Goal: Task Accomplishment & Management: Manage account settings

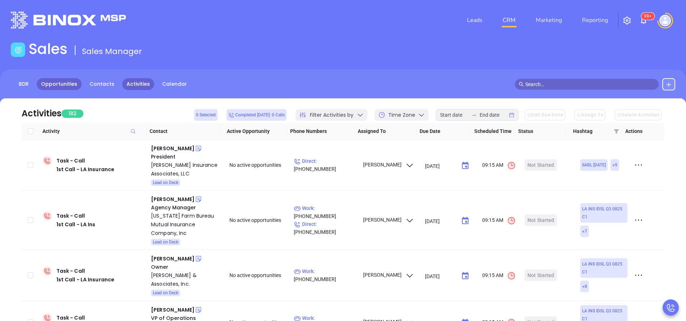
click at [53, 87] on link "Opportunities" at bounding box center [59, 84] width 45 height 12
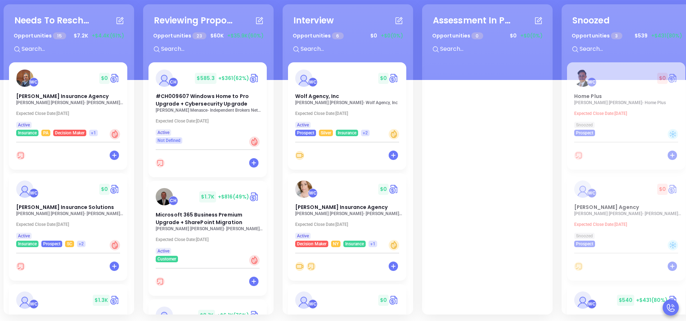
scroll to position [98, 0]
click at [131, 172] on div "Needs To Reschedule Opportunities 15 $ 7.2K +$4.4K (61%) + WC $ 0 Meagher Insur…" at bounding box center [69, 159] width 131 height 310
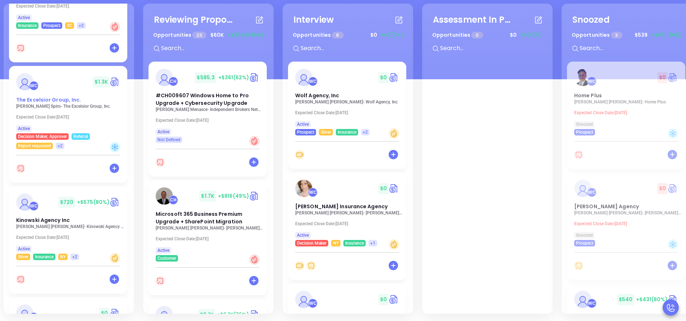
scroll to position [216, 0]
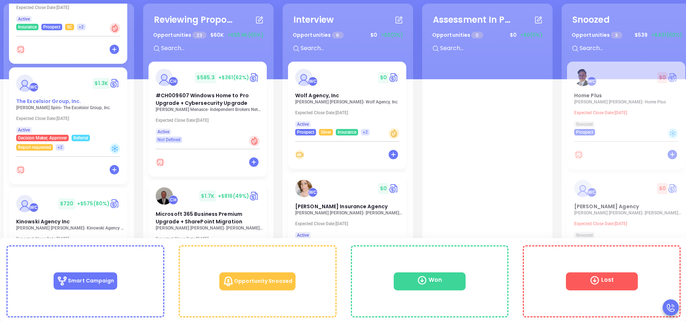
click at [46, 101] on span "The Excelsior Group, Inc." at bounding box center [48, 100] width 65 height 7
click at [42, 223] on span "Kinowski Agency Inc" at bounding box center [43, 221] width 54 height 7
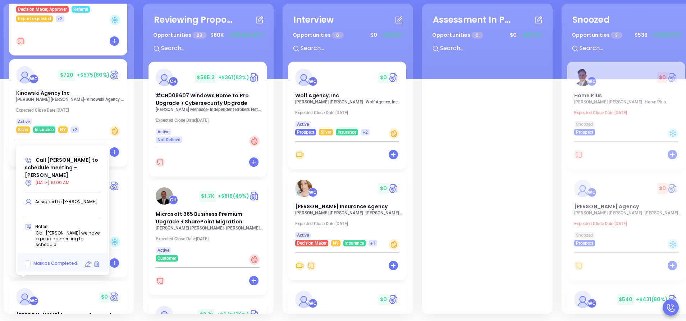
scroll to position [345, 0]
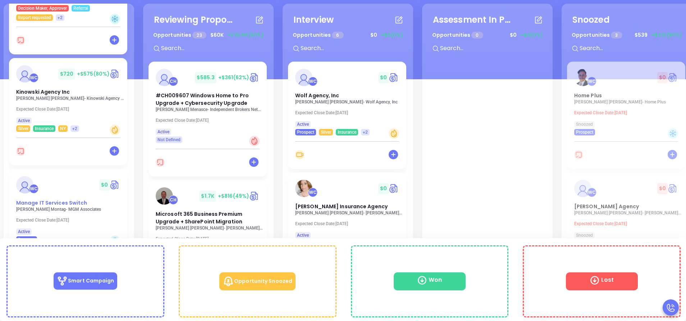
click at [58, 205] on span "Manage IT Services Switch" at bounding box center [51, 202] width 71 height 7
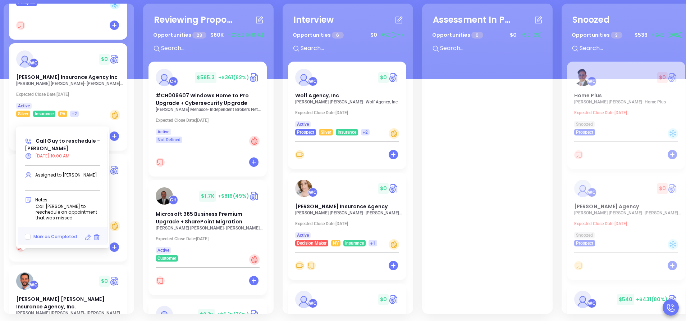
scroll to position [583, 0]
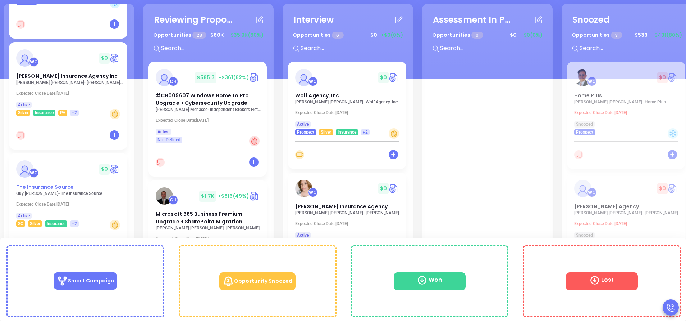
click at [47, 190] on span "The Insurance Source" at bounding box center [45, 186] width 58 height 7
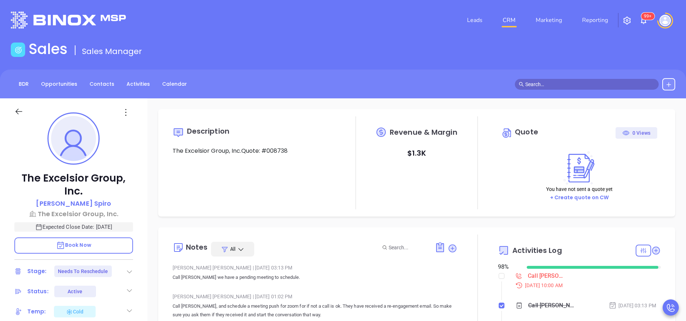
type input "[PERSON_NAME]"
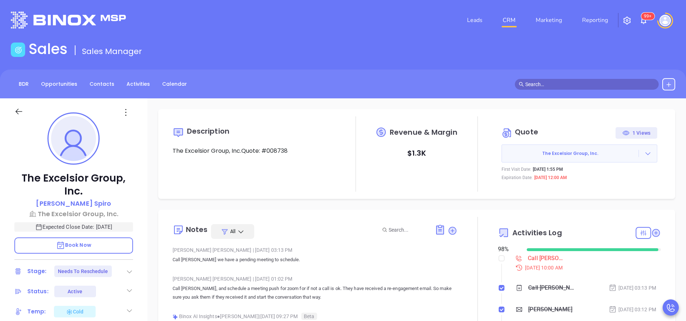
scroll to position [209, 0]
click at [142, 217] on div "The Excelsior Group, Inc. David Spiro The Excelsior Group, Inc. Expected Close …" at bounding box center [74, 298] width 148 height 401
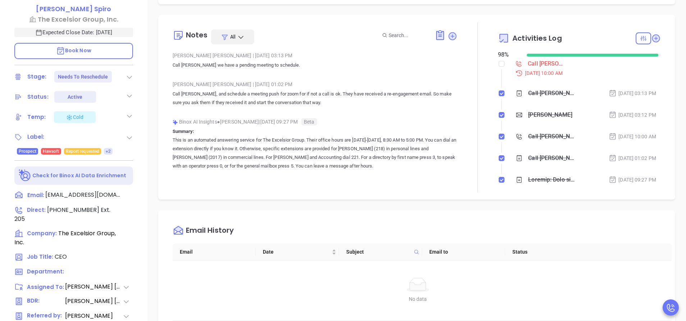
scroll to position [216, 0]
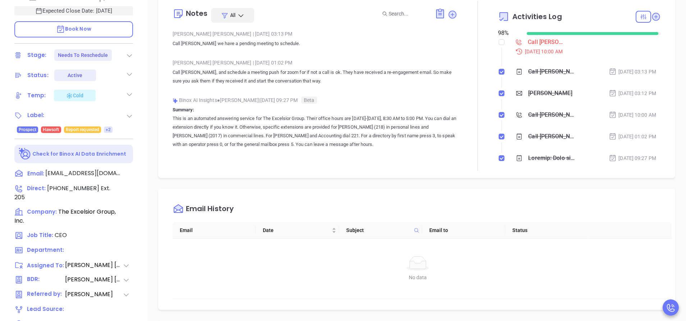
click at [246, 81] on p "Call David, and schedule a meeting push for zoom for if not a call is ok. They …" at bounding box center [315, 76] width 285 height 17
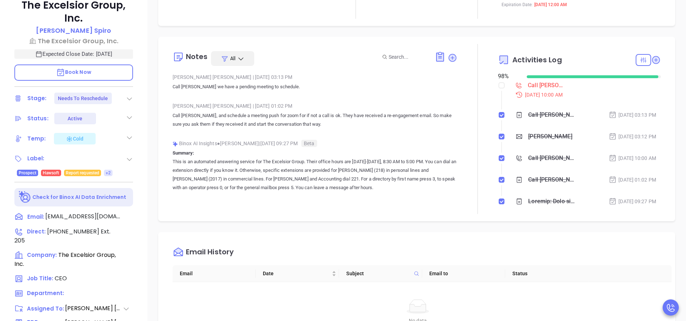
scroll to position [151, 0]
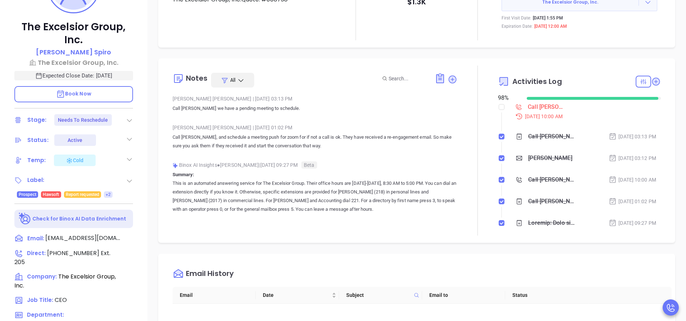
click at [231, 172] on p "Summary: This is an automated answering service for The Excelsior Group. Their …" at bounding box center [315, 224] width 285 height 109
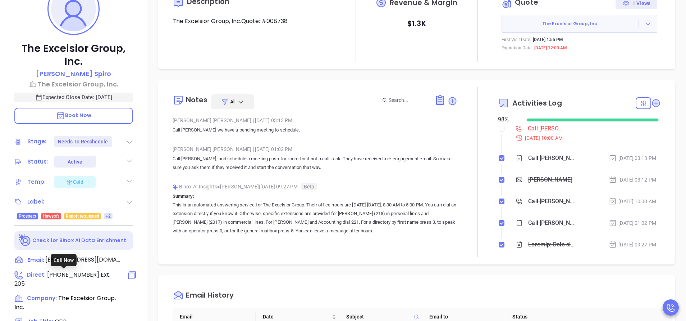
click at [85, 275] on span "(516) 568-0800" at bounding box center [73, 274] width 52 height 8
type input "(516) 568-0800"
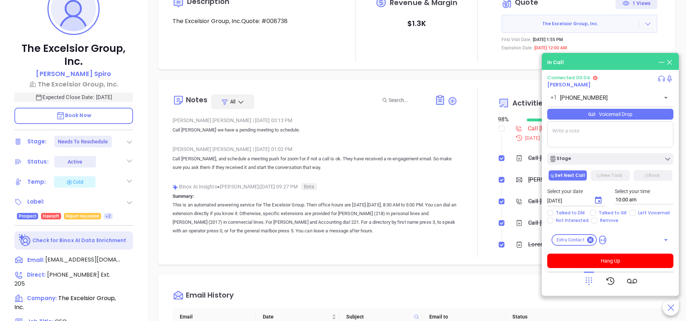
click at [659, 60] on icon at bounding box center [662, 62] width 8 height 8
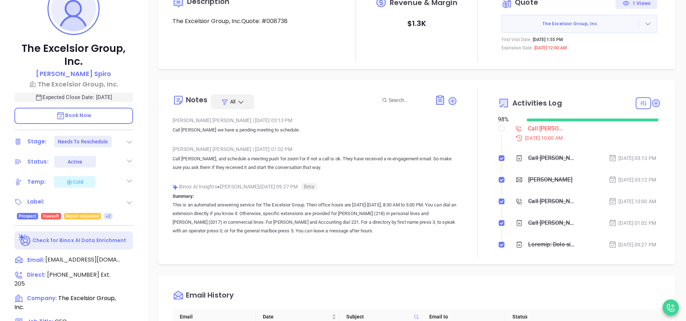
click at [528, 178] on div "David" at bounding box center [550, 179] width 44 height 11
click at [676, 301] on div at bounding box center [671, 307] width 16 height 16
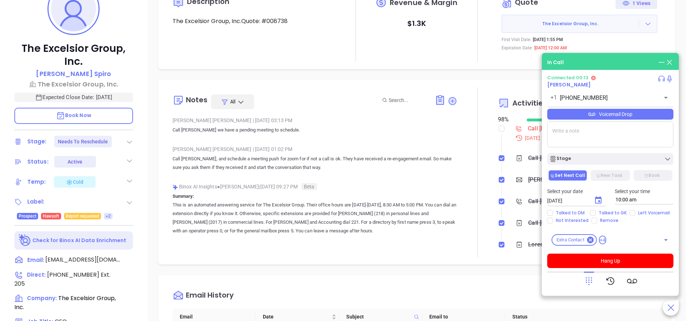
click at [588, 282] on icon at bounding box center [589, 281] width 10 height 10
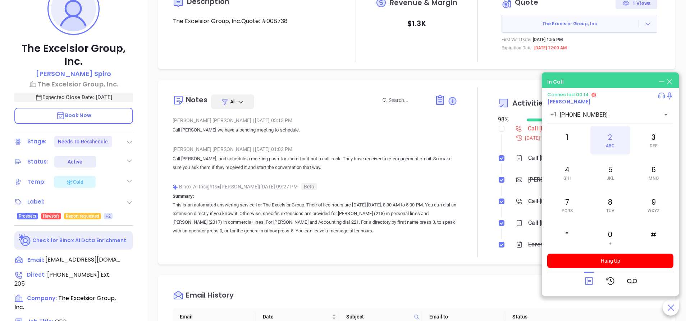
click at [611, 131] on div "2 ABC" at bounding box center [611, 140] width 40 height 29
click at [604, 231] on div "0 +" at bounding box center [611, 237] width 40 height 29
click at [608, 173] on div "5 JKL" at bounding box center [611, 172] width 40 height 29
click at [71, 116] on span "Book Now" at bounding box center [73, 115] width 35 height 7
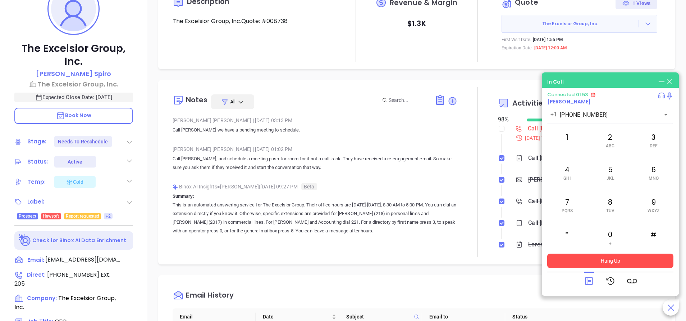
click at [610, 264] on button "Hang Up" at bounding box center [611, 260] width 126 height 14
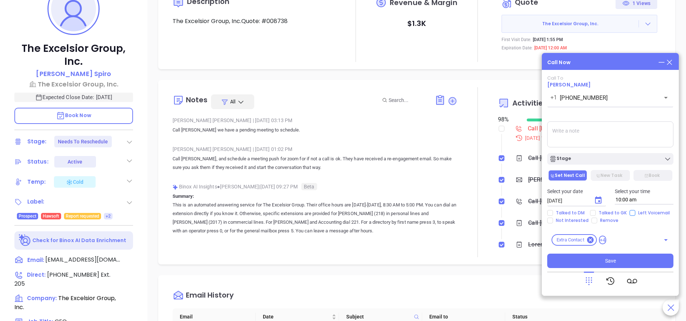
click at [630, 212] on input "Left Voicemail" at bounding box center [633, 213] width 6 height 6
checkbox input "true"
click at [585, 161] on div "Stage" at bounding box center [611, 158] width 122 height 7
click at [598, 198] on icon "Choose date, selected date is Sep 18, 2025" at bounding box center [598, 199] width 6 height 7
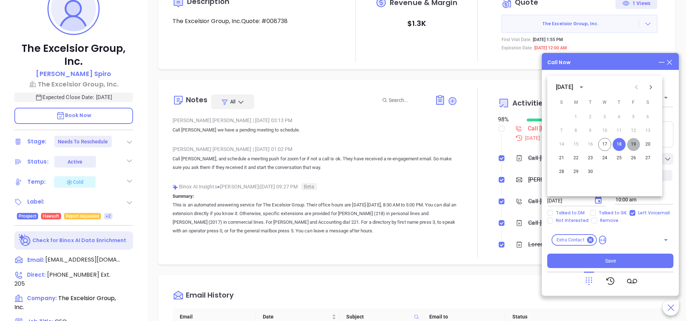
click at [631, 145] on button "19" at bounding box center [633, 144] width 13 height 13
type input "09/19/2025"
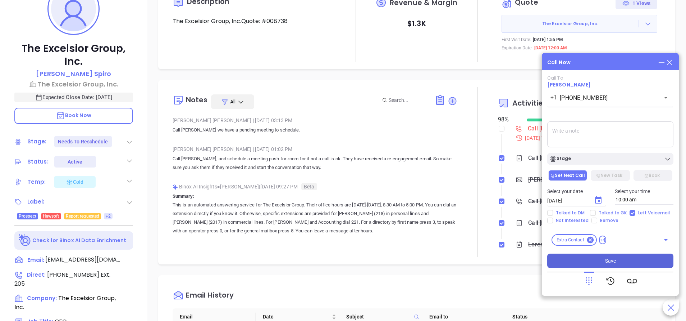
click at [600, 260] on button "Save" at bounding box center [611, 260] width 126 height 14
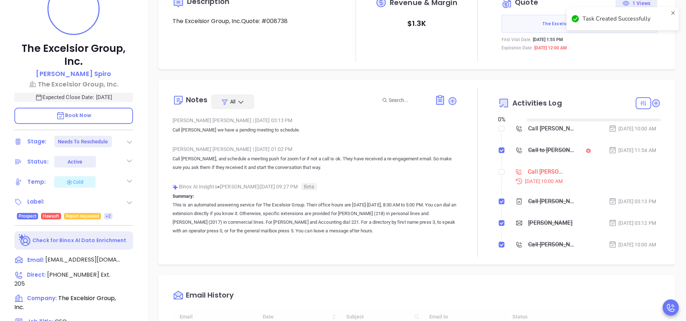
type input "09/18/2025"
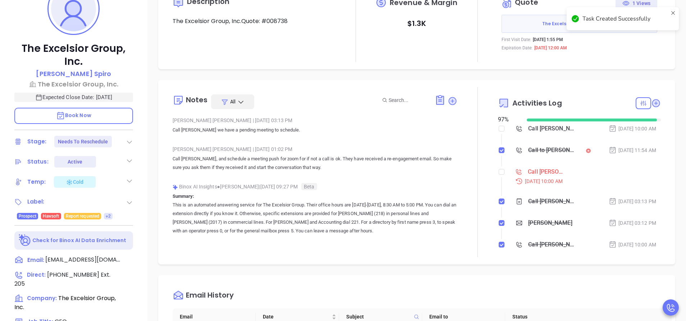
type input "Anabell Dominguez"
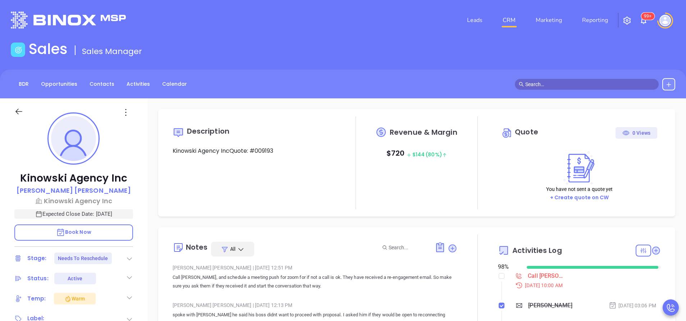
type input "[PERSON_NAME]"
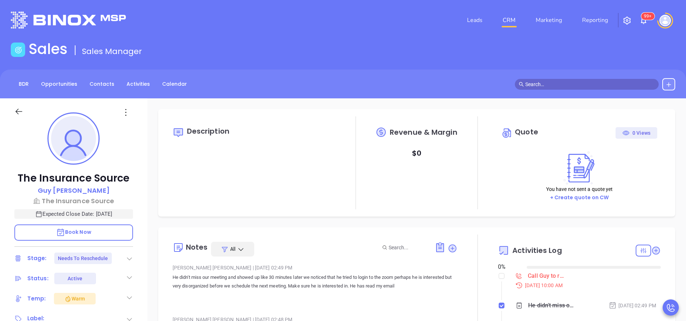
type input "[DATE]"
type input "[PERSON_NAME]"
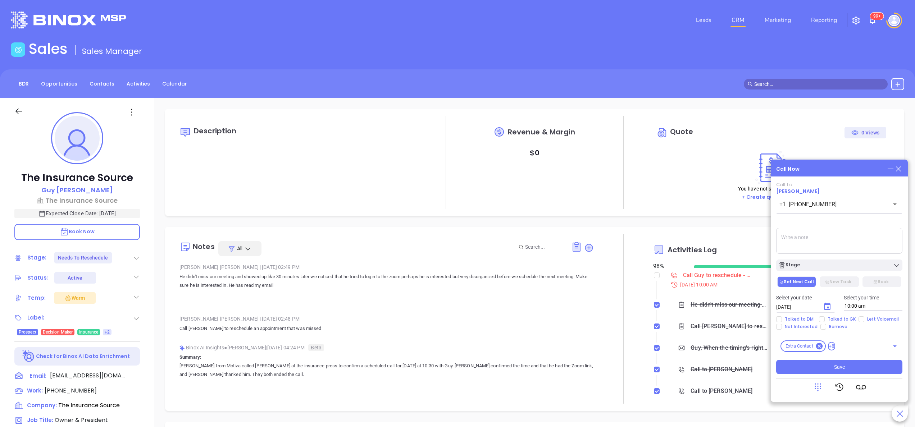
scroll to position [209, 0]
click at [686, 166] on icon at bounding box center [899, 169] width 8 height 8
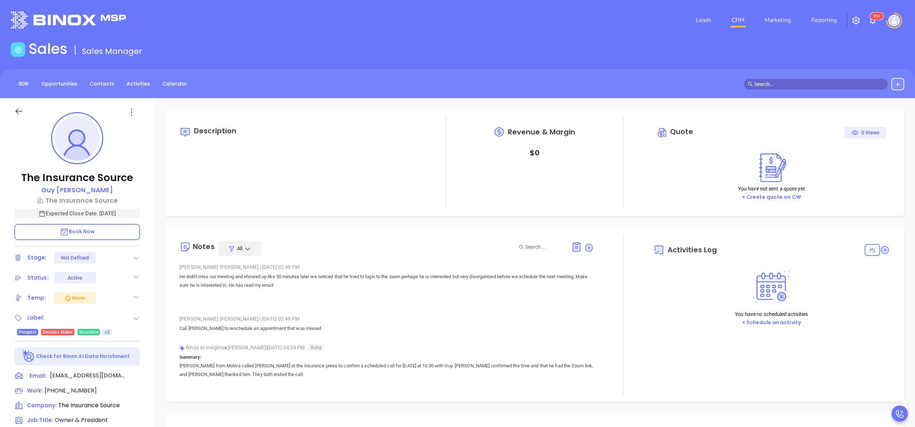
type input "10:00 am"
type input "09/18/2025"
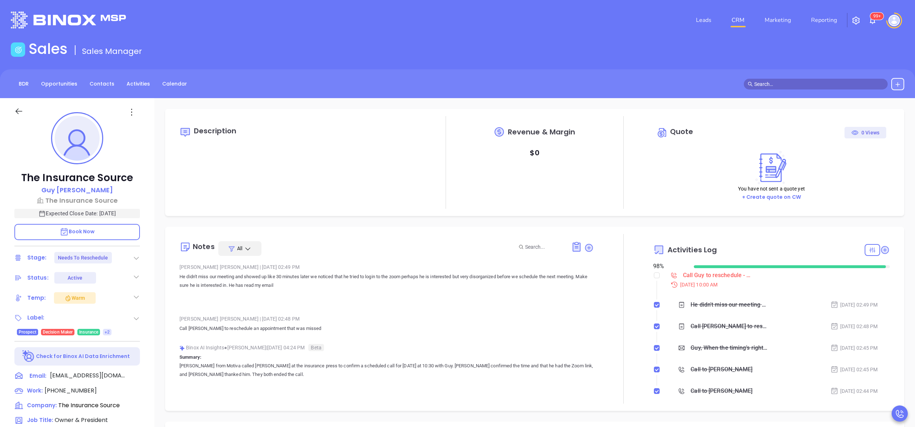
type input "Anabell Dominguez"
click at [686, 248] on icon at bounding box center [884, 249] width 7 height 7
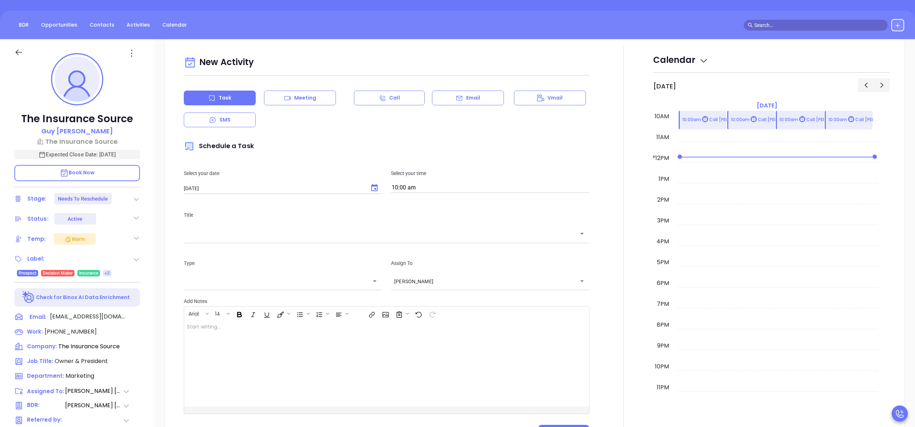
scroll to position [98, 0]
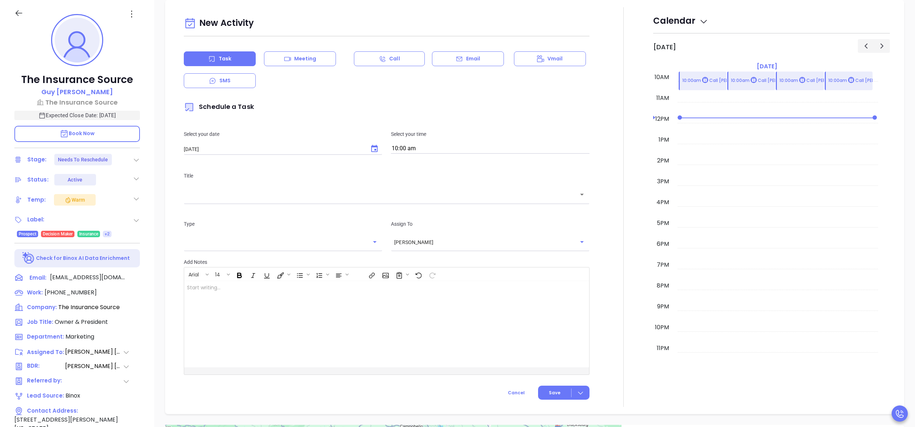
click at [606, 96] on div at bounding box center [623, 207] width 59 height 400
click at [466, 60] on p "Email" at bounding box center [473, 59] width 14 height 8
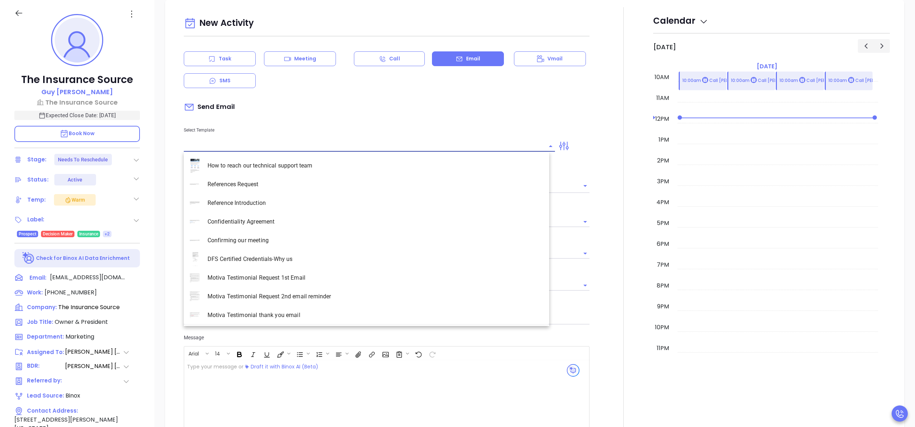
click at [305, 144] on input "text" at bounding box center [364, 146] width 360 height 10
type input "Anabell Dominguez"
click at [270, 207] on li "NY Insurance 0625 - Email 2" at bounding box center [367, 203] width 366 height 19
type input "NY Insurance 0625 - Email 2"
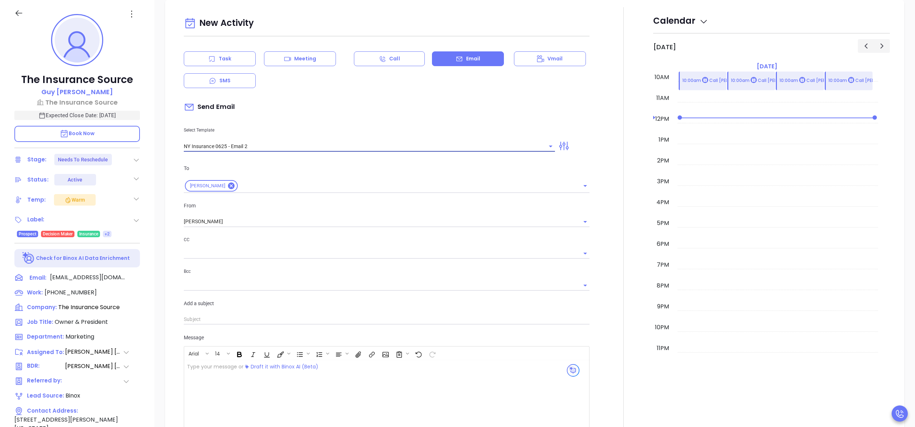
type input "I don’t know if you saw this Guy"
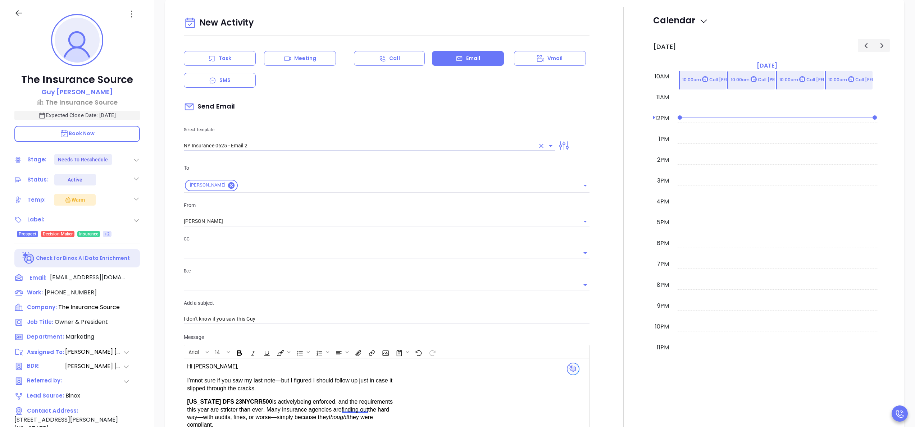
type input "NY Insurance 0625 - Email 2"
click at [598, 224] on div at bounding box center [623, 325] width 59 height 636
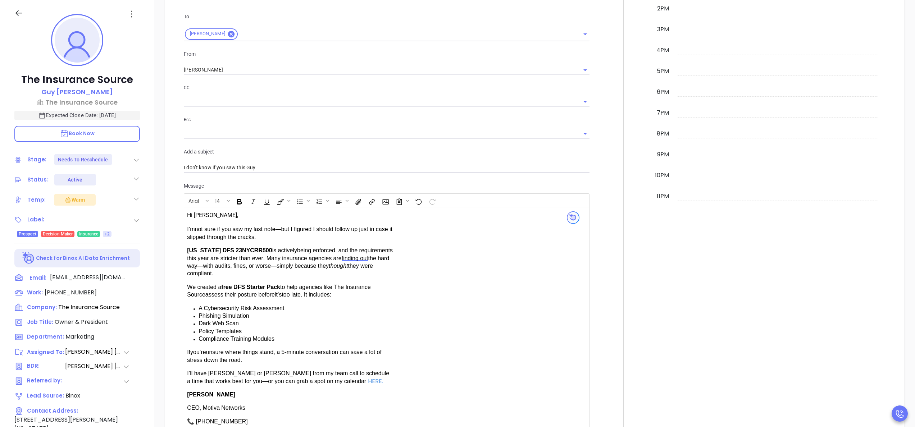
scroll to position [658, 0]
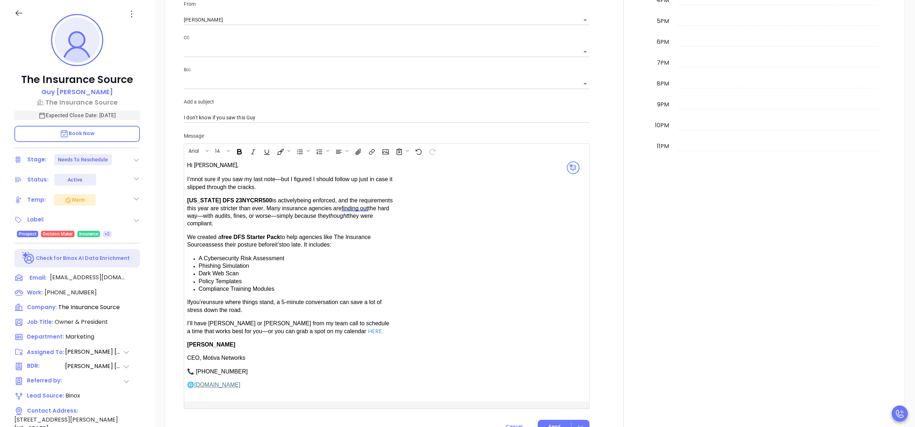
click at [368, 320] on link "HERE" at bounding box center [375, 331] width 14 height 8
click at [334, 320] on icon "Edit link" at bounding box center [333, 342] width 5 height 5
click at [362, 249] on input "https://binoxmsp.web.app/booking?config_id=032b3ebe-4c28-4595-888d-b1dfb7648a90" at bounding box center [366, 246] width 71 height 12
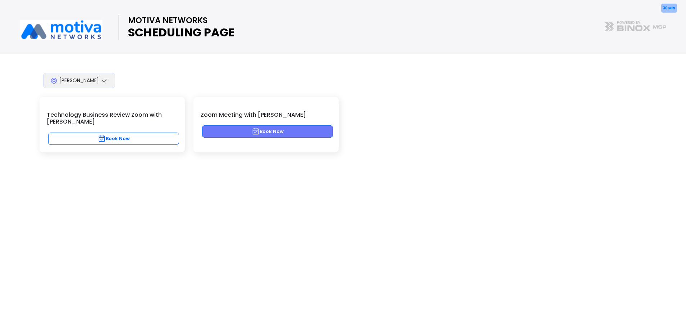
click at [273, 130] on button "Book Now" at bounding box center [267, 131] width 131 height 12
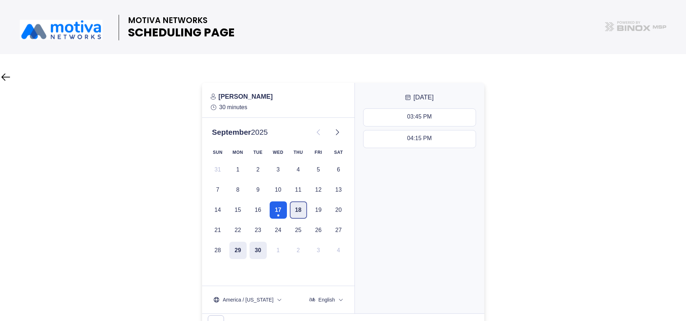
click at [303, 208] on button "18" at bounding box center [298, 209] width 17 height 17
click at [286, 207] on button "17" at bounding box center [278, 209] width 17 height 17
click at [300, 208] on button "18" at bounding box center [298, 209] width 17 height 17
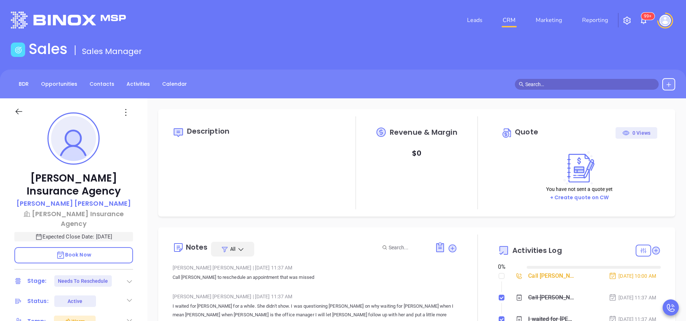
type input "09/18/2025"
click at [257, 291] on div "Walter Contreras | Sep 17, 2025 11:37 AM" at bounding box center [315, 296] width 285 height 11
click at [324, 283] on div "Walter Contreras | Sep 17, 2025 11:37 AM Call Andrea to reschedule an appointme…" at bounding box center [315, 274] width 285 height 25
type input "Anabell Dominguez"
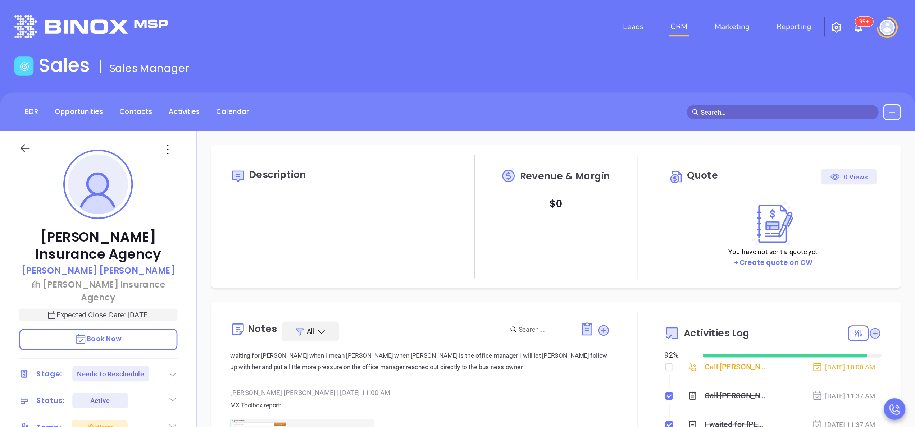
scroll to position [43, 0]
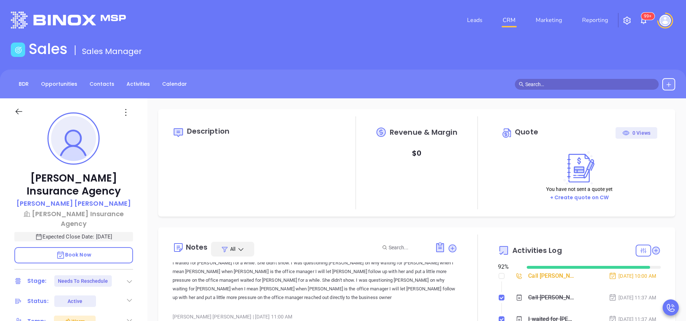
click at [92, 247] on p "Book Now" at bounding box center [73, 255] width 119 height 16
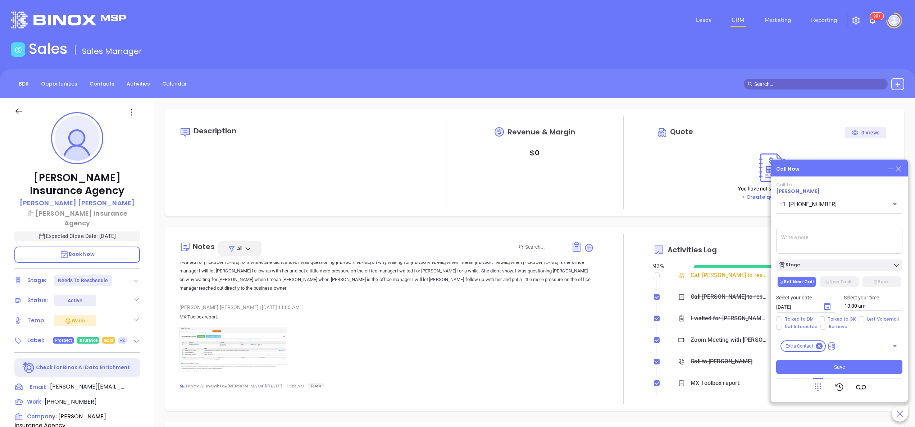
scroll to position [209, 0]
click at [686, 167] on icon at bounding box center [899, 169] width 8 height 8
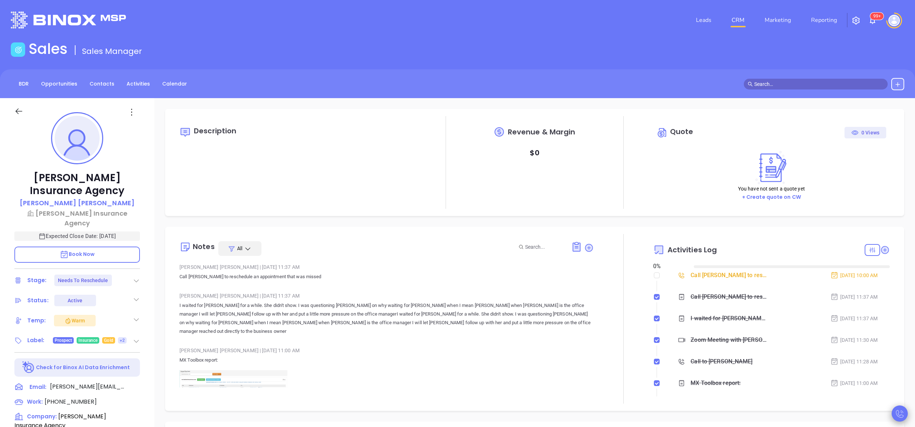
type input "[DATE]"
click at [686, 320] on icon at bounding box center [900, 414] width 8 height 8
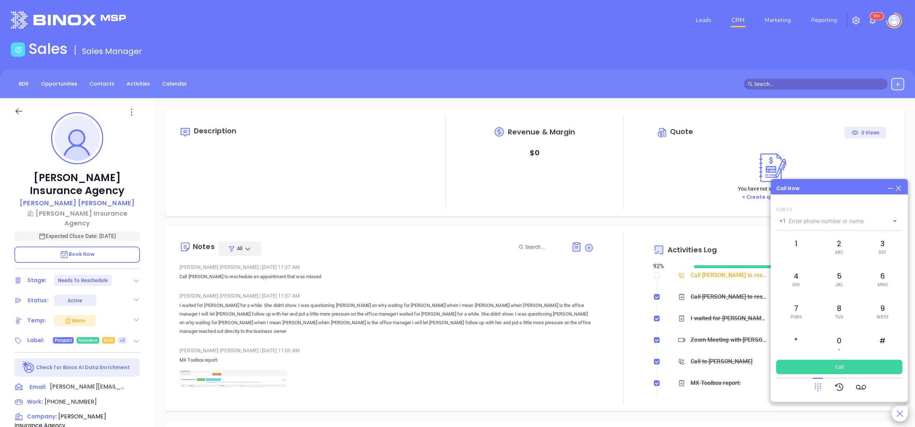
click at [594, 320] on div at bounding box center [623, 319] width 59 height 170
type input "[PERSON_NAME]"
click at [686, 189] on icon at bounding box center [898, 188] width 5 height 5
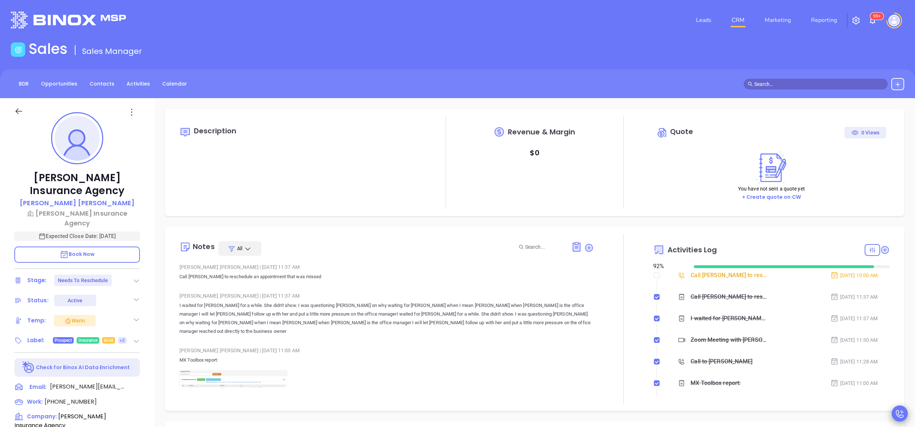
click at [686, 19] on img "button" at bounding box center [856, 20] width 9 height 9
click at [686, 91] on p "CRM Settings" at bounding box center [847, 89] width 48 height 11
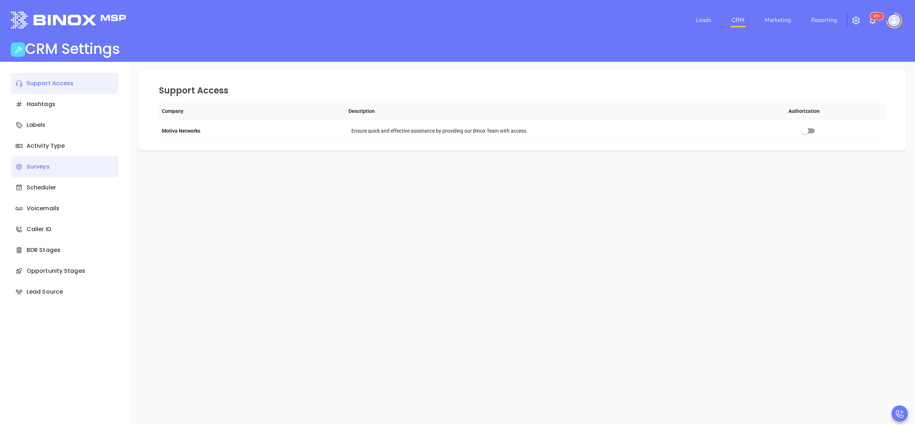
click at [71, 164] on div "Surveys" at bounding box center [64, 166] width 107 height 21
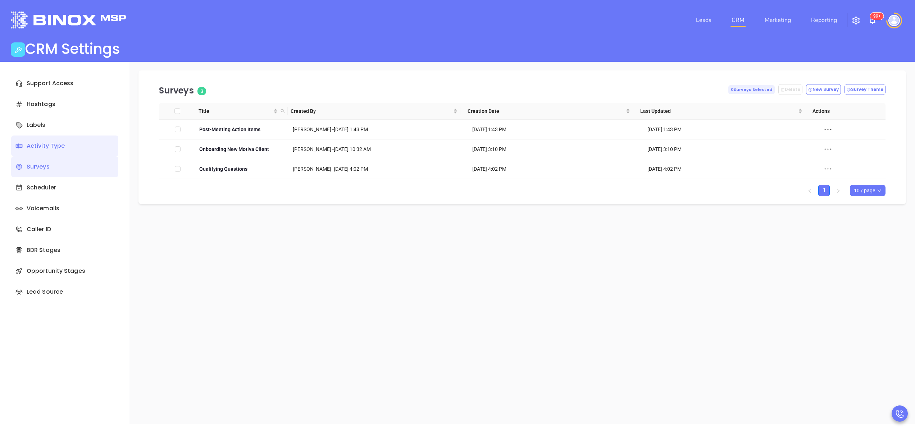
click at [43, 146] on div "Activity Type" at bounding box center [64, 146] width 107 height 21
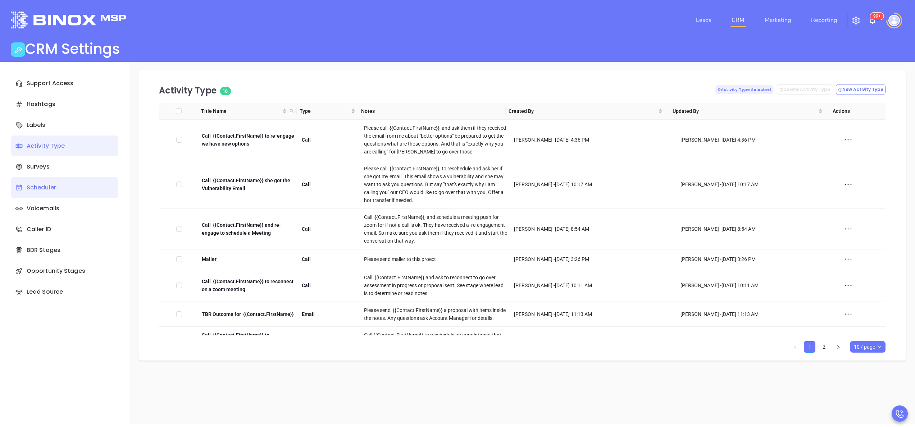
click at [64, 191] on div "Scheduler" at bounding box center [64, 187] width 107 height 21
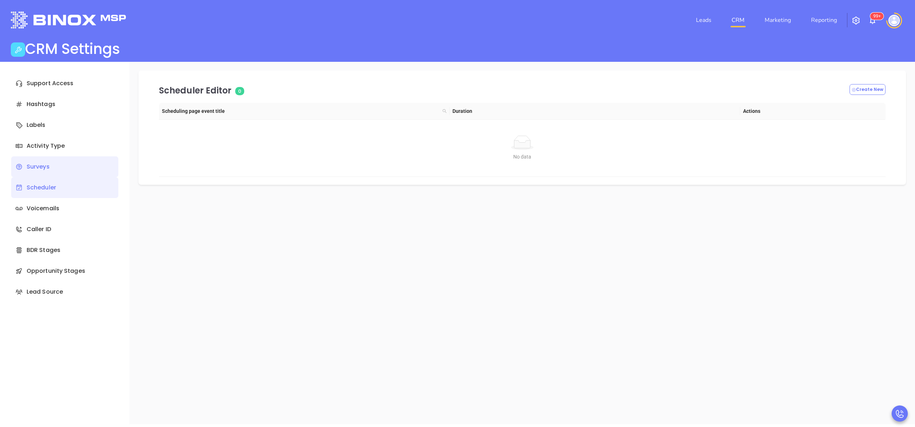
click at [63, 162] on div "Surveys" at bounding box center [64, 166] width 107 height 21
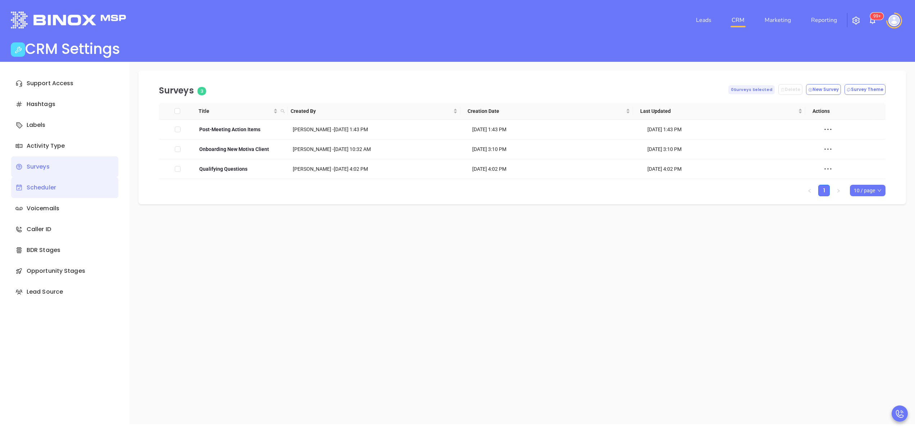
click at [60, 183] on div "Scheduler" at bounding box center [64, 187] width 107 height 21
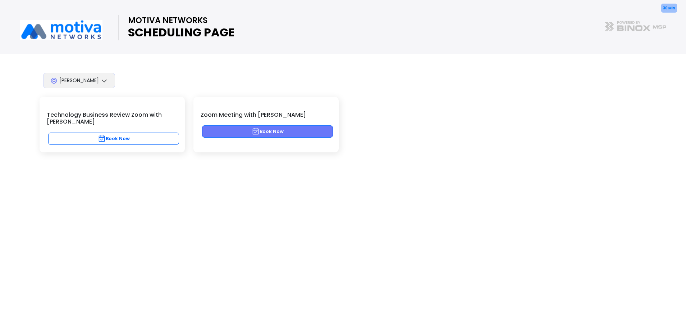
click at [266, 128] on button "Book Now" at bounding box center [267, 131] width 131 height 12
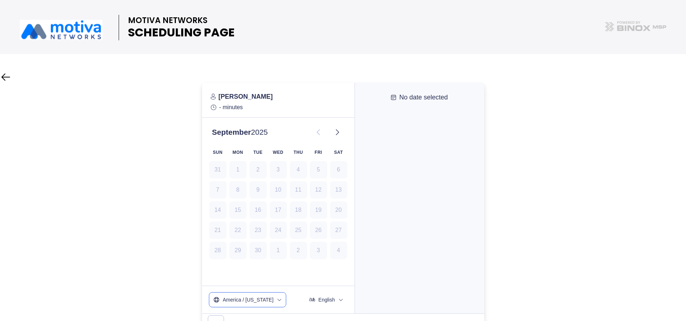
click at [277, 298] on icon "timezone" at bounding box center [280, 299] width 6 height 6
click at [177, 278] on div at bounding box center [343, 208] width 686 height 251
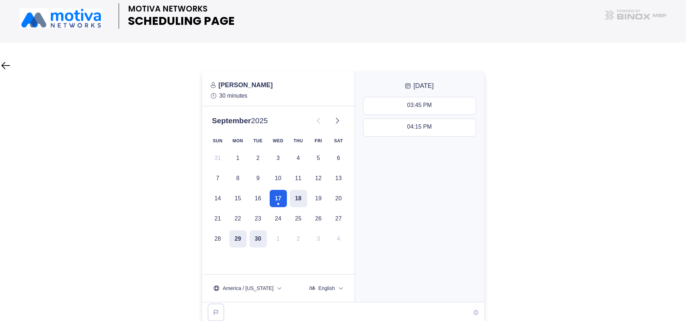
scroll to position [13, 0]
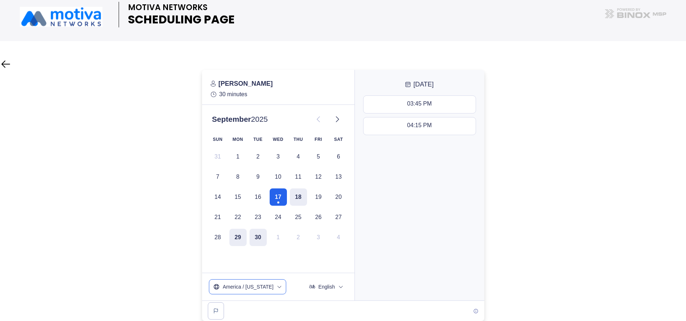
click at [277, 284] on icon "timezone" at bounding box center [280, 286] width 6 height 6
click at [507, 166] on div at bounding box center [343, 195] width 686 height 251
click at [280, 283] on div at bounding box center [278, 286] width 138 height 14
click at [277, 288] on icon "timezone" at bounding box center [280, 286] width 6 height 6
click at [237, 312] on input "text" at bounding box center [247, 306] width 69 height 13
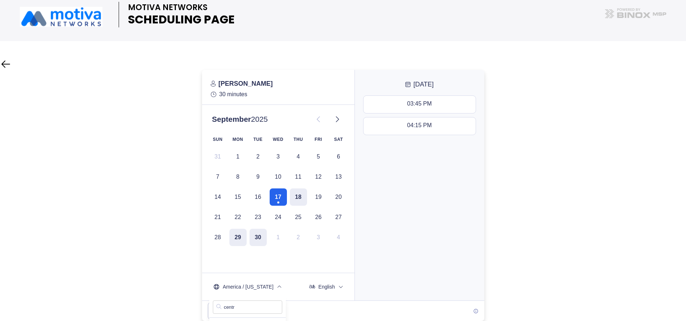
type input "centr"
click at [514, 239] on div at bounding box center [343, 195] width 686 height 251
click at [500, 148] on div at bounding box center [343, 195] width 686 height 251
click at [274, 289] on button "America / [US_STATE]" at bounding box center [247, 286] width 77 height 14
click at [587, 210] on div at bounding box center [343, 195] width 686 height 251
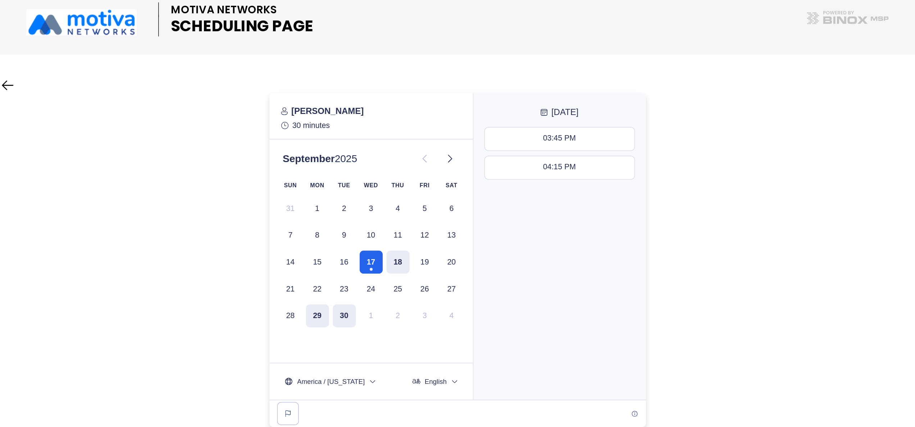
scroll to position [0, 0]
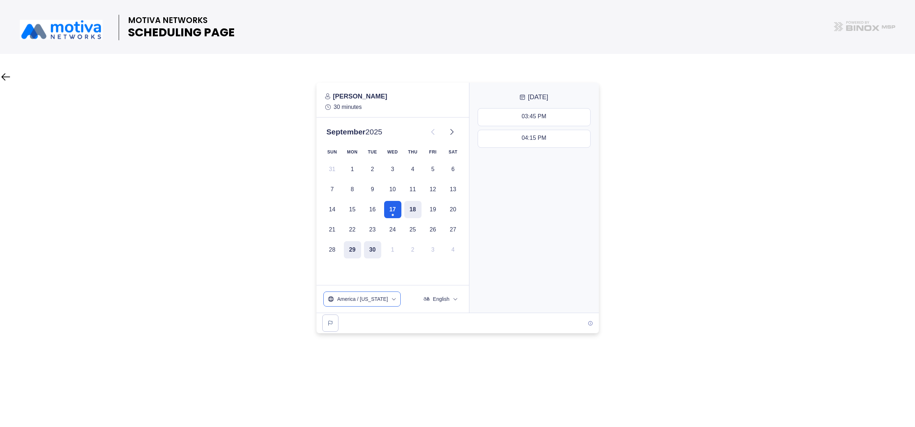
drag, startPoint x: 656, startPoint y: 0, endPoint x: 385, endPoint y: 298, distance: 402.9
click at [391, 298] on icon "timezone" at bounding box center [394, 299] width 6 height 6
click at [357, 320] on span "US / Central -05:00" at bounding box center [362, 373] width 65 height 7
click at [525, 233] on div "02:45 PM 03:15 PM" at bounding box center [534, 209] width 130 height 207
click at [410, 212] on button "18" at bounding box center [412, 209] width 17 height 17
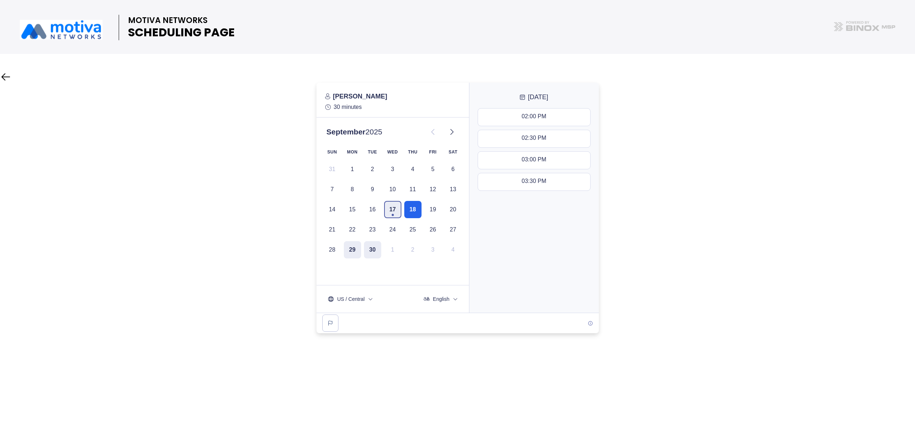
click at [389, 213] on button "17" at bounding box center [392, 209] width 17 height 17
click at [372, 300] on icon "timezone" at bounding box center [371, 299] width 6 height 6
drag, startPoint x: 356, startPoint y: 318, endPoint x: 324, endPoint y: 316, distance: 31.8
click at [324, 316] on div "centr" at bounding box center [350, 319] width 53 height 21
type input "eastern"
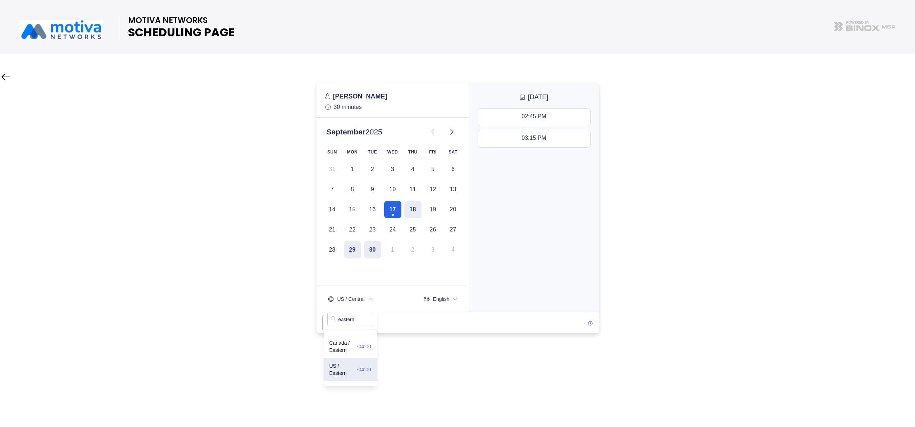
click at [338, 320] on span "US / Eastern -04:00" at bounding box center [351, 370] width 42 height 14
click at [413, 213] on button "18" at bounding box center [412, 209] width 17 height 17
click at [363, 295] on button "US / Eastern" at bounding box center [351, 299] width 54 height 14
click at [352, 319] on input "eastern" at bounding box center [350, 319] width 47 height 13
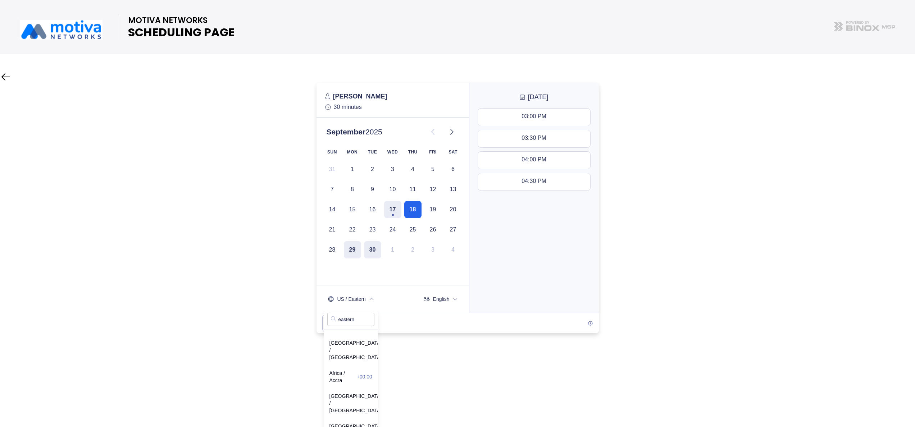
click at [352, 319] on input "eastern" at bounding box center [350, 319] width 47 height 13
type input "centra"
click at [355, 320] on span "US / Central -05:00" at bounding box center [351, 373] width 43 height 7
click at [466, 320] on div "2.0.4" at bounding box center [458, 323] width 282 height 21
click at [681, 198] on div at bounding box center [457, 208] width 915 height 251
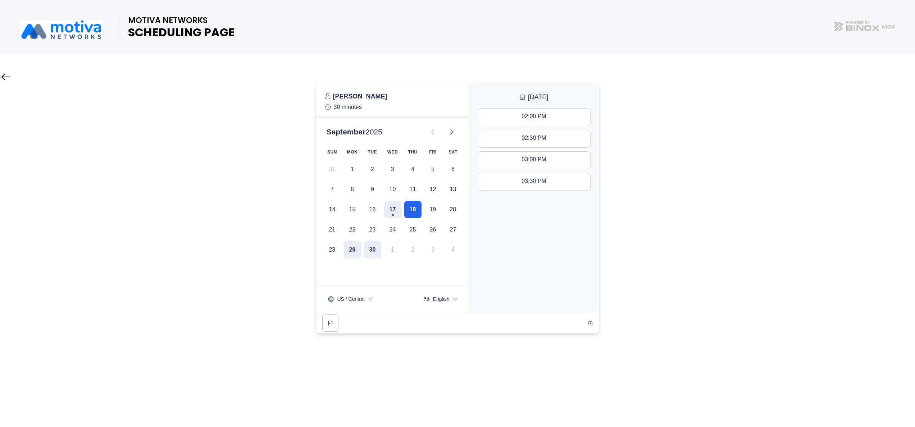
drag, startPoint x: 424, startPoint y: 427, endPoint x: 516, endPoint y: -26, distance: 461.8
click at [516, 0] on html "MOTIVA NETWORKS SCHEDULING PAGE" at bounding box center [457, 213] width 915 height 427
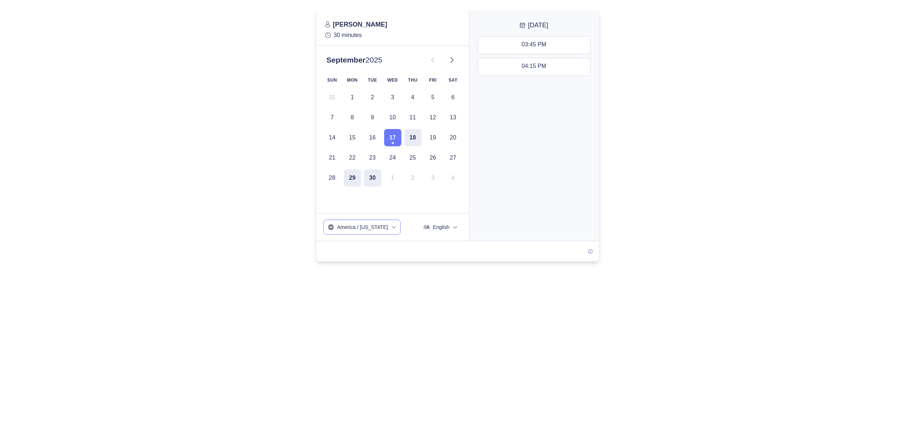
click at [391, 225] on icon "timezone" at bounding box center [394, 227] width 6 height 6
click at [359, 248] on input "text" at bounding box center [361, 247] width 69 height 13
type input "centra"
click at [357, 298] on span "US / Central -05:00" at bounding box center [362, 301] width 65 height 7
click at [405, 286] on div at bounding box center [457, 224] width 915 height 427
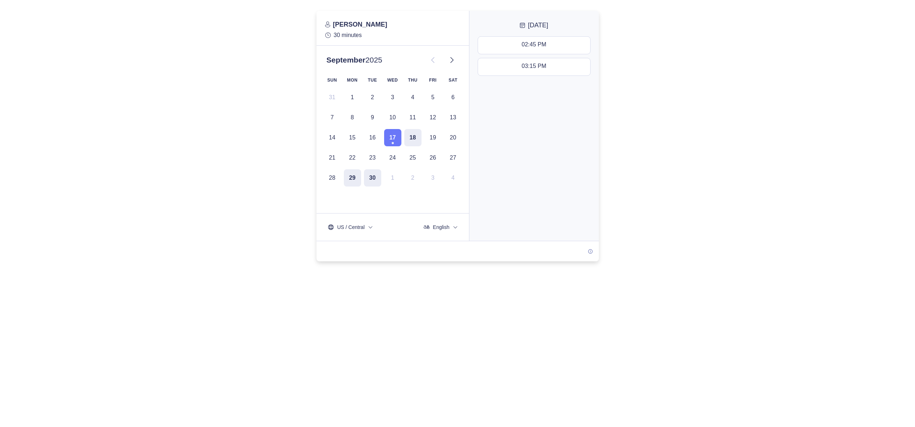
click at [655, 99] on div at bounding box center [457, 136] width 915 height 251
click at [391, 230] on icon "timezone" at bounding box center [394, 227] width 6 height 6
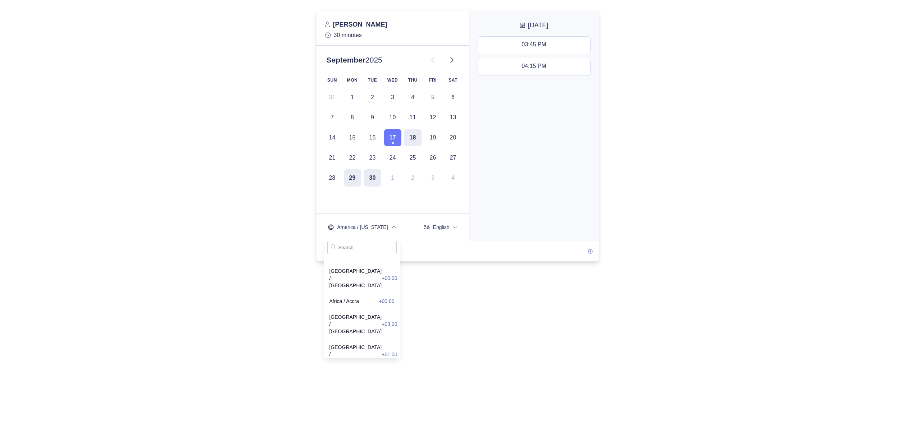
click at [350, 245] on input "text" at bounding box center [361, 247] width 69 height 13
type input "centra"
click at [359, 298] on span "US / Central -05:00" at bounding box center [362, 301] width 65 height 7
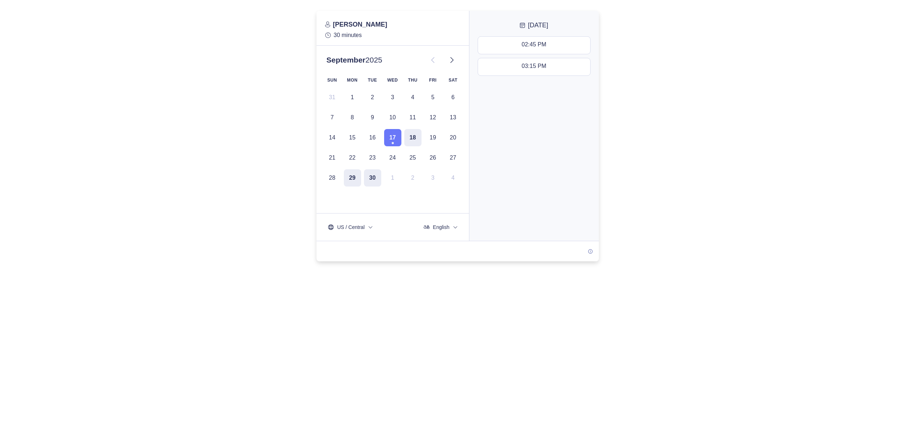
click at [466, 251] on div "2.0.4" at bounding box center [458, 251] width 282 height 21
click at [510, 211] on div "02:45 PM 03:15 PM" at bounding box center [534, 137] width 130 height 207
click at [381, 228] on span "America / New York" at bounding box center [362, 227] width 51 height 7
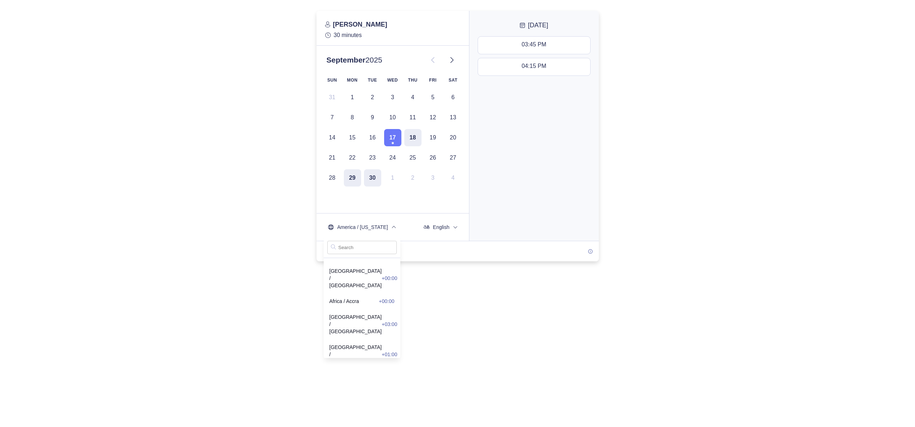
click at [350, 249] on input "text" at bounding box center [361, 247] width 69 height 13
type input "centr"
click at [369, 298] on span "US / Central -05:00" at bounding box center [362, 301] width 65 height 7
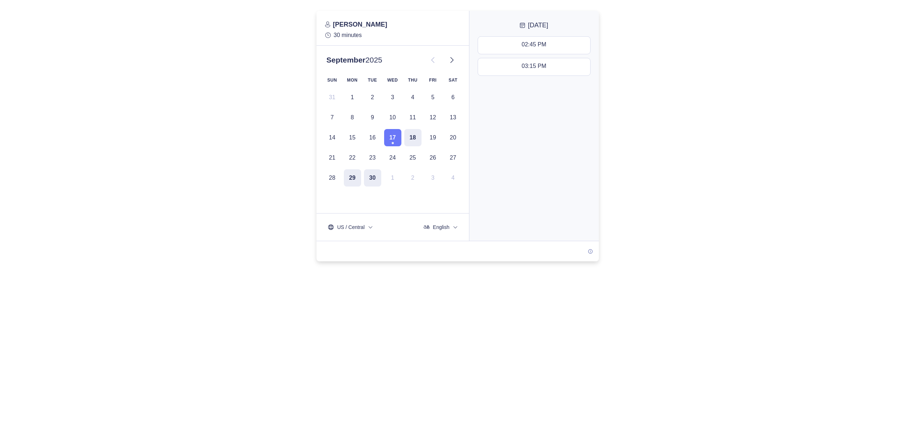
click at [287, 234] on div at bounding box center [457, 136] width 915 height 251
drag, startPoint x: 287, startPoint y: 234, endPoint x: 262, endPoint y: 134, distance: 102.7
click at [262, 134] on div at bounding box center [457, 136] width 915 height 251
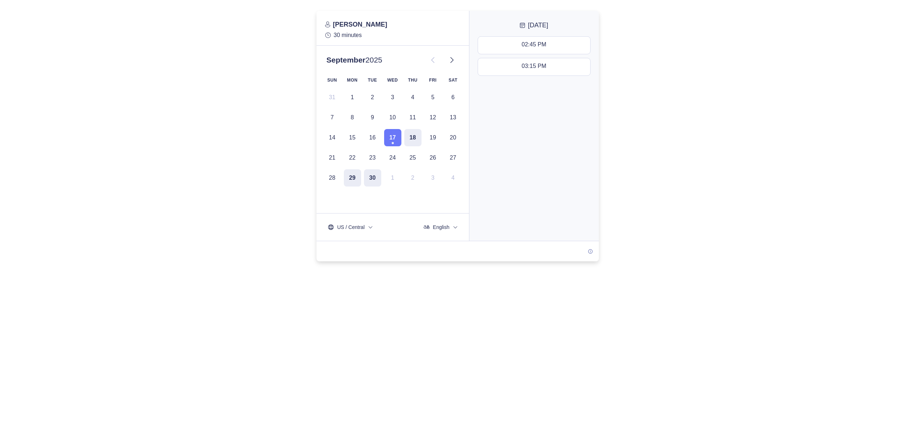
click at [304, 53] on div at bounding box center [457, 136] width 915 height 251
click at [204, 63] on div at bounding box center [457, 136] width 915 height 251
click at [391, 230] on icon "timezone" at bounding box center [394, 227] width 6 height 6
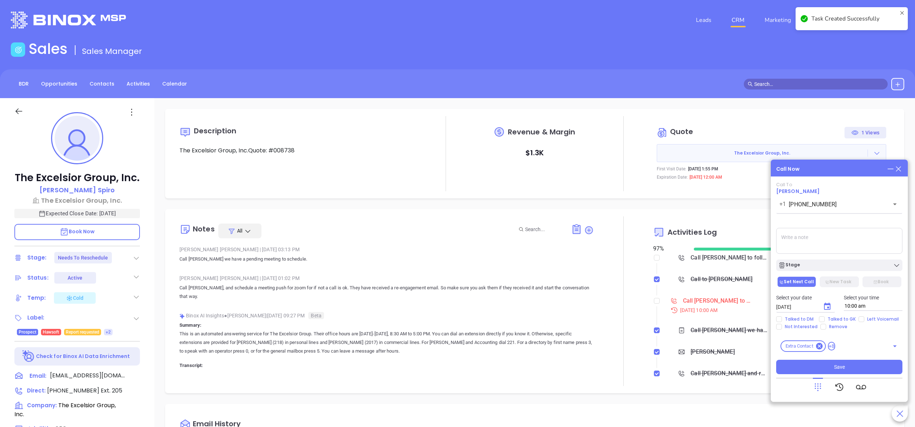
scroll to position [209, 0]
click at [654, 304] on input "checkbox" at bounding box center [657, 301] width 6 height 6
checkbox input "true"
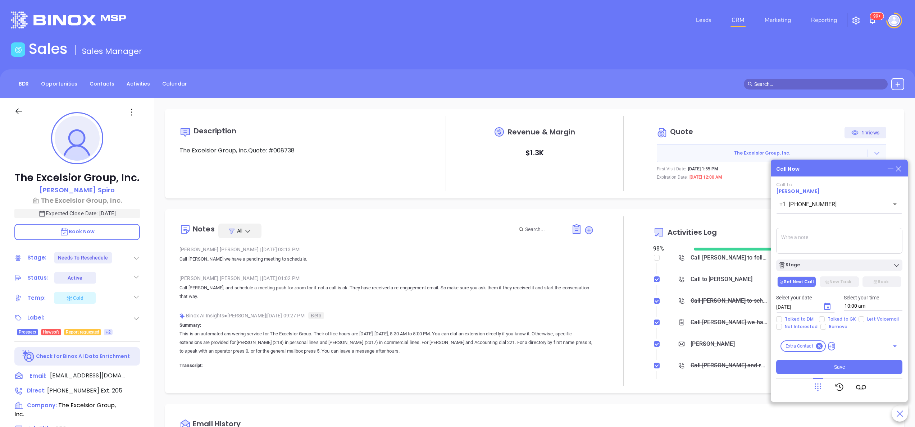
click at [800, 189] on span "[PERSON_NAME]" at bounding box center [798, 191] width 44 height 7
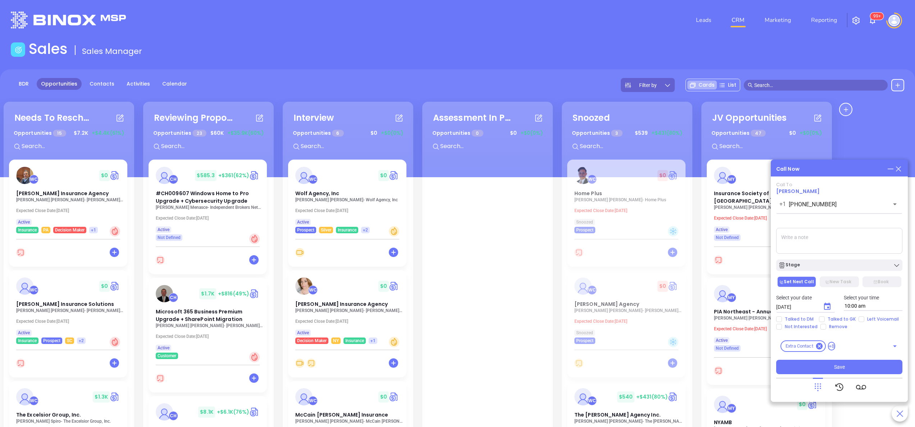
click at [899, 165] on icon at bounding box center [899, 169] width 8 height 8
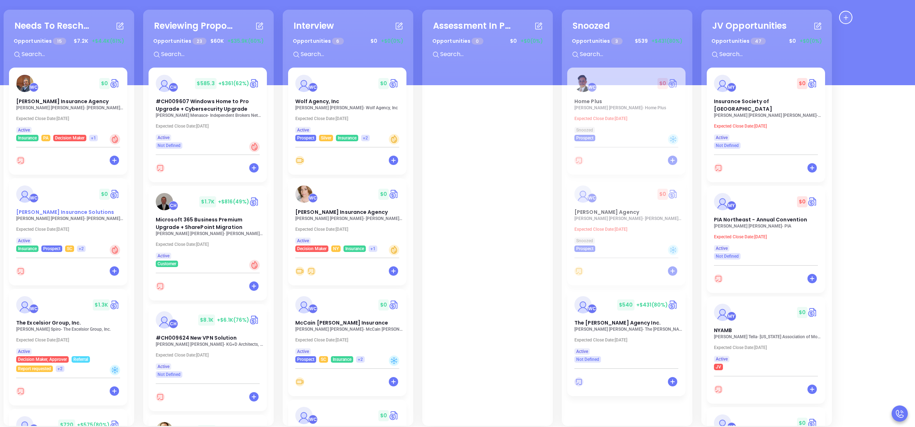
scroll to position [98, 0]
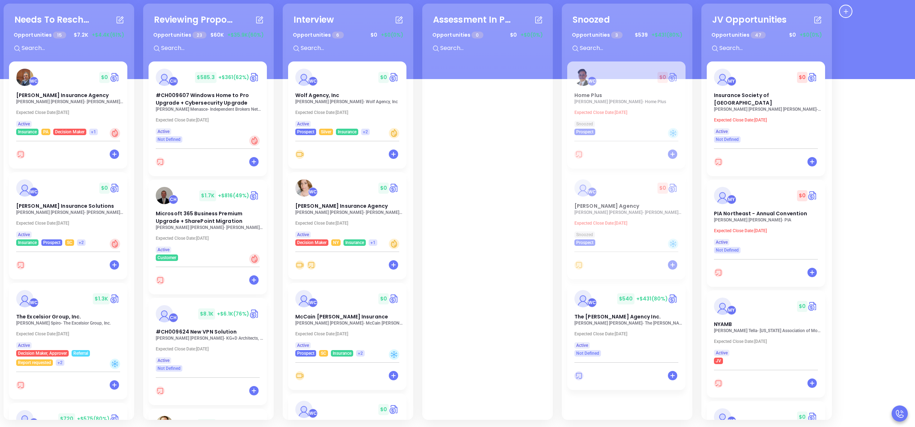
click at [130, 272] on div "Needs To Reschedule Opportunities 15 $ 7.2K +$4.4K (61%) + WC $ 0 Meagher Insur…" at bounding box center [69, 212] width 131 height 417
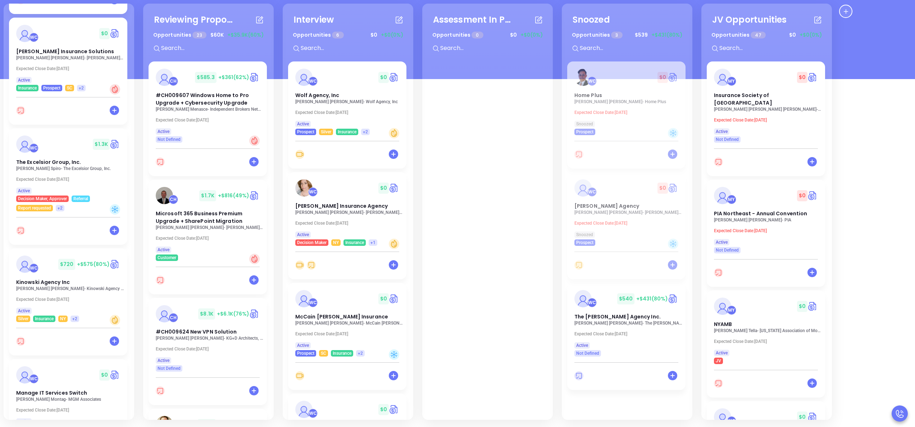
scroll to position [230, 0]
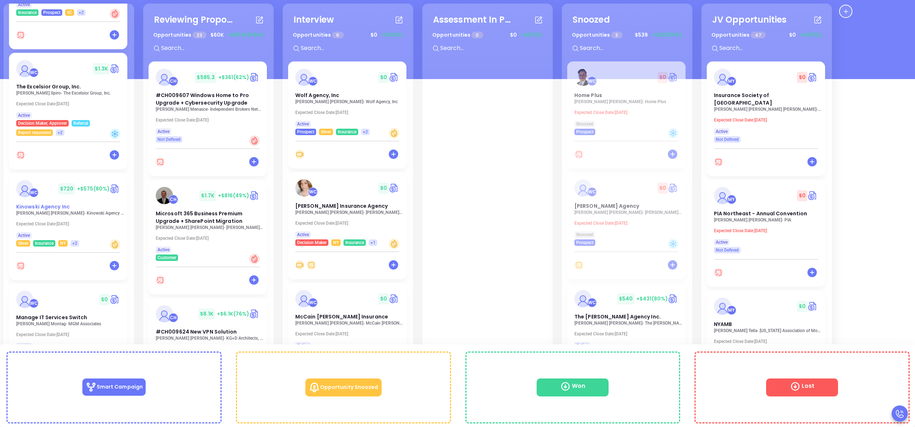
click at [41, 209] on span "Kinowski Agency Inc" at bounding box center [43, 206] width 54 height 7
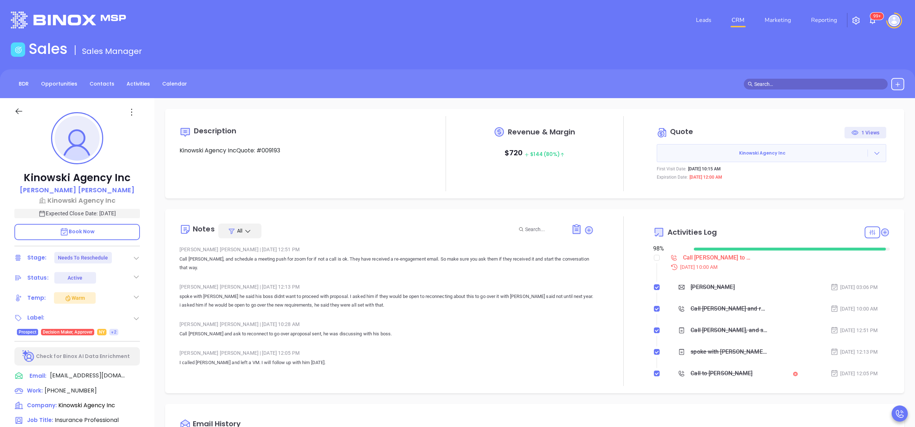
type input "[PERSON_NAME]"
click at [654, 258] on input "checkbox" at bounding box center [657, 258] width 6 height 6
checkbox input "true"
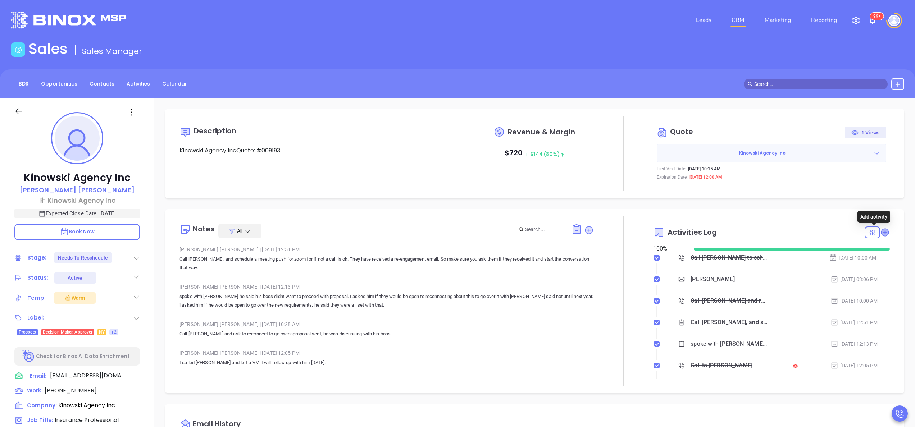
click at [881, 234] on icon at bounding box center [884, 232] width 7 height 7
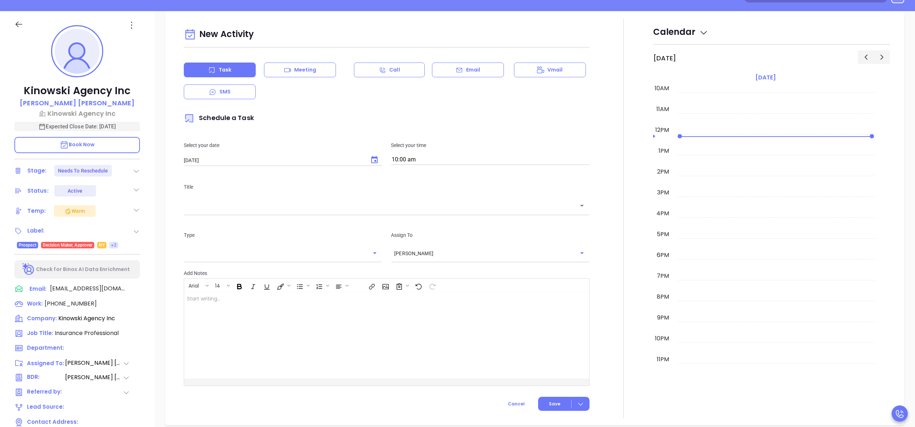
scroll to position [98, 0]
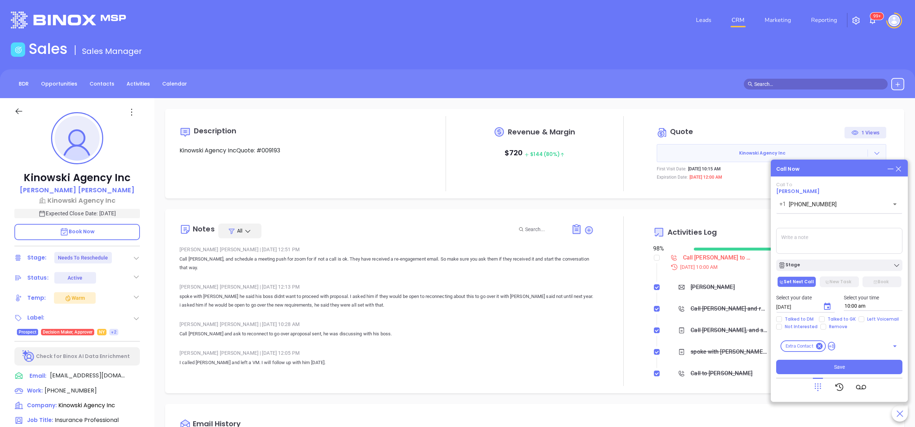
scroll to position [209, 0]
click at [480, 350] on div "Walter Contreras | Jan 31, 2025 12:05 PM" at bounding box center [387, 353] width 414 height 11
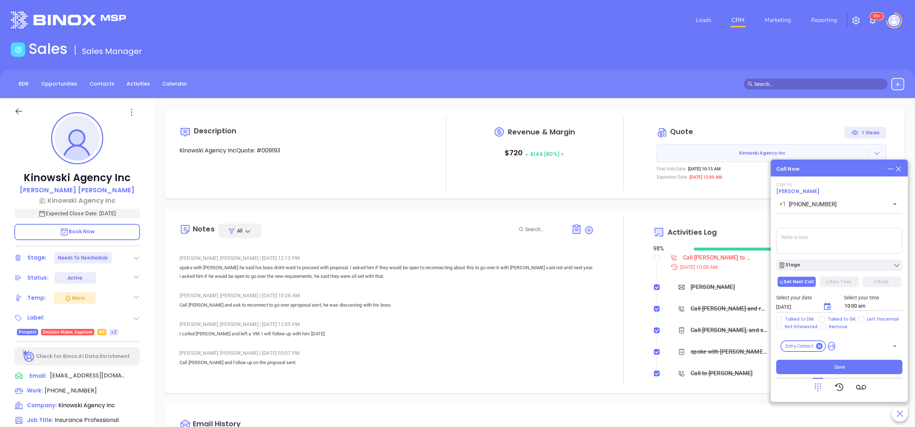
scroll to position [0, 0]
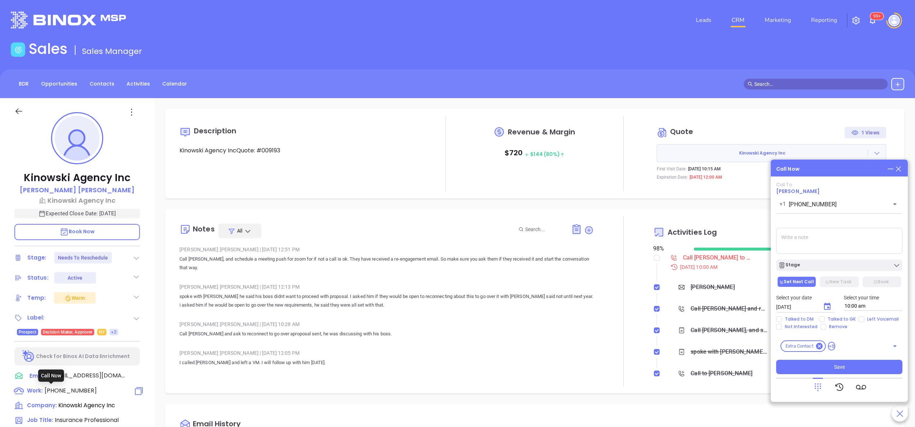
click at [74, 389] on span "(518) 843-1253" at bounding box center [71, 391] width 52 height 8
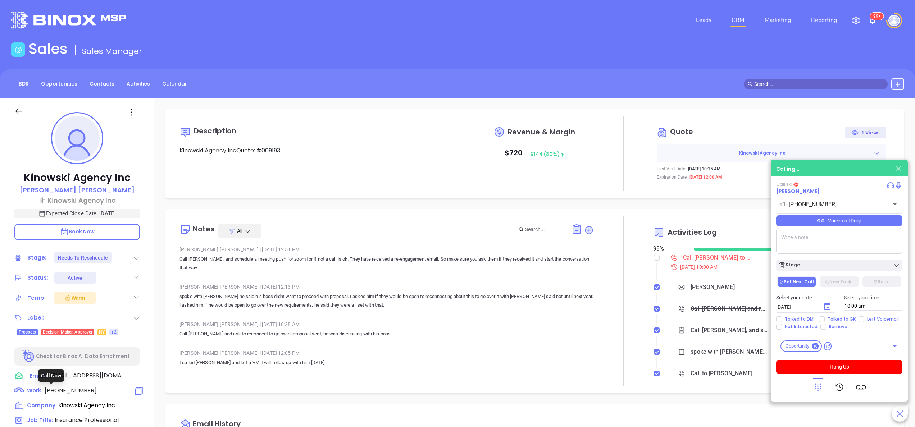
type input "[PHONE_NUMBER]"
click at [146, 318] on div "Kinowski Agency Inc Craig Wilson Kinowski Agency Inc Expected Close Date: Sep 3…" at bounding box center [77, 365] width 154 height 534
click at [97, 235] on p "Book Now" at bounding box center [77, 232] width 126 height 16
click at [817, 249] on textarea at bounding box center [839, 241] width 126 height 26
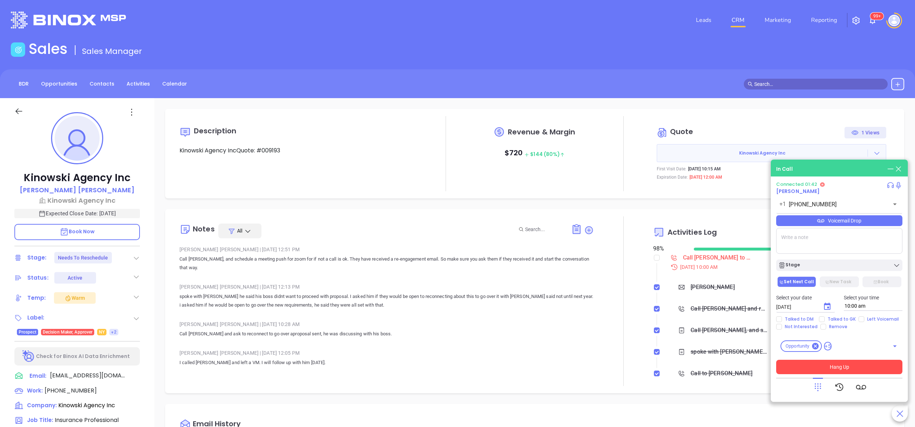
click at [841, 368] on button "Hang Up" at bounding box center [839, 367] width 126 height 14
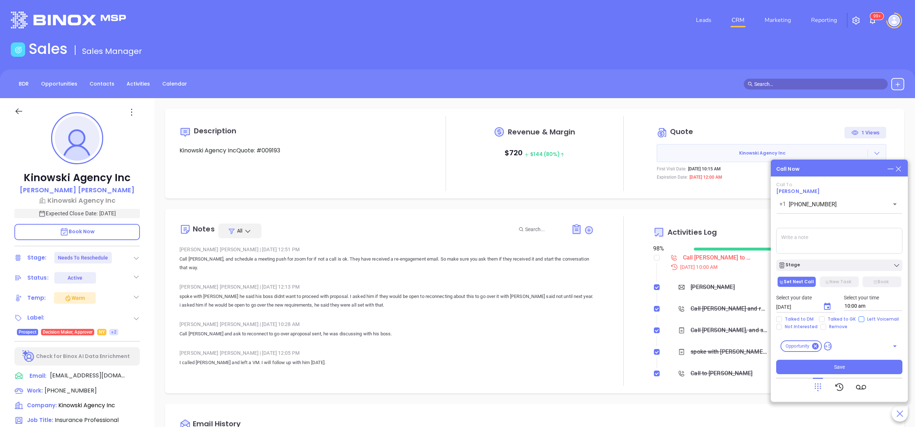
click at [860, 322] on input "Left Voicemail" at bounding box center [862, 320] width 6 height 6
checkbox input "true"
click at [834, 281] on button "New Task" at bounding box center [839, 282] width 39 height 11
click at [839, 369] on span "Save" at bounding box center [839, 367] width 11 height 8
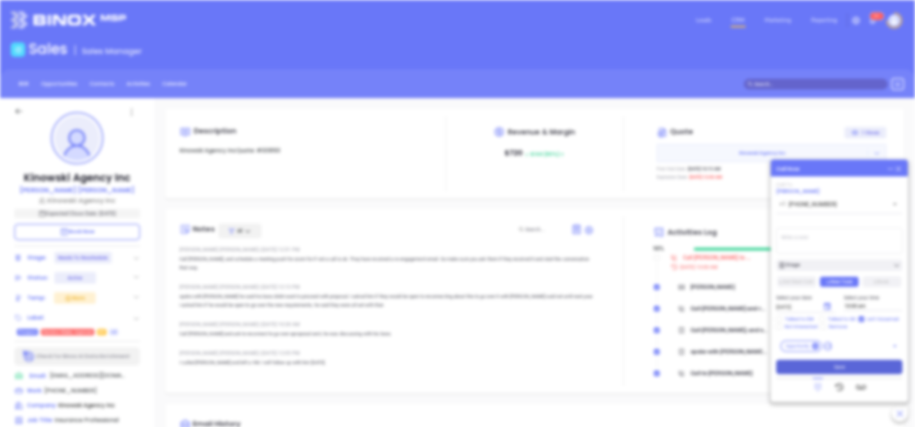
scroll to position [209, 0]
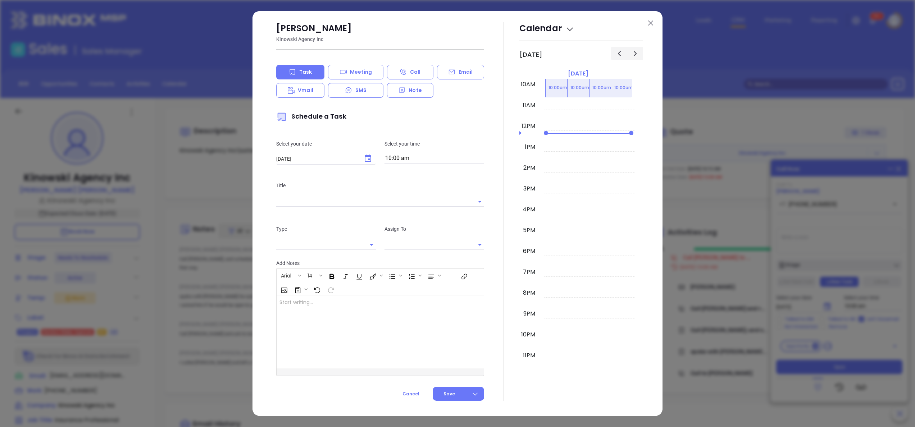
type input "[PERSON_NAME]"
click at [650, 21] on img at bounding box center [650, 23] width 5 height 5
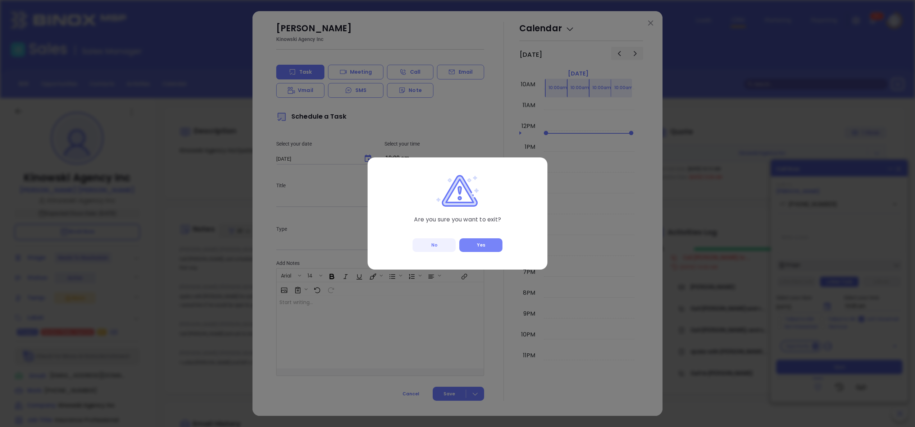
click at [481, 245] on button "Yes" at bounding box center [480, 246] width 43 height 14
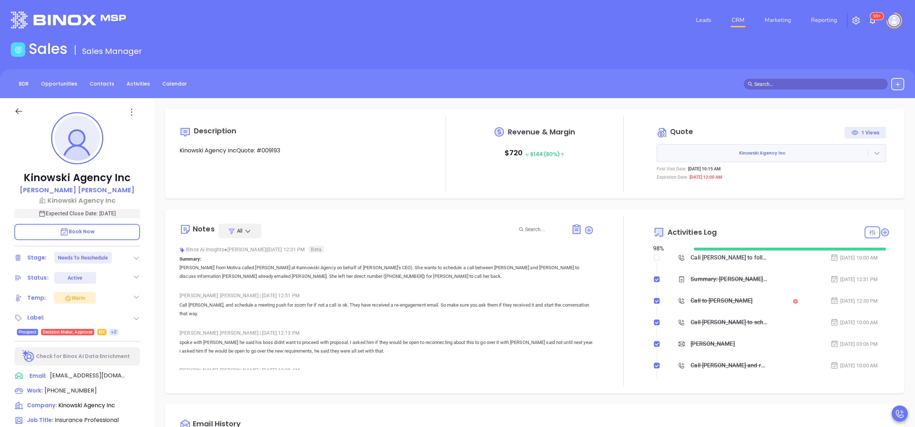
type input "[PERSON_NAME]"
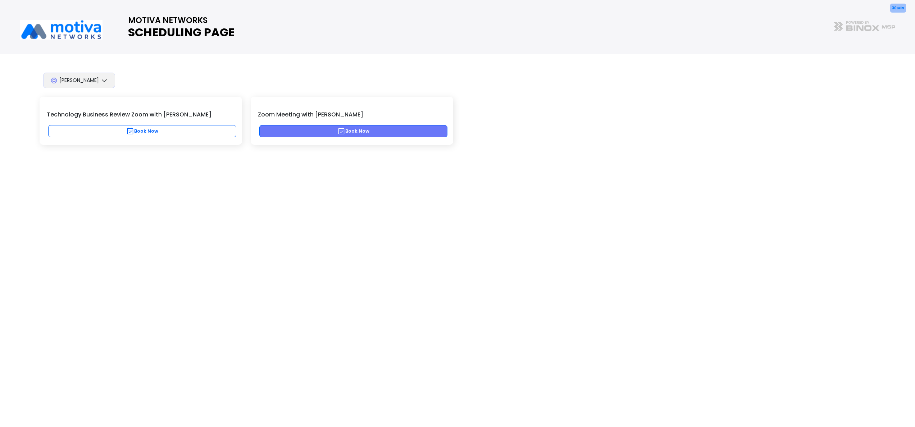
click at [328, 132] on button "Book Now" at bounding box center [353, 131] width 188 height 12
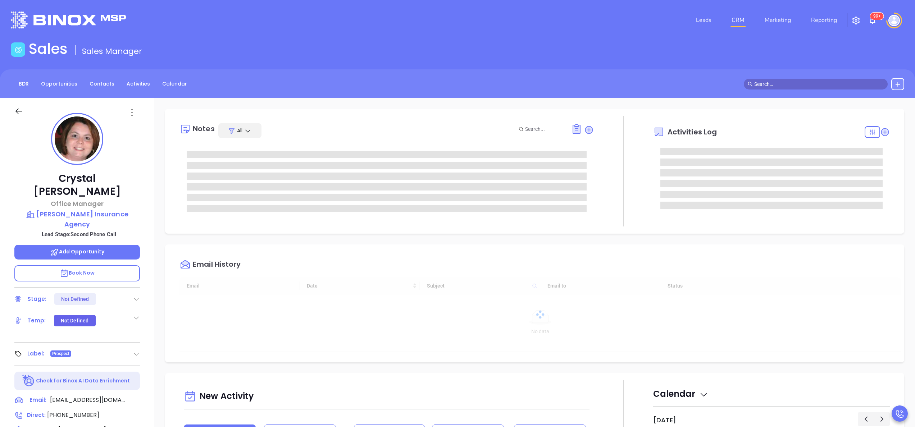
type input "[PERSON_NAME]"
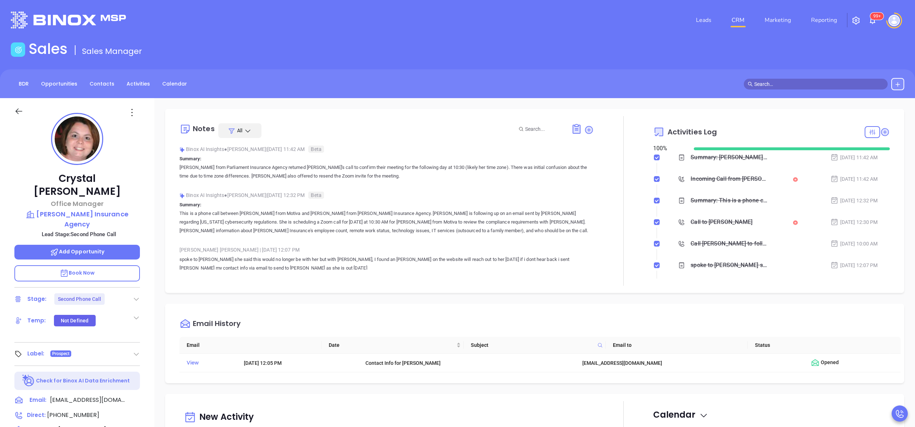
scroll to position [209, 0]
click at [109, 209] on p "[PERSON_NAME] Insurance Agency" at bounding box center [77, 219] width 126 height 20
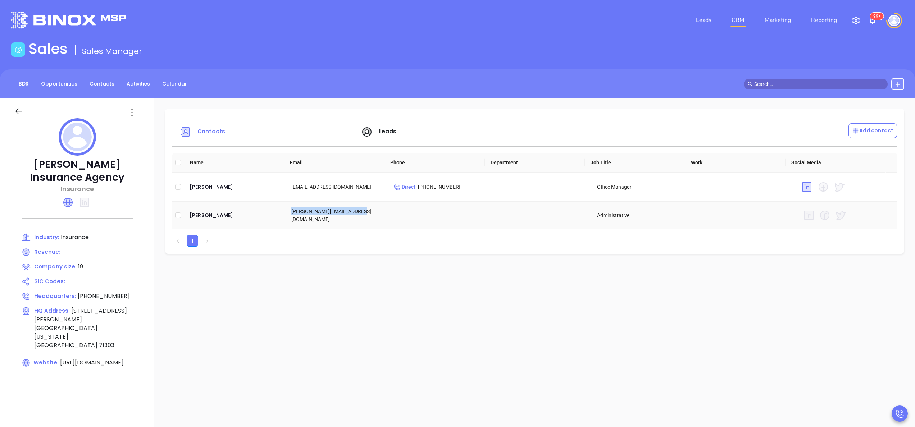
drag, startPoint x: 372, startPoint y: 214, endPoint x: 288, endPoint y: 216, distance: 83.8
click at [288, 216] on td "[PERSON_NAME][EMAIL_ADDRESS][DOMAIN_NAME]" at bounding box center [337, 216] width 102 height 28
copy td "[PERSON_NAME][EMAIL_ADDRESS][DOMAIN_NAME]"
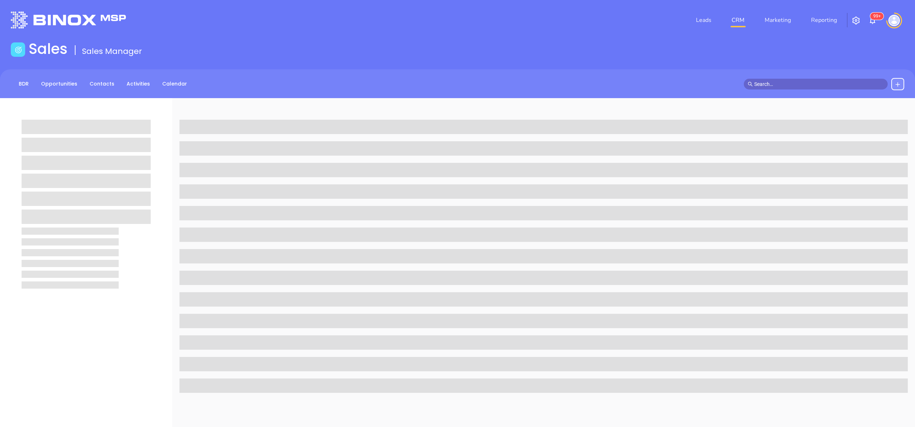
scroll to position [98, 0]
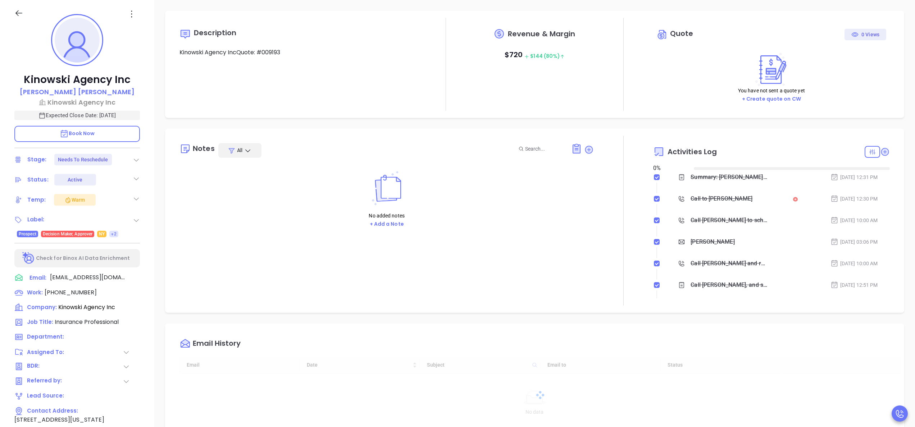
type input "[DATE]"
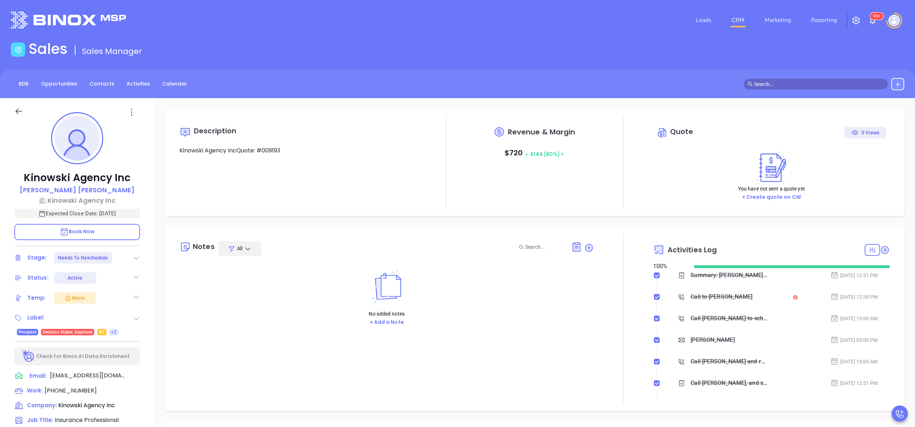
scroll to position [209, 0]
type input "[PERSON_NAME]"
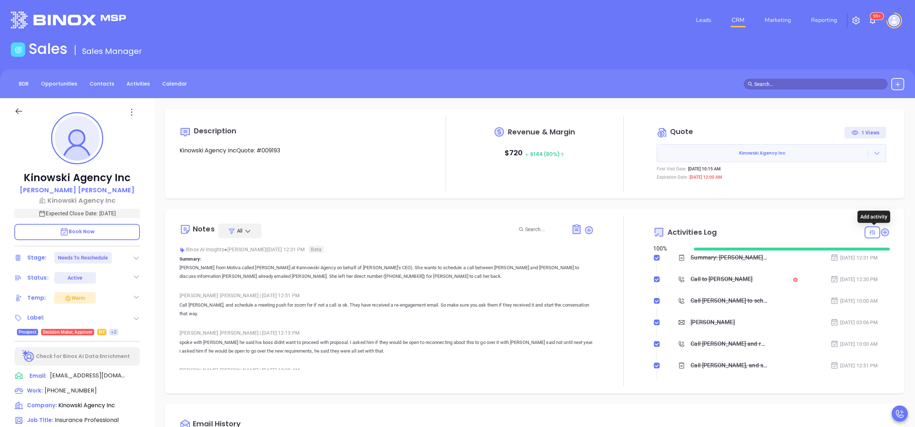
click at [881, 233] on icon at bounding box center [885, 232] width 8 height 8
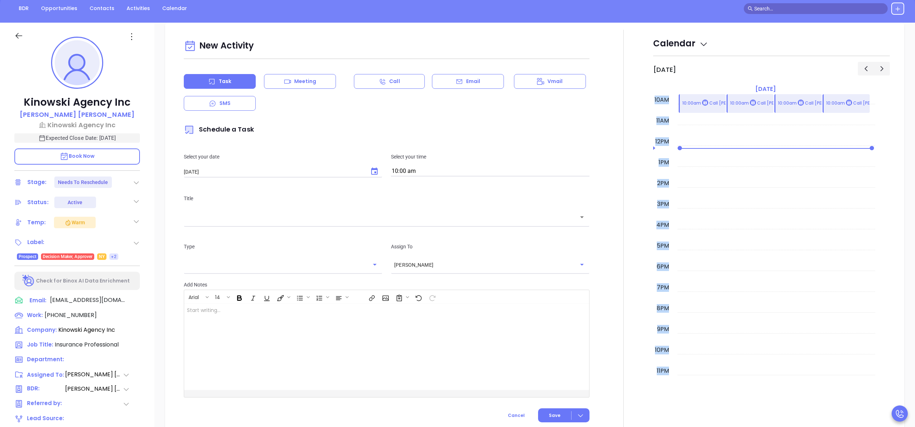
click at [874, 233] on div "12am 1am 2am 3am 4am 5am 6am 7am 8am 9am 10am 11am 12pm 1pm 2pm 3pm 4pm 5pm 6pm…" at bounding box center [771, 240] width 237 height 292
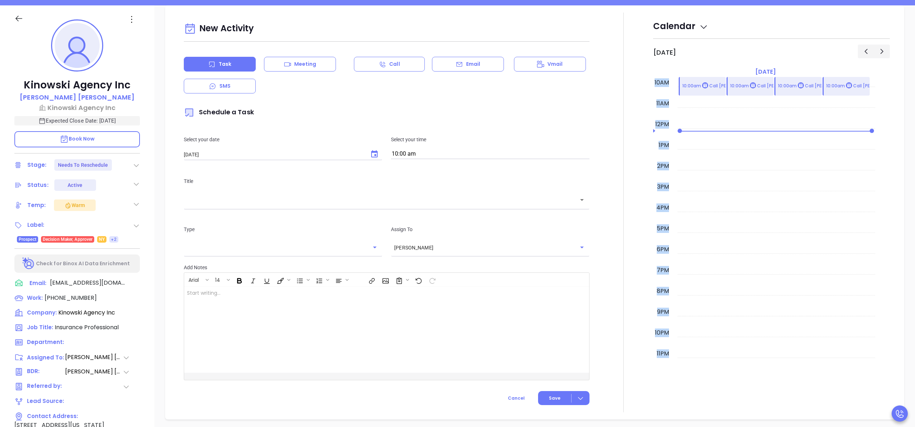
scroll to position [98, 0]
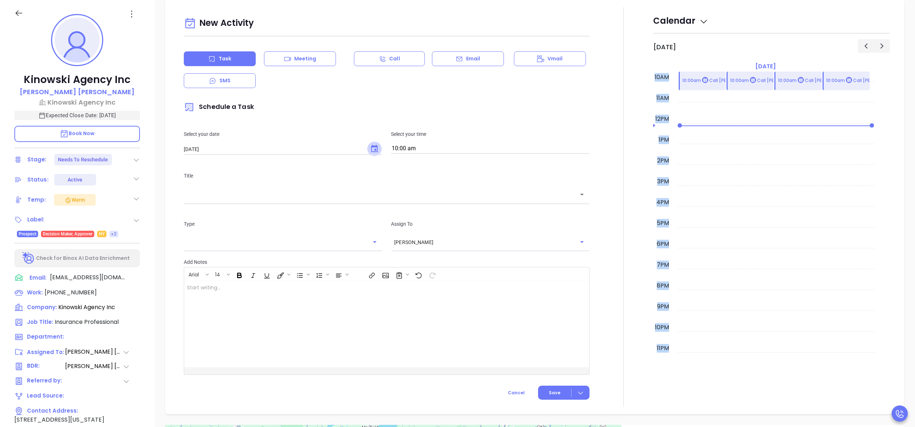
click at [370, 150] on icon "Choose date, selected date is Sep 18, 2025" at bounding box center [374, 149] width 9 height 9
click at [270, 218] on button "19" at bounding box center [270, 221] width 13 height 13
type input "[DATE]"
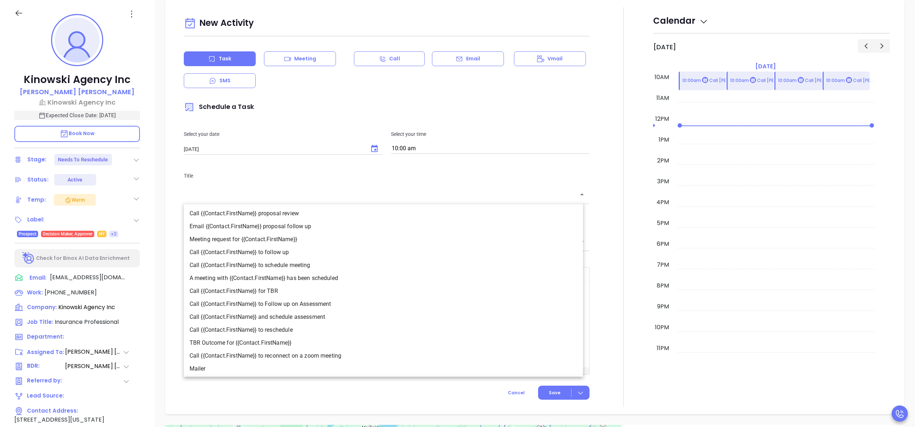
click at [322, 199] on input "text" at bounding box center [381, 195] width 389 height 8
click at [268, 254] on li "Call {{Contact.FirstName}} to follow up" at bounding box center [383, 252] width 399 height 13
type input "Call Craig to follow up"
type input "Call"
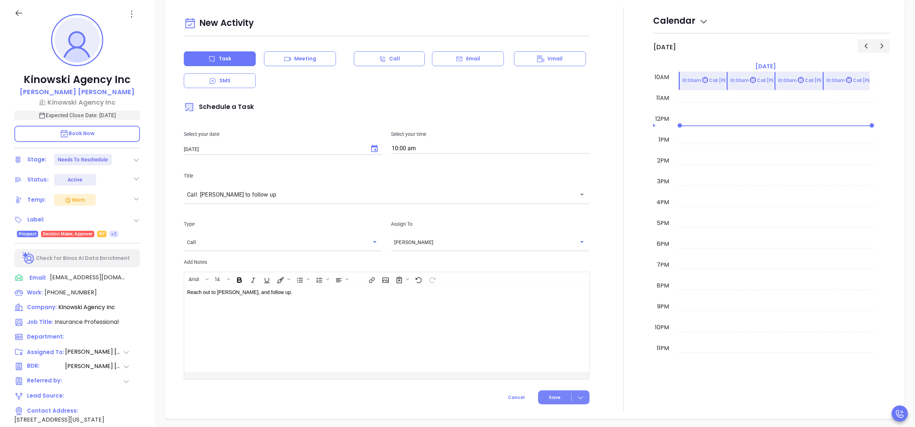
click at [540, 399] on button "Save" at bounding box center [563, 398] width 51 height 14
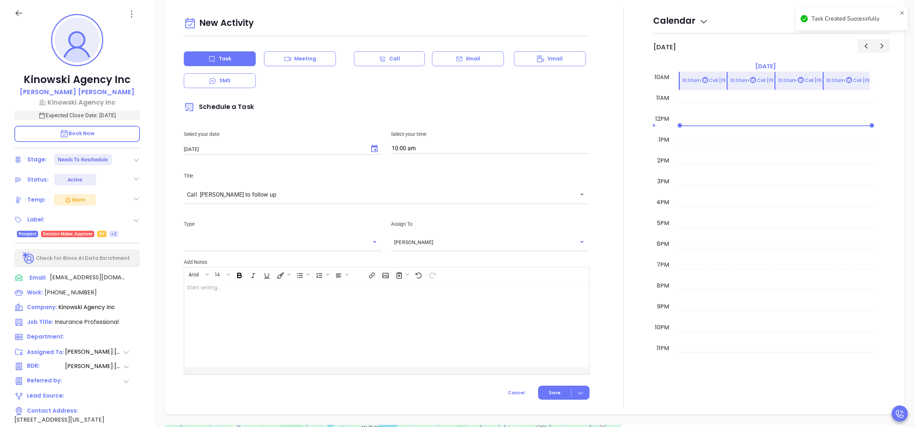
checkbox input "false"
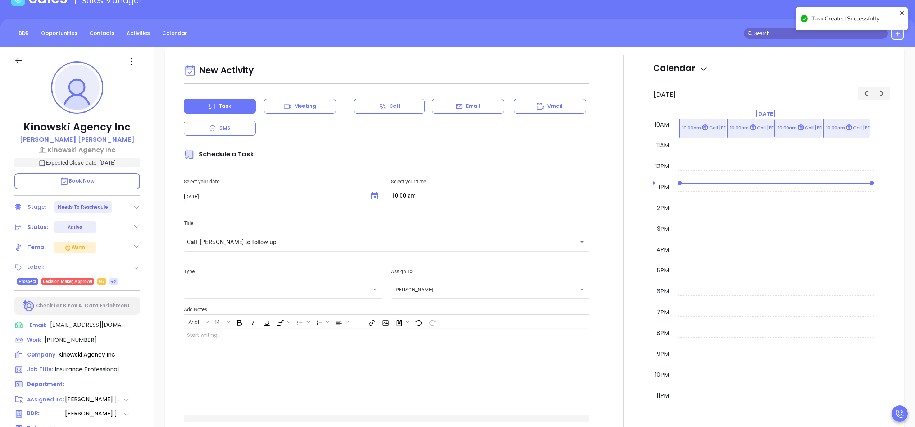
scroll to position [0, 0]
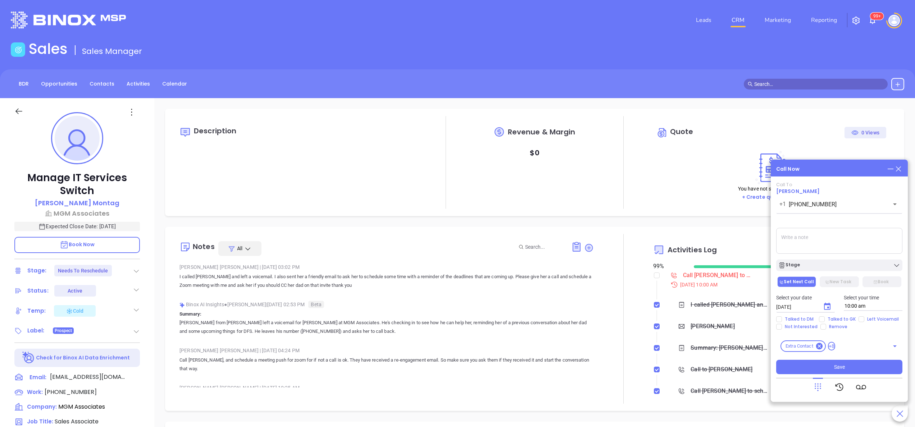
scroll to position [209, 0]
click at [901, 168] on icon at bounding box center [899, 169] width 8 height 8
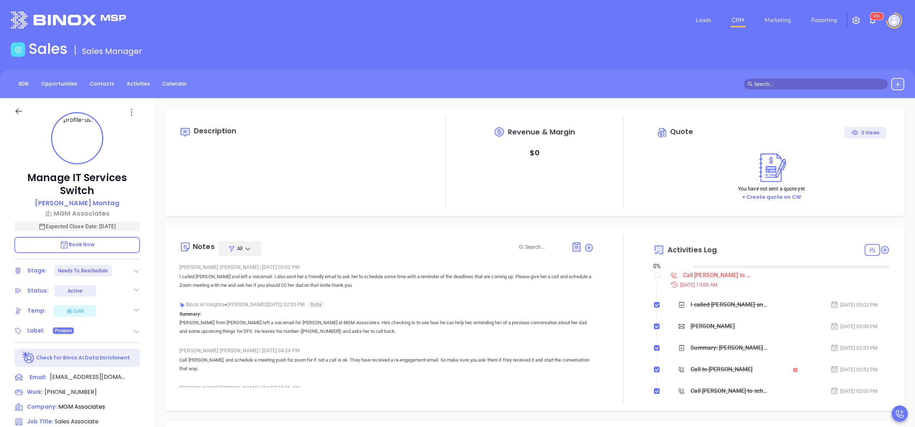
type input "[DATE]"
type input "[PERSON_NAME]"
click at [154, 301] on div "Description Revenue & Margin $ 0 Quote 0 Views You have not sent a quote yet + …" at bounding box center [534, 350] width 761 height 504
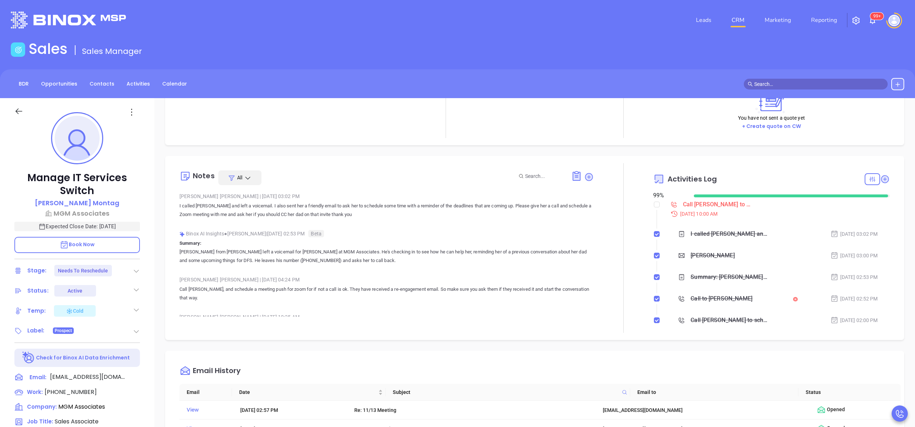
scroll to position [86, 0]
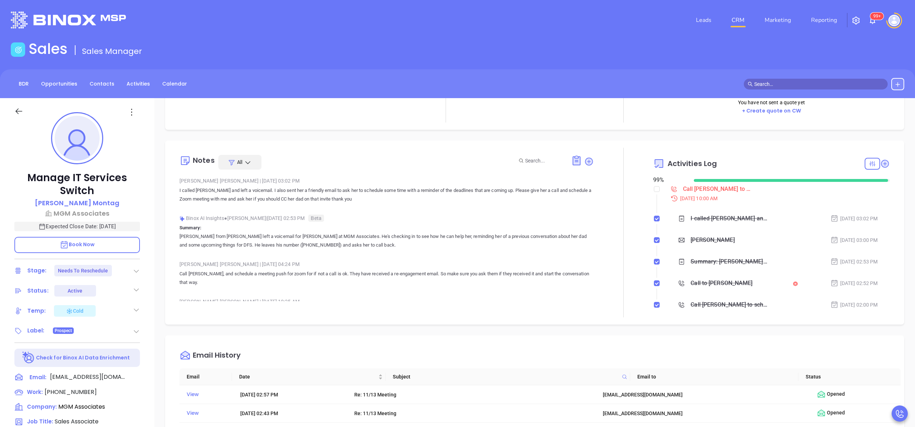
click at [149, 294] on div "Manage IT Services Switch Rachel Montag MGM Associates Expected Close Date: Sep…" at bounding box center [77, 365] width 154 height 534
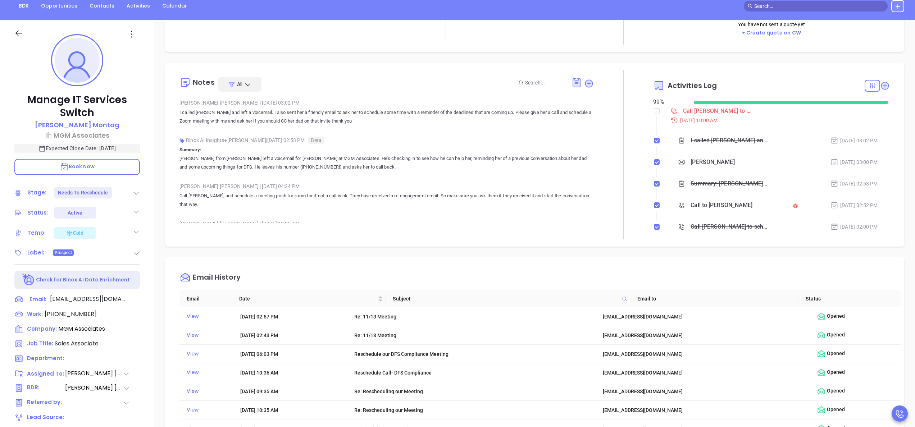
scroll to position [58, 0]
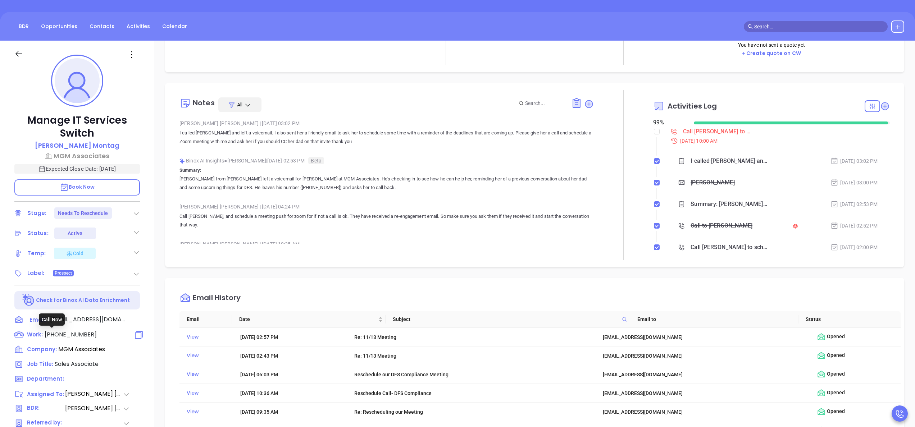
click at [61, 335] on span "(585) 381-7008" at bounding box center [71, 335] width 52 height 8
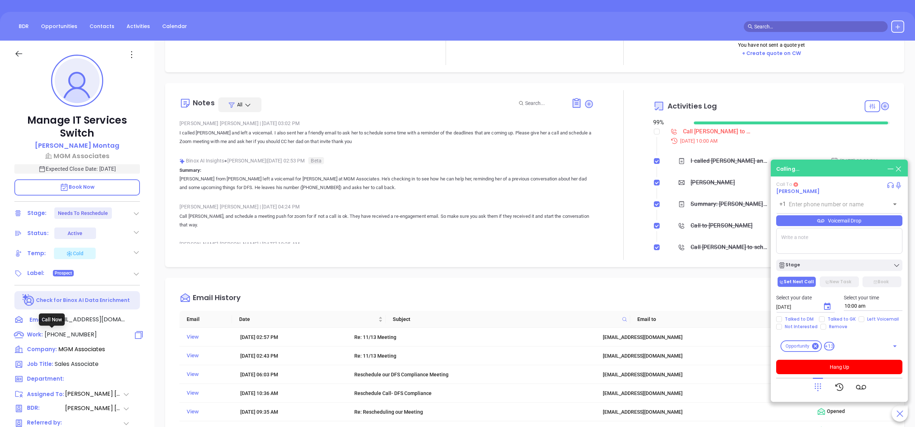
type input "(585) 381-7008"
click at [478, 216] on p "Call Rachel, and schedule a meeting push for zoom for if not a call is ok. They…" at bounding box center [387, 220] width 414 height 17
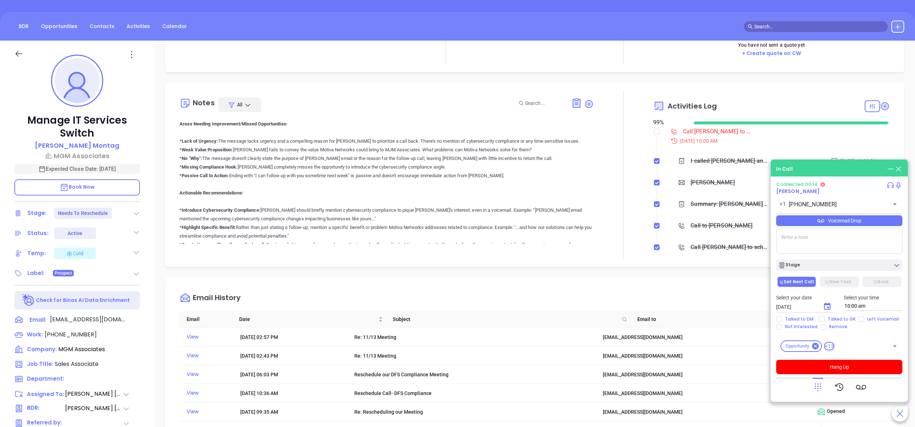
scroll to position [547, 0]
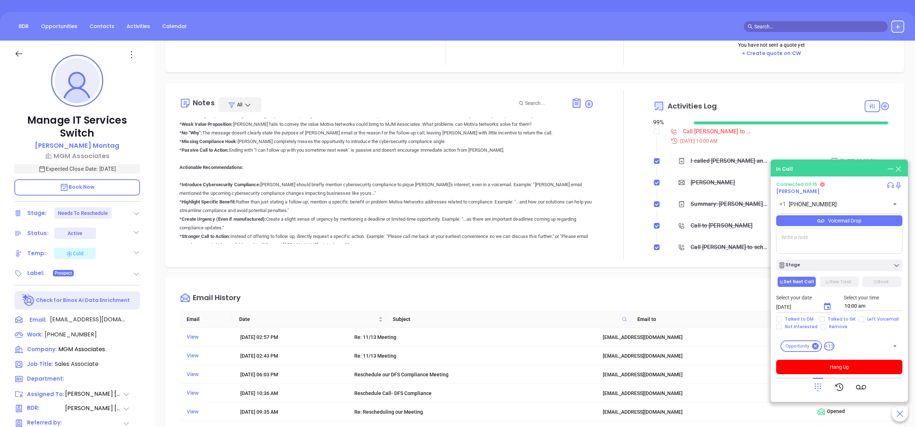
click at [816, 383] on icon at bounding box center [818, 387] width 10 height 10
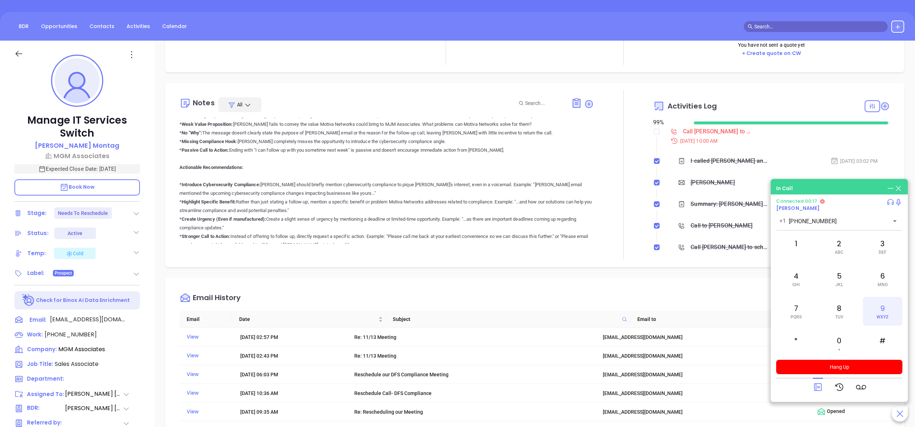
click at [886, 311] on div "9 WXYZ" at bounding box center [883, 311] width 40 height 29
click at [884, 276] on div "6 MNO" at bounding box center [883, 279] width 40 height 29
click at [883, 281] on div "6 MNO" at bounding box center [883, 279] width 40 height 29
click at [838, 318] on span "TUV" at bounding box center [839, 317] width 8 height 5
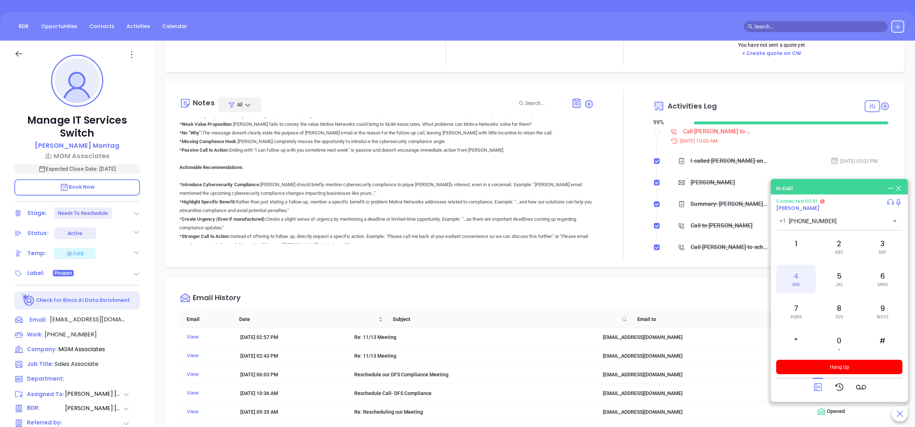
click at [793, 275] on div "4 GHI" at bounding box center [796, 279] width 40 height 29
click at [521, 140] on p "Overall Performance Score: Anabell's performance navigating this voicemail mess…" at bounding box center [387, 185] width 414 height 302
click at [847, 369] on button "Hang Up" at bounding box center [839, 367] width 126 height 14
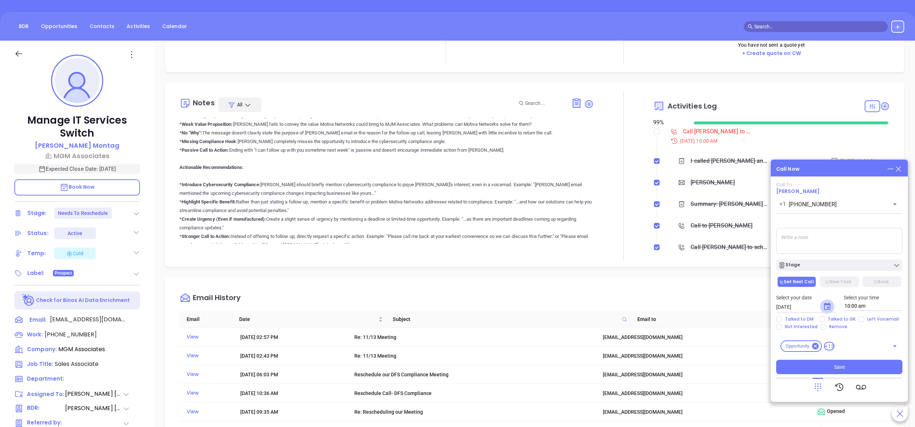
click at [827, 307] on icon "Choose date, selected date is Sep 18, 2025" at bounding box center [827, 307] width 9 height 9
click at [862, 249] on button "19" at bounding box center [863, 251] width 13 height 13
type input "[DATE]"
click at [860, 318] on input "Left Voicemail" at bounding box center [862, 320] width 6 height 6
checkbox input "true"
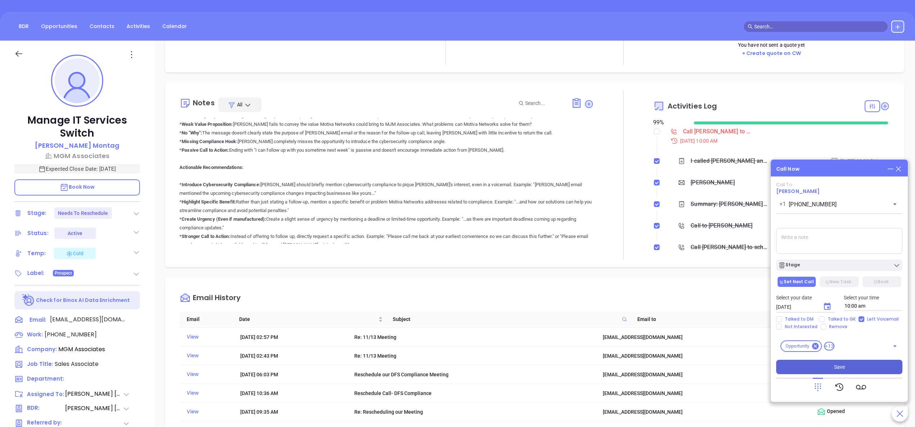
click at [854, 363] on button "Save" at bounding box center [839, 367] width 126 height 14
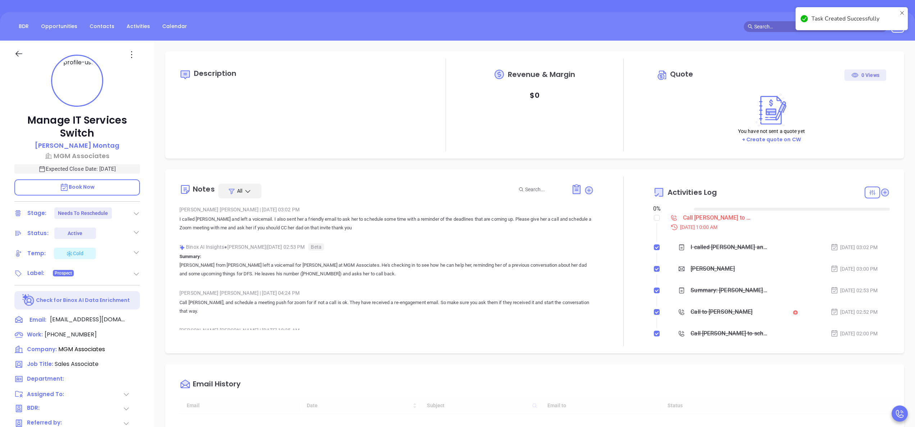
scroll to position [0, 0]
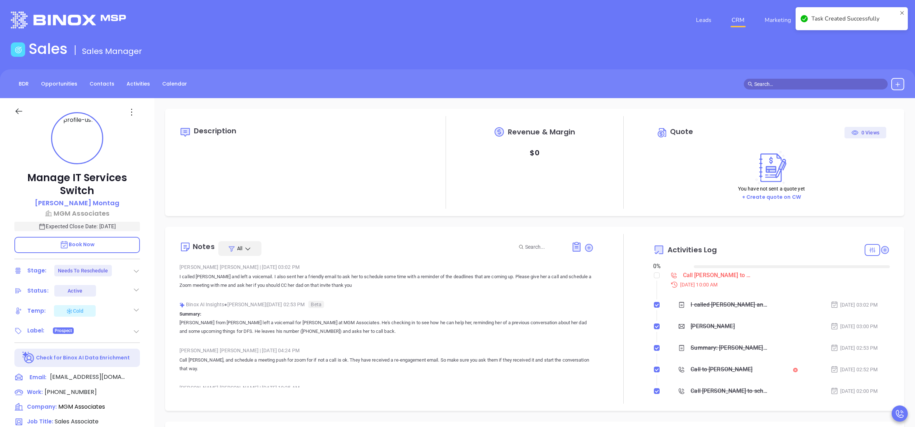
checkbox input "false"
type input "[DATE]"
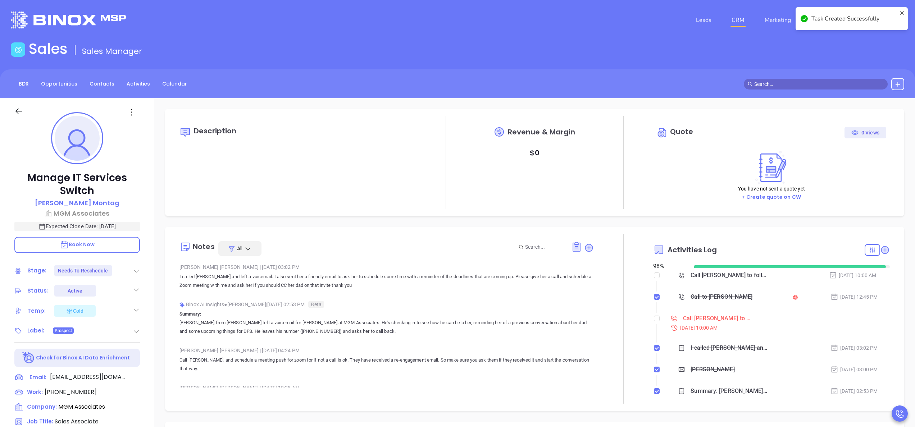
scroll to position [209, 0]
type input "[PERSON_NAME]"
click at [654, 317] on input "checkbox" at bounding box center [657, 319] width 6 height 6
checkbox input "true"
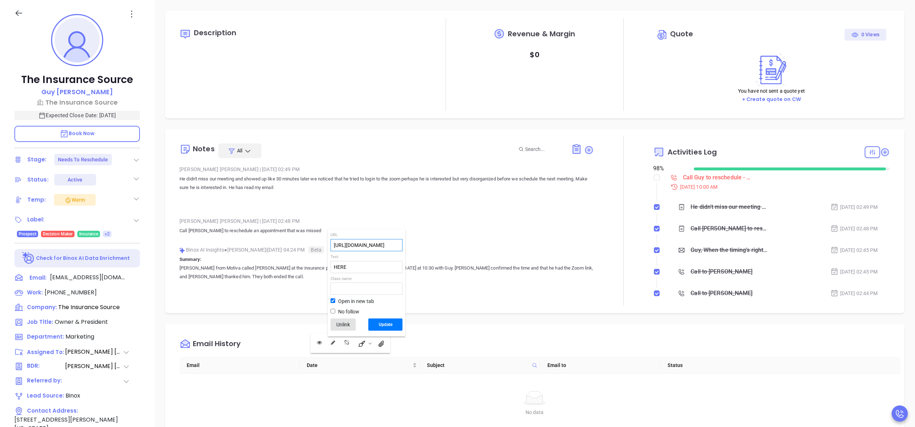
scroll to position [209, 0]
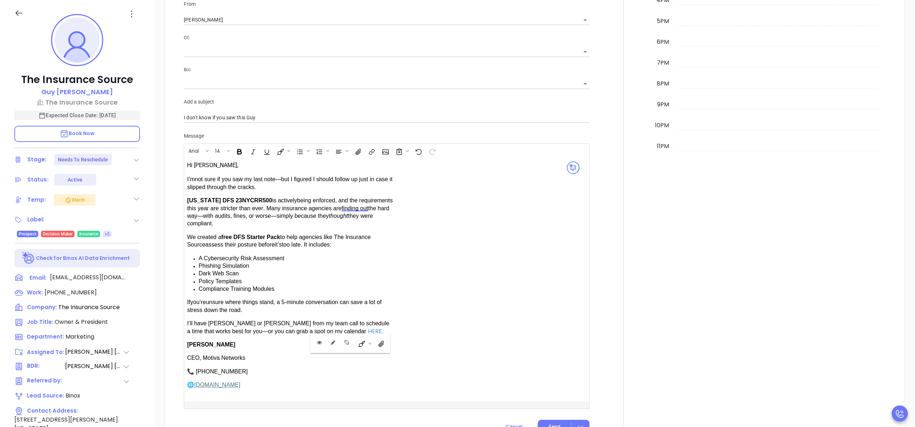
click at [613, 243] on div at bounding box center [623, 123] width 59 height 636
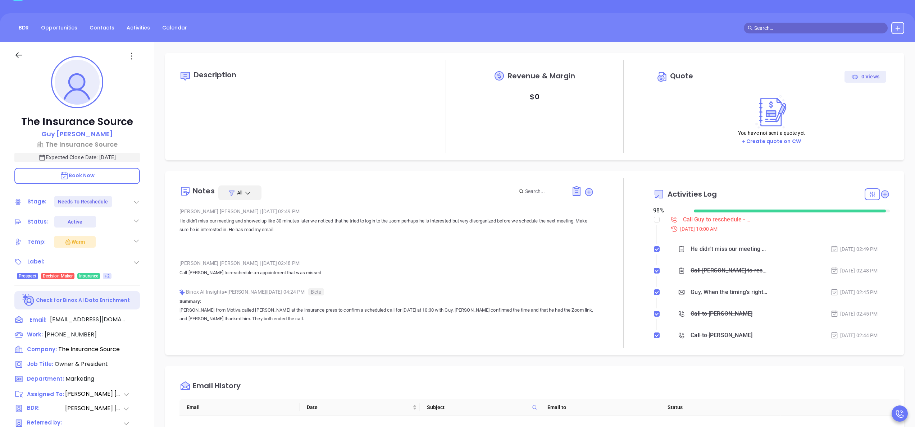
scroll to position [0, 0]
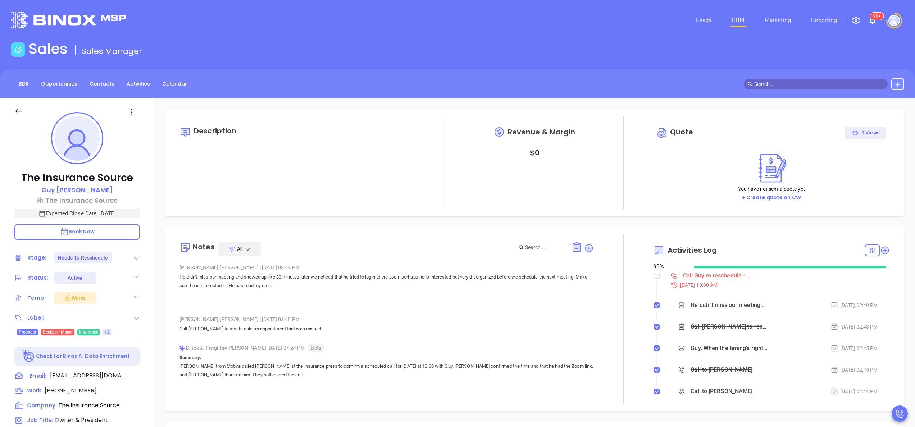
click at [534, 297] on p at bounding box center [387, 300] width 414 height 9
click at [575, 294] on p "He didn't miss our meeting and showed up like 30 minutes later we noticed that …" at bounding box center [387, 289] width 414 height 32
click at [153, 335] on div "The Insurance Source [PERSON_NAME] The Insurance Source Expected Close Date: [D…" at bounding box center [77, 365] width 154 height 534
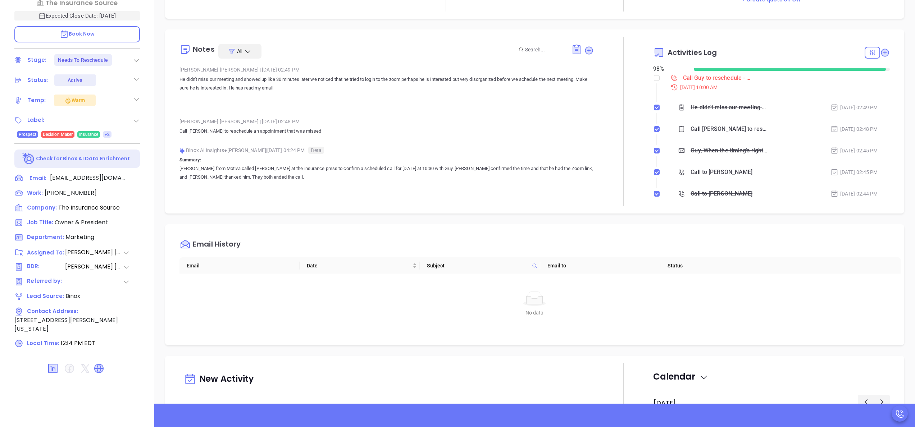
scroll to position [201, 0]
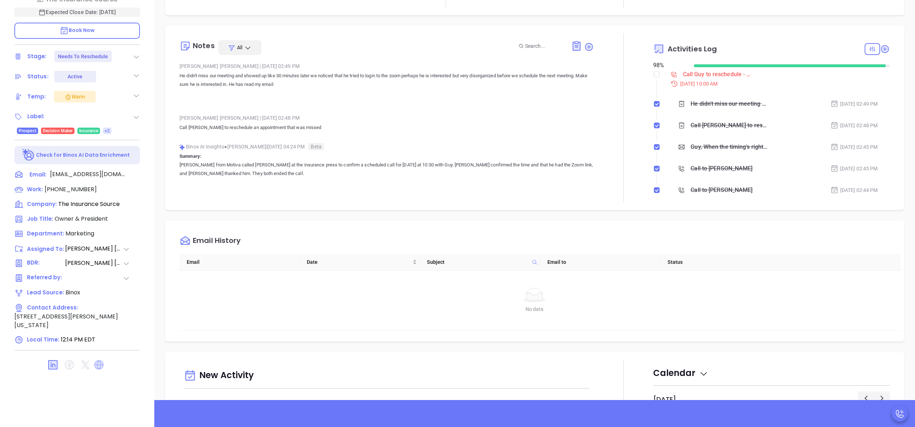
click at [102, 363] on icon at bounding box center [98, 364] width 9 height 9
click at [155, 176] on div "Description Revenue & Margin $ 0 Quote 0 Views You have not sent a quote yet + …" at bounding box center [534, 149] width 761 height 504
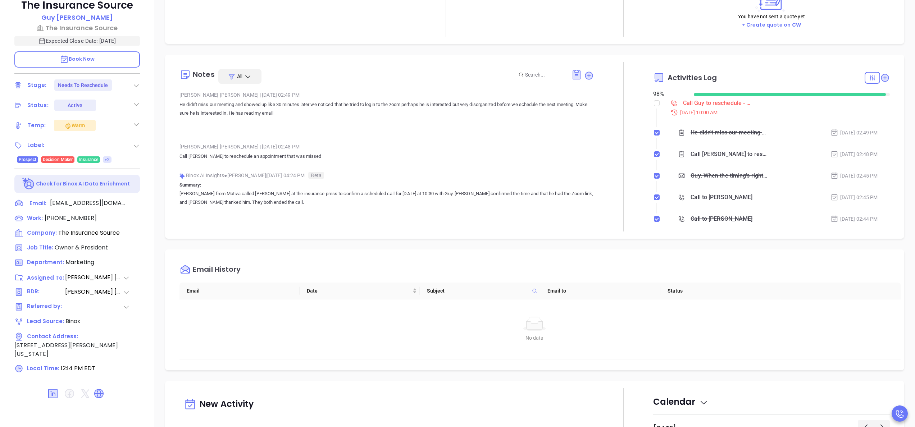
scroll to position [144, 0]
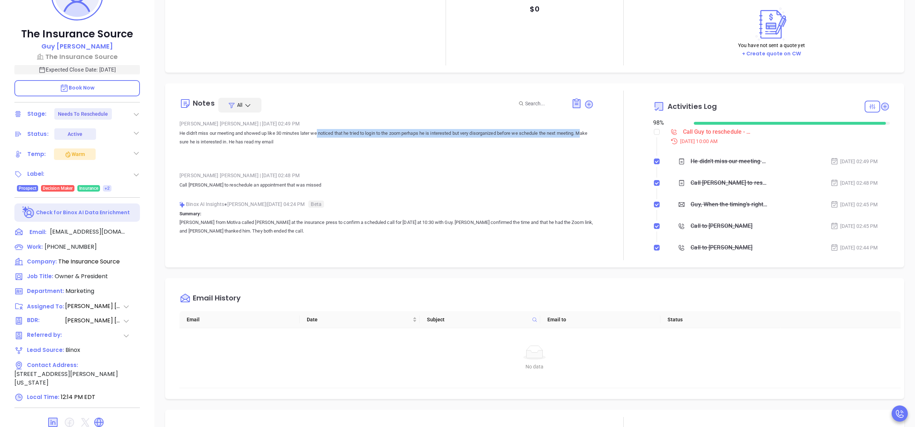
drag, startPoint x: 320, startPoint y: 137, endPoint x: 203, endPoint y: 142, distance: 116.7
click at [203, 142] on p "He didn't miss our meeting and showed up like 30 minutes later we noticed that …" at bounding box center [387, 137] width 414 height 17
drag, startPoint x: 203, startPoint y: 142, endPoint x: 313, endPoint y: 137, distance: 109.5
click at [313, 137] on p "He didn't miss our meeting and showed up like 30 minutes later we noticed that …" at bounding box center [387, 137] width 414 height 17
drag, startPoint x: 310, startPoint y: 142, endPoint x: 176, endPoint y: 136, distance: 134.3
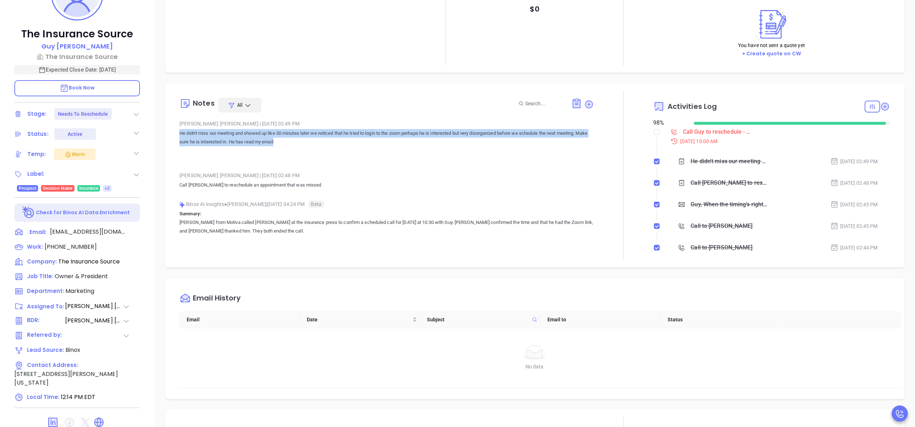
click at [176, 136] on div "Notes All [PERSON_NAME] | [DATE] 02:49 PM He didn't miss our meeting and showed…" at bounding box center [534, 176] width 725 height 170
copy p "He didn't miss our meeting and showed up like 30 minutes later we noticed that …"
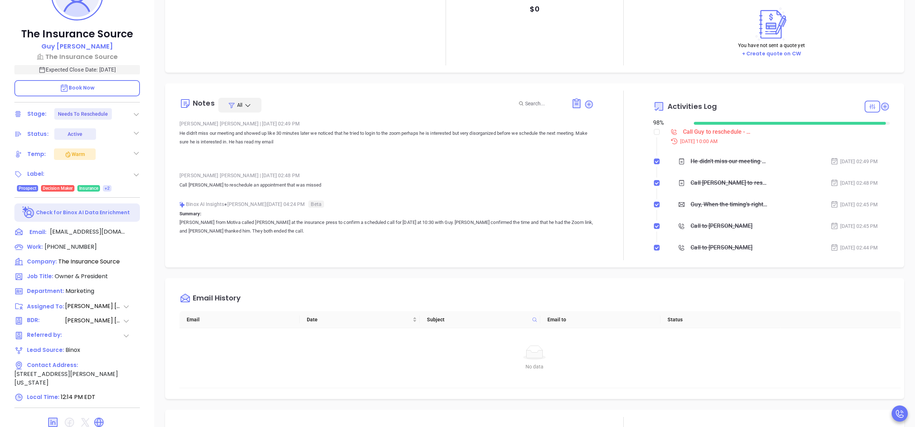
click at [550, 180] on div "[PERSON_NAME] | [DATE] 02:48 PM" at bounding box center [387, 175] width 414 height 11
click at [76, 244] on span "[PHONE_NUMBER]" at bounding box center [71, 247] width 52 height 8
type input "[PHONE_NUMBER]"
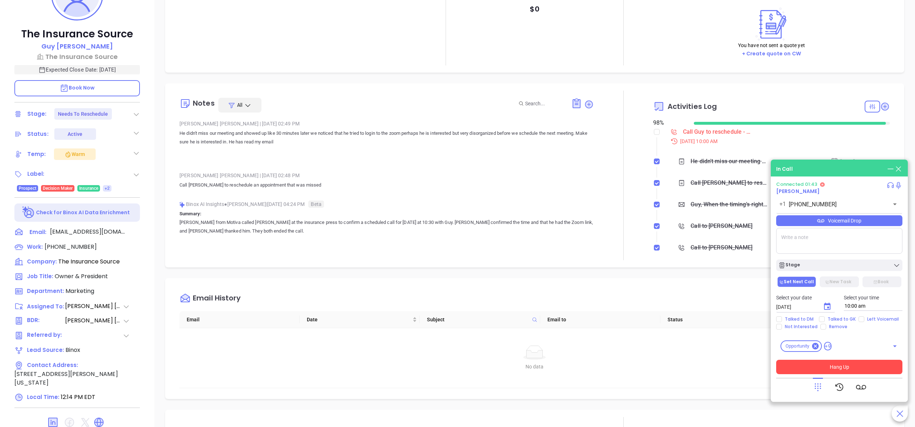
click at [822, 365] on button "Hang Up" at bounding box center [839, 367] width 126 height 14
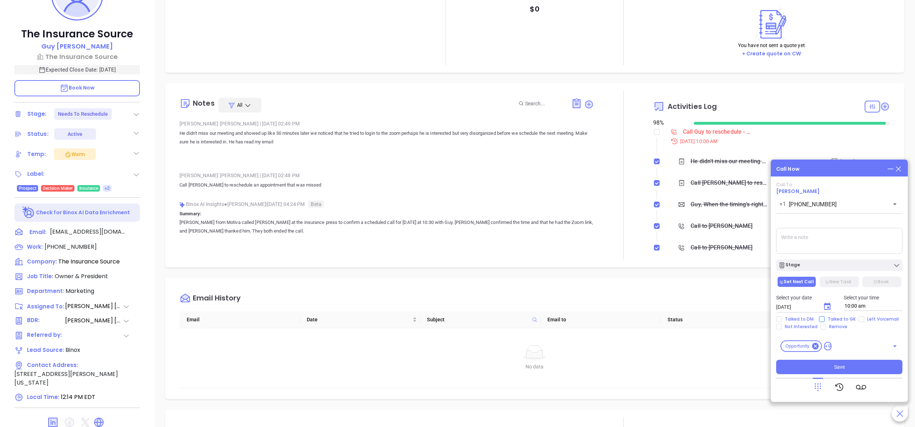
click at [825, 320] on span "Talked to GK" at bounding box center [842, 320] width 34 height 6
click at [825, 320] on input "Talked to GK" at bounding box center [822, 320] width 6 height 6
checkbox input "true"
click at [829, 304] on icon "Choose date, selected date is Sep 18, 2025" at bounding box center [827, 306] width 6 height 7
click at [865, 251] on button "19" at bounding box center [863, 251] width 13 height 13
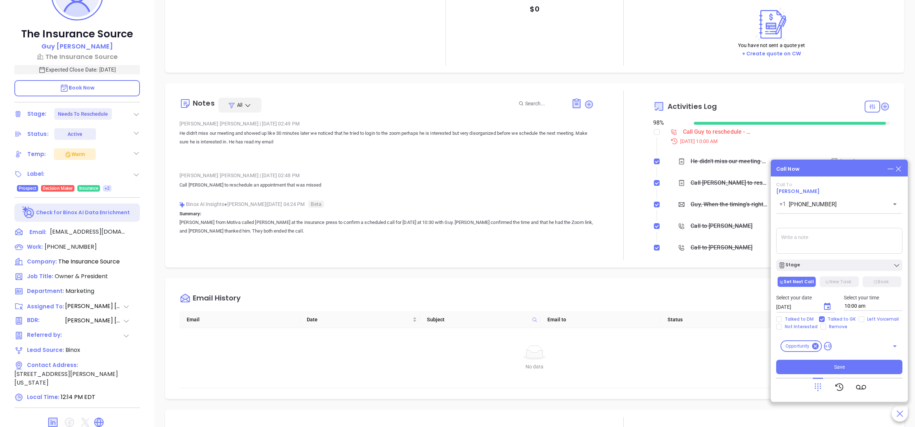
type input "[DATE]"
click at [804, 234] on textarea at bounding box center [839, 241] width 126 height 26
type textarea "spoke with [DEMOGRAPHIC_DATA] [PERSON_NAME] left contact info with her"
click at [852, 364] on button "Save" at bounding box center [839, 367] width 126 height 14
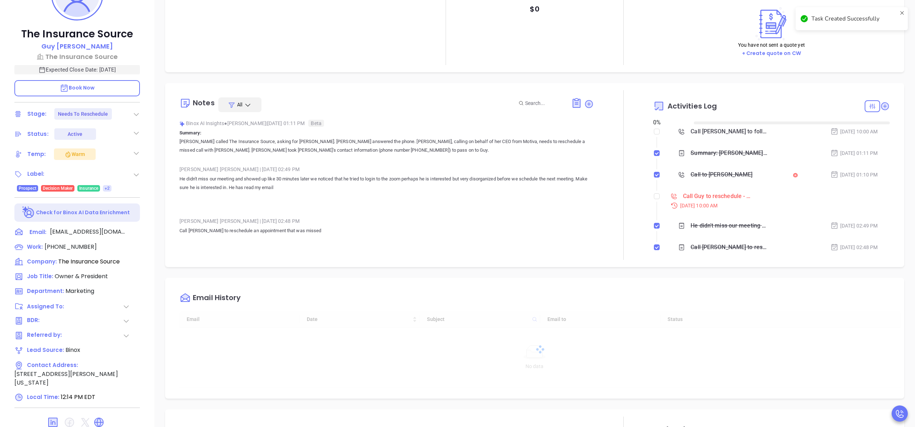
type input "[DATE]"
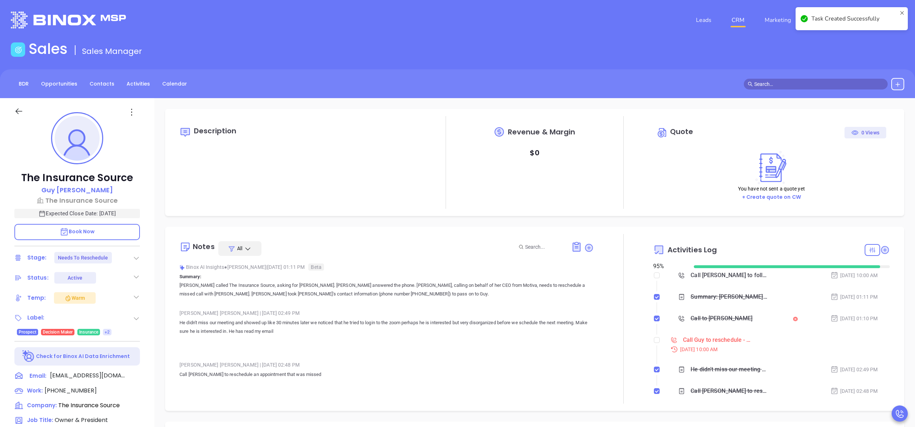
scroll to position [209, 0]
click at [625, 255] on div at bounding box center [623, 319] width 59 height 170
click at [654, 338] on input "checkbox" at bounding box center [657, 340] width 6 height 6
checkbox input "true"
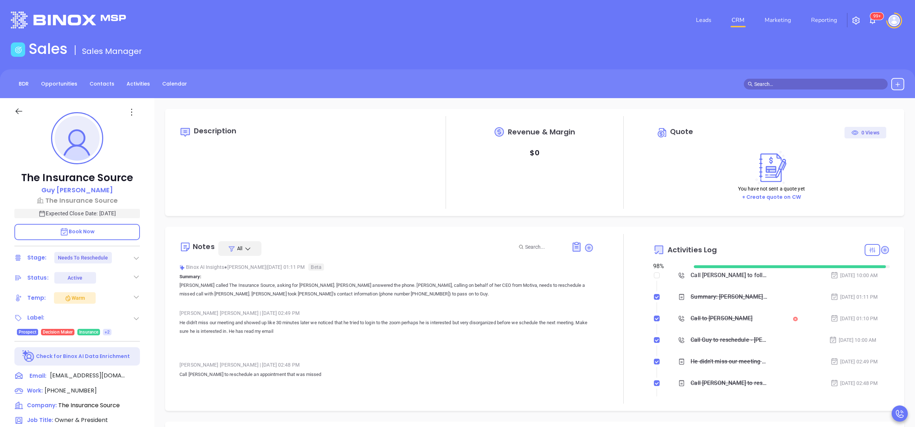
type input "[PERSON_NAME]"
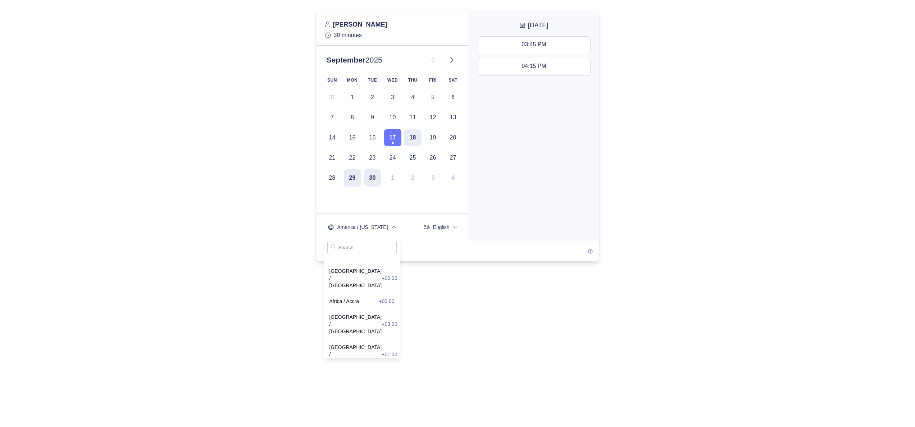
click at [519, 183] on div "03:45 PM 04:15 PM" at bounding box center [534, 137] width 130 height 207
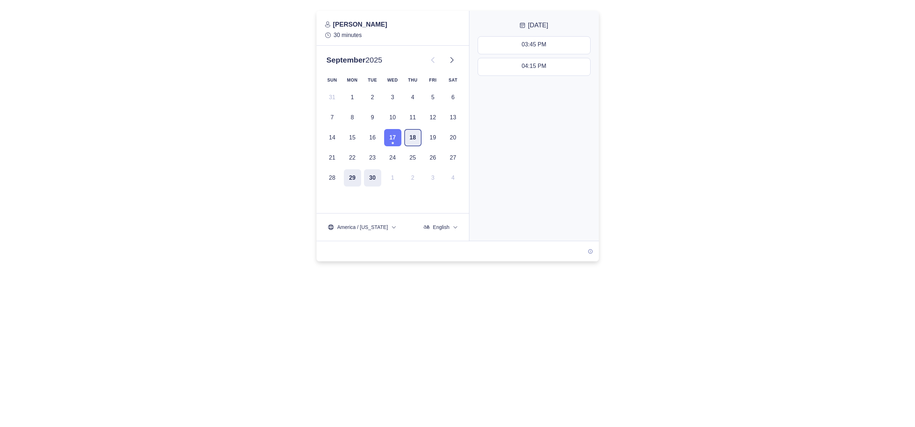
click at [412, 137] on button "18" at bounding box center [412, 137] width 17 height 17
click button "17"
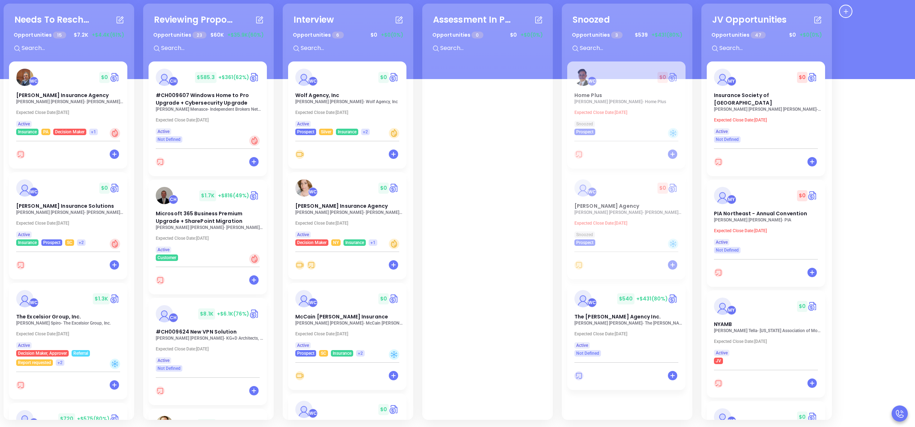
scroll to position [230, 0]
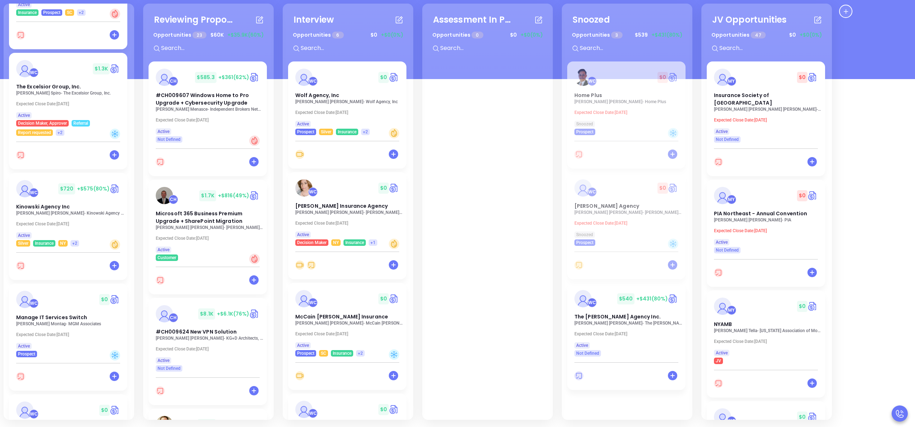
click at [420, 142] on div "Needs To Reschedule Opportunities 15 $ 7.2K +$4.4K (61%) + WC $ 0 [PERSON_NAME]…" at bounding box center [421, 212] width 838 height 420
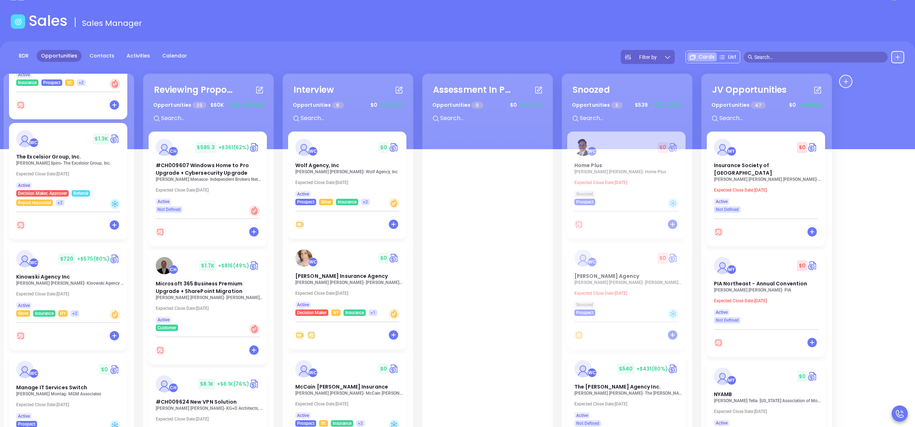
scroll to position [29, 0]
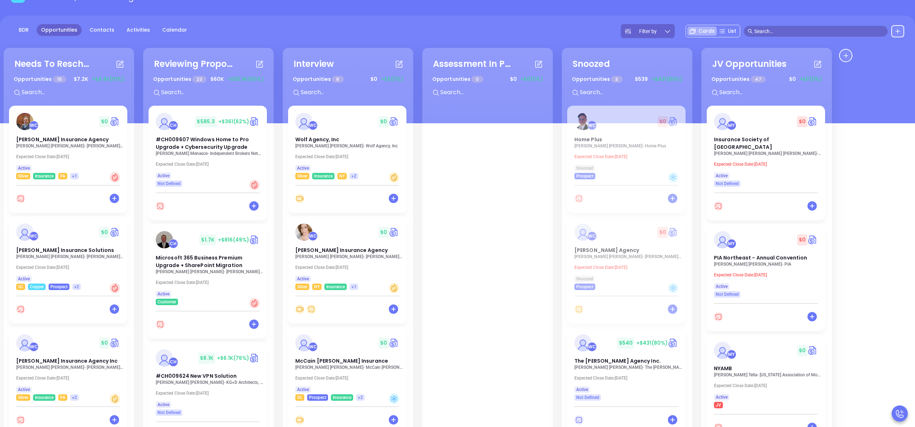
scroll to position [58, 0]
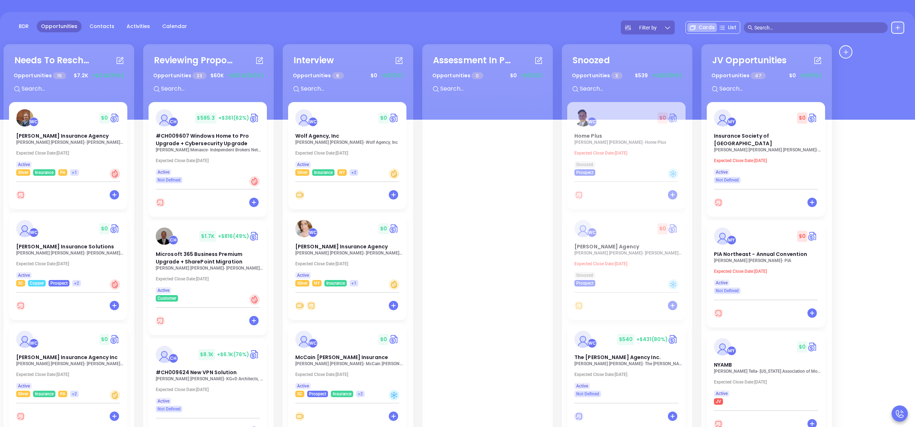
click at [131, 132] on div "Needs To Reschedule Opportunities 15 $ 7.2K +$4.4K (61%) + WC $ 0 [PERSON_NAME]…" at bounding box center [69, 252] width 131 height 417
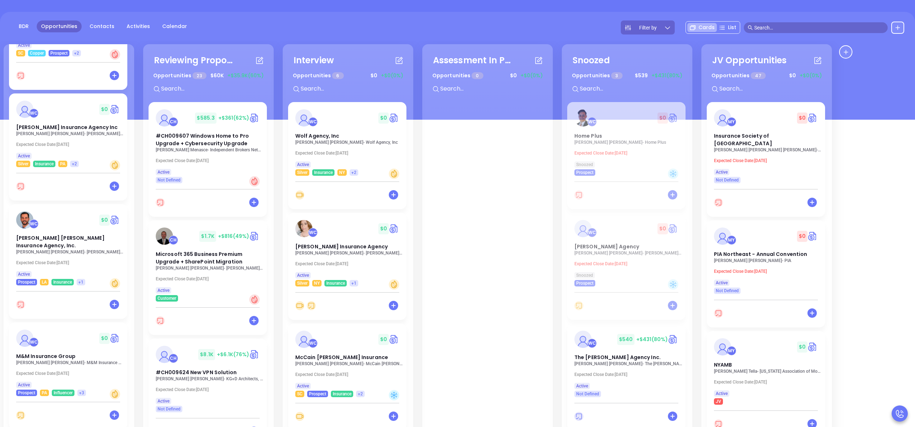
scroll to position [259, 0]
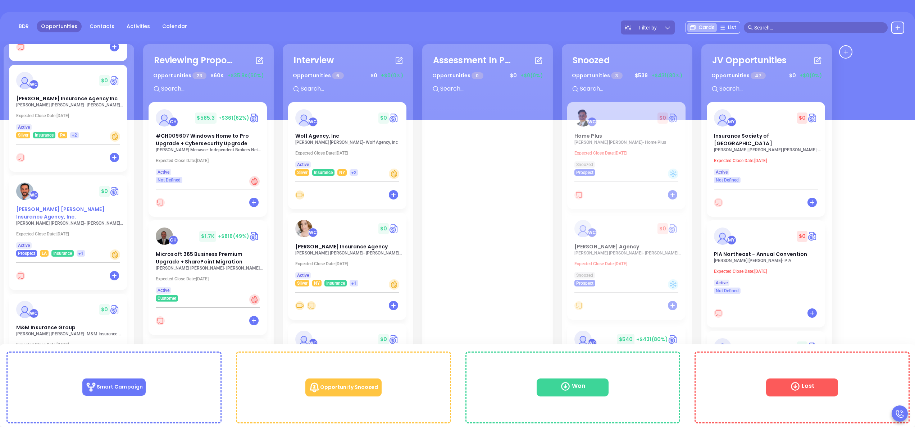
click at [58, 212] on span "[PERSON_NAME] [PERSON_NAME] Insurance Agency, Inc." at bounding box center [60, 213] width 89 height 15
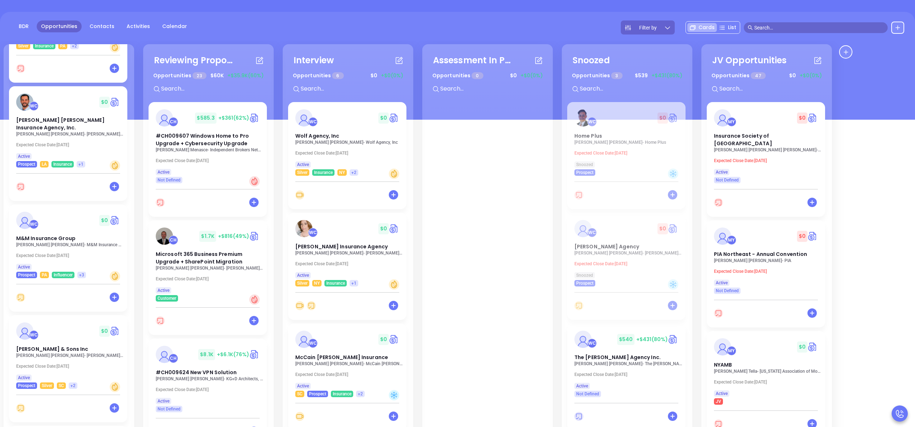
scroll to position [345, 0]
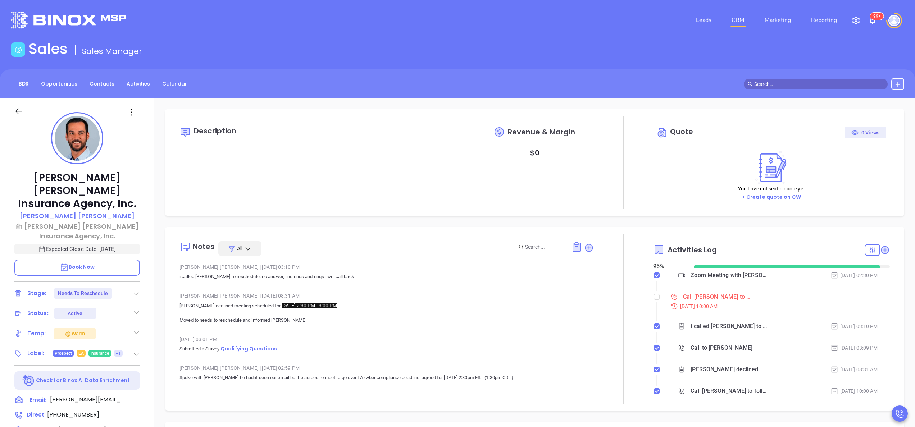
scroll to position [209, 0]
type input "[PERSON_NAME]"
click at [654, 299] on input "checkbox" at bounding box center [657, 297] width 6 height 6
checkbox input "true"
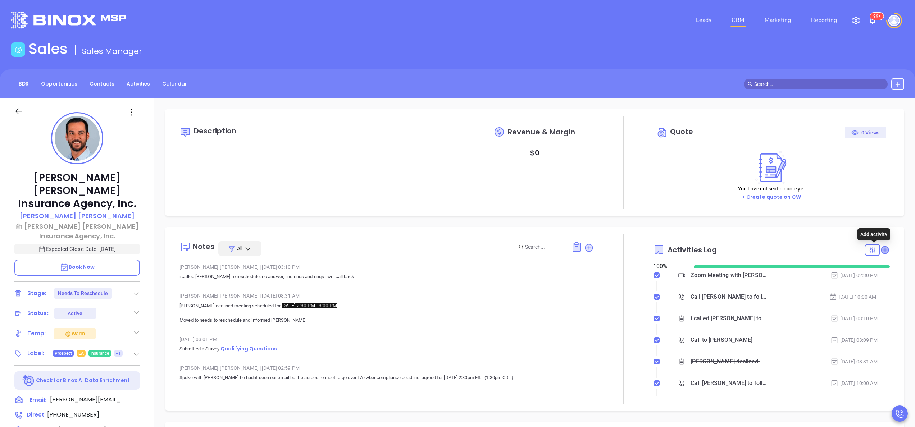
click at [881, 250] on icon at bounding box center [884, 249] width 7 height 7
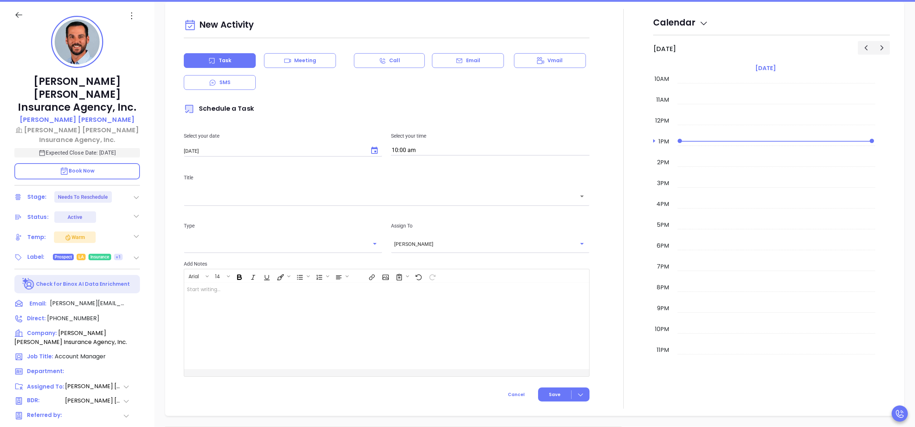
scroll to position [98, 0]
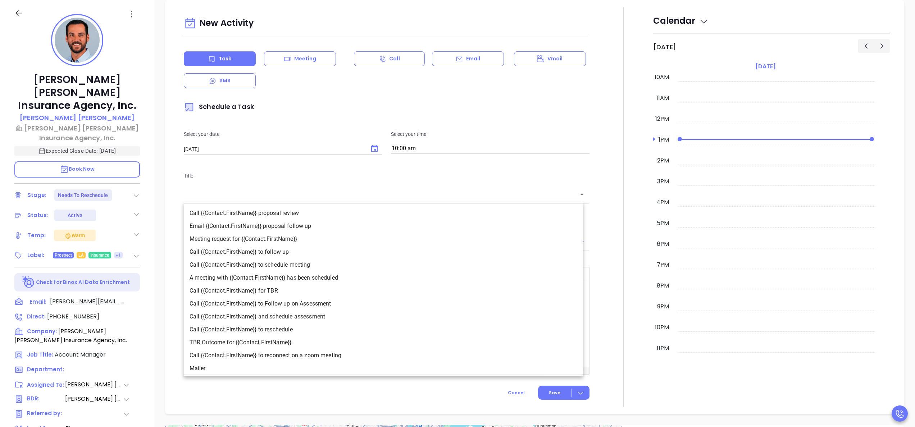
click at [343, 193] on input "text" at bounding box center [381, 195] width 389 height 8
click at [318, 253] on li "Call {{Contact.FirstName}} to follow up" at bounding box center [383, 252] width 399 height 13
type input "Call [PERSON_NAME] to follow up"
type input "Call"
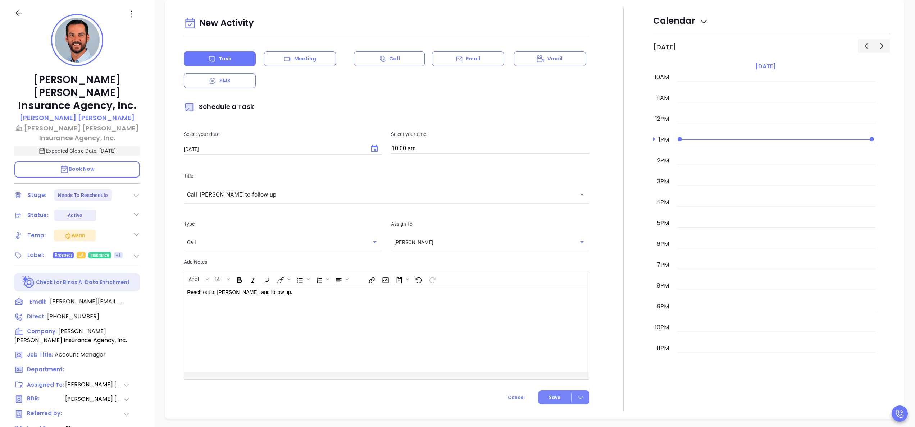
click at [549, 401] on span "Save" at bounding box center [555, 398] width 12 height 6
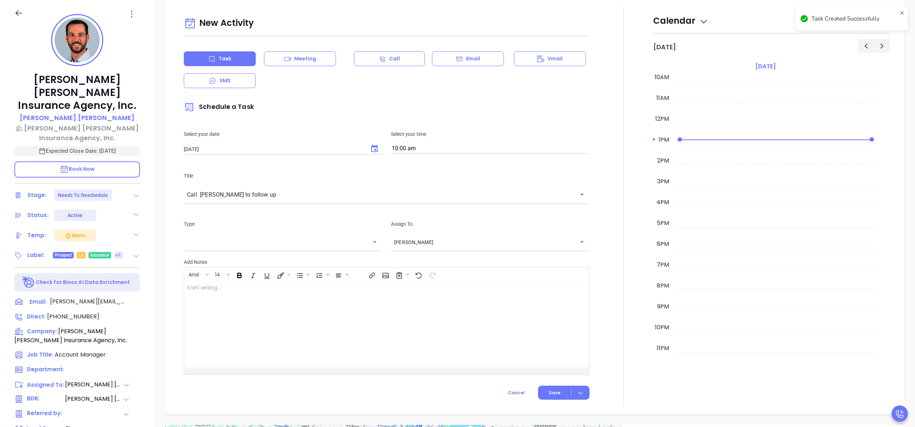
checkbox input "false"
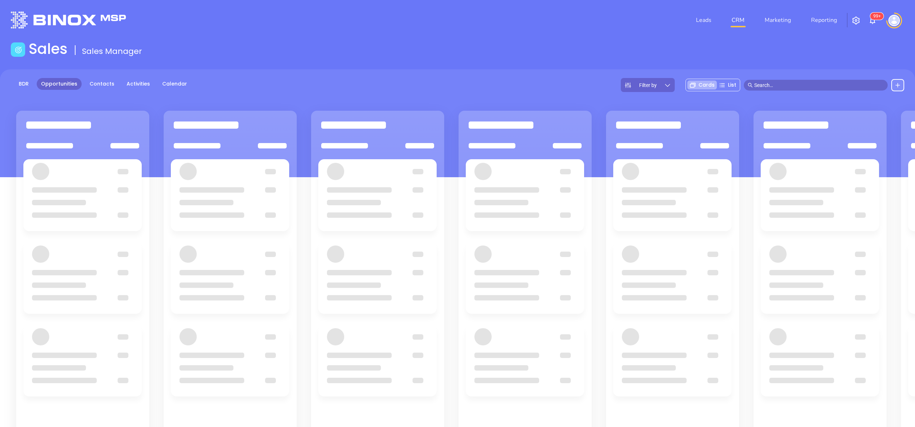
scroll to position [59, 0]
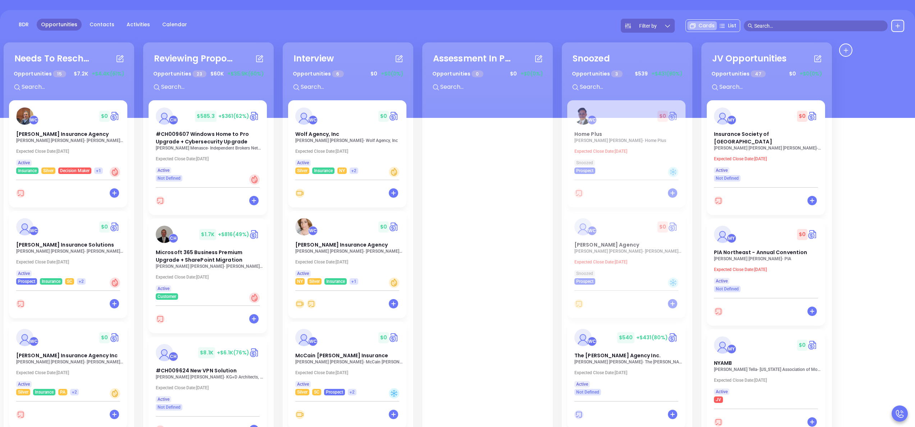
click at [128, 142] on div "WC $ 0 [PERSON_NAME] Insurance Agency [PERSON_NAME] Insurance Agency Expected C…" at bounding box center [69, 155] width 120 height 111
click at [132, 141] on div "Needs To Reschedule Opportunities 15 $ 7.2K +$4.4K (61%) + WC $ 0 [PERSON_NAME]…" at bounding box center [69, 250] width 131 height 417
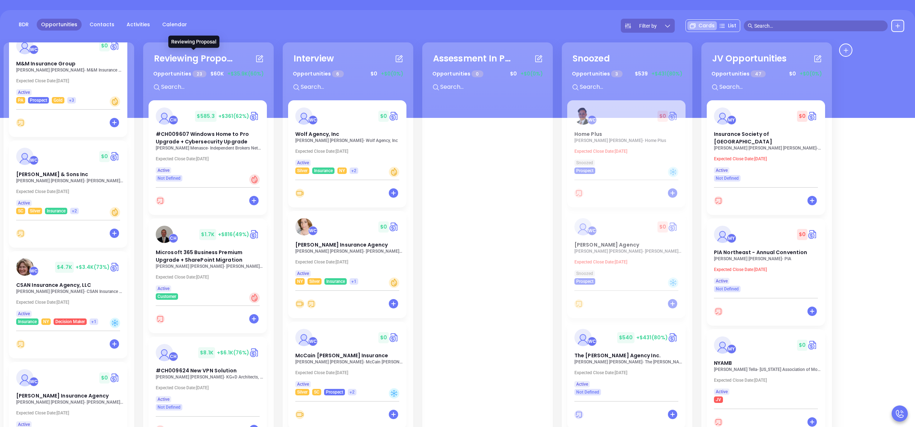
scroll to position [288, 0]
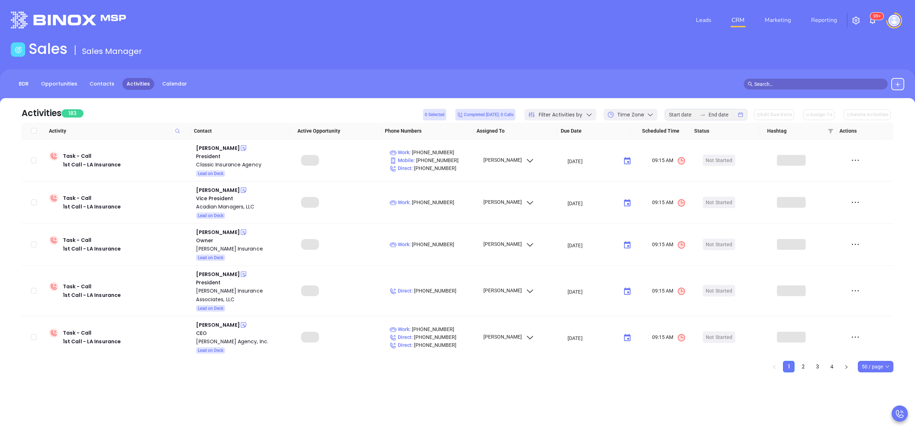
click at [596, 114] on div "Filter Activities by" at bounding box center [561, 115] width 72 height 12
click at [693, 117] on input at bounding box center [683, 115] width 28 height 8
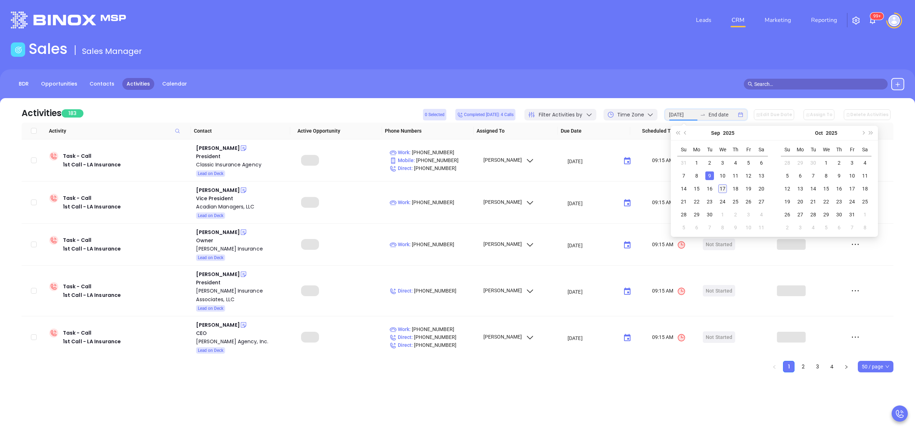
type input "[DATE]"
click at [721, 190] on div "17" at bounding box center [722, 189] width 9 height 9
type input "[DATE]"
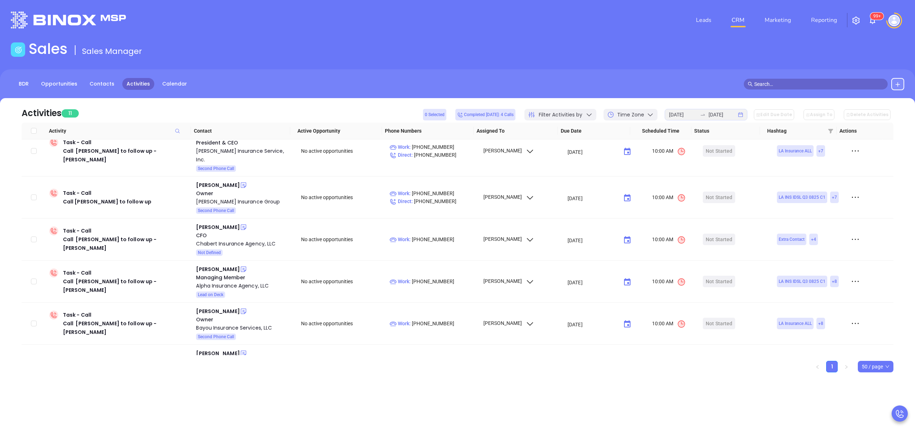
scroll to position [185, 0]
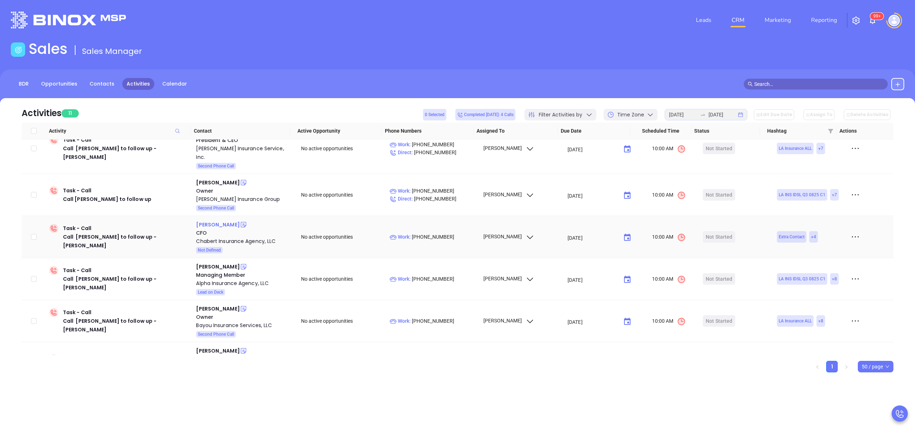
click at [217, 221] on div "[PERSON_NAME]" at bounding box center [218, 225] width 44 height 9
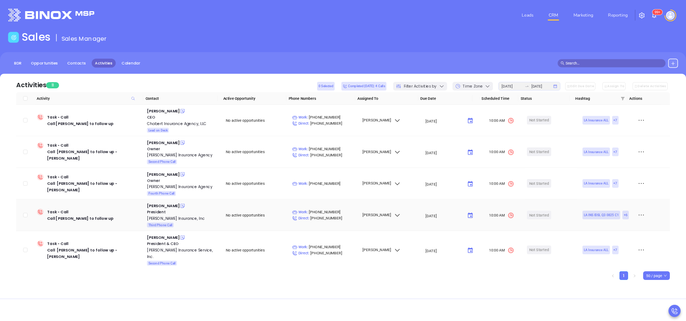
scroll to position [0, 0]
click at [240, 189] on icon at bounding box center [243, 190] width 7 height 7
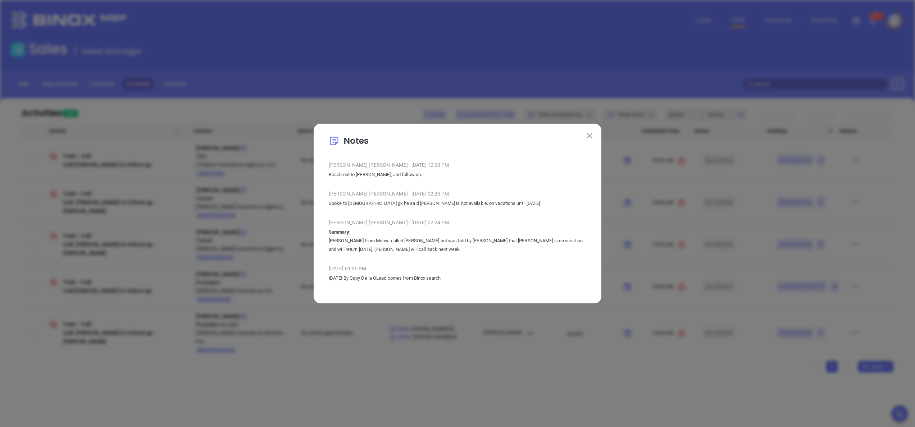
click at [591, 133] on img at bounding box center [589, 135] width 5 height 5
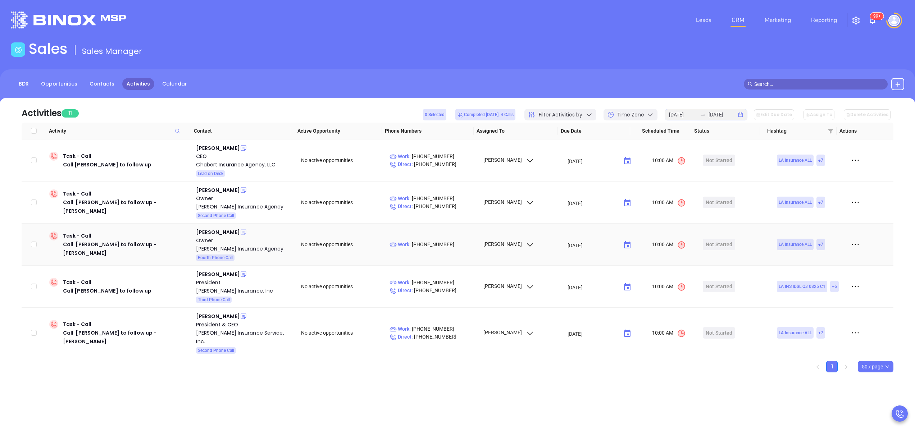
click at [241, 232] on icon at bounding box center [243, 232] width 5 height 5
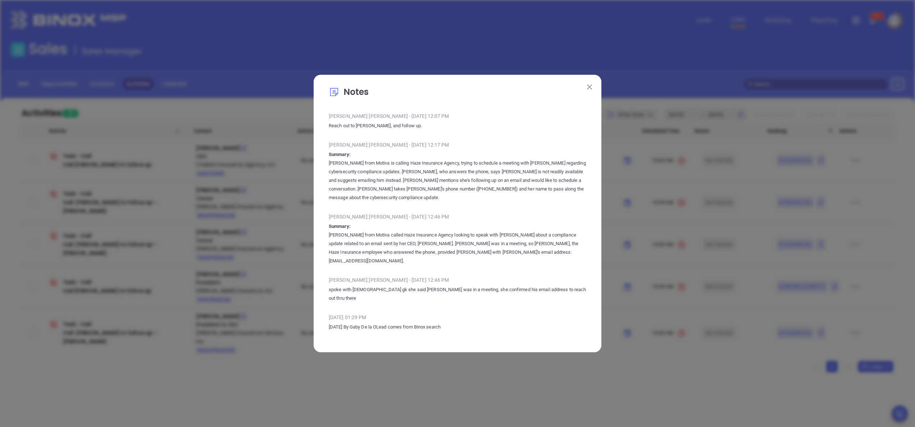
click at [590, 90] on img at bounding box center [589, 87] width 5 height 5
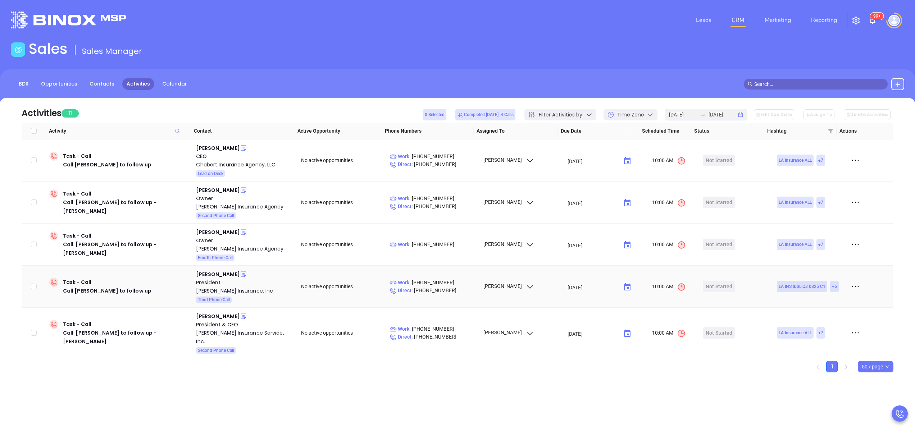
click at [240, 273] on icon at bounding box center [243, 274] width 7 height 7
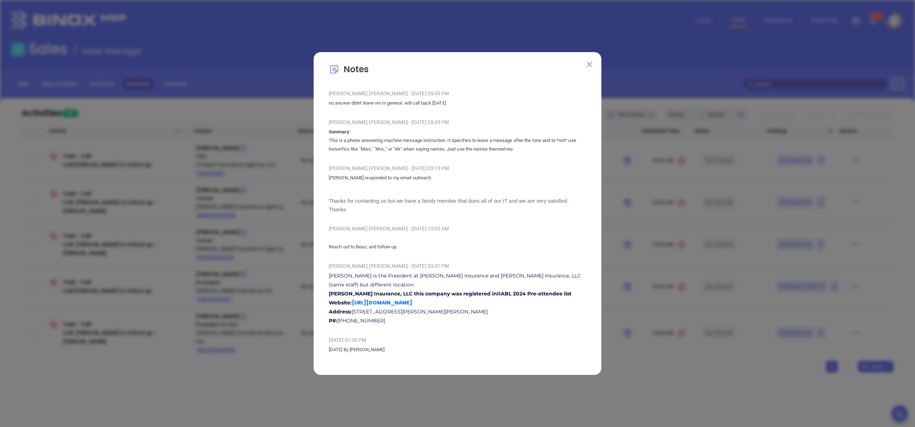
click at [591, 67] on img at bounding box center [589, 64] width 5 height 5
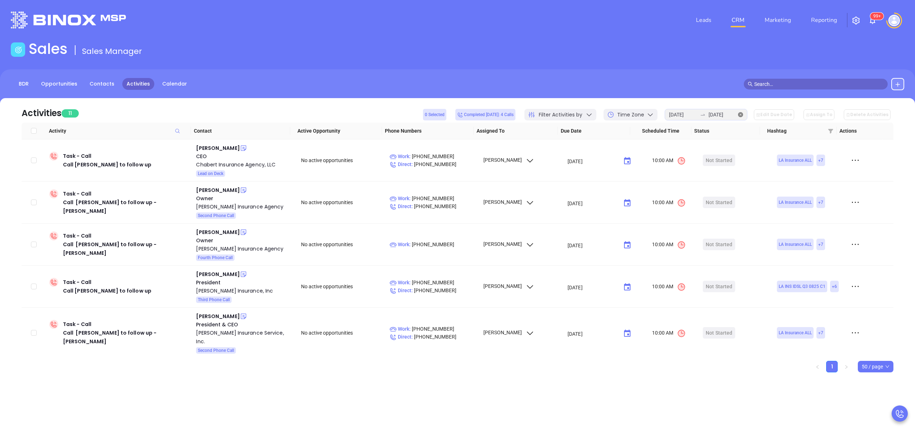
click at [743, 112] on icon "close-circle" at bounding box center [740, 114] width 5 height 5
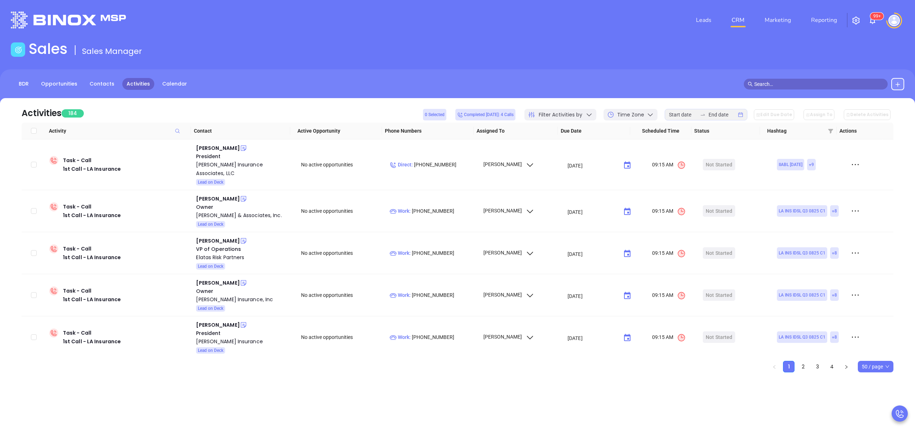
click at [654, 117] on icon at bounding box center [650, 114] width 7 height 7
click at [316, 106] on div "Activities 184 0 Selected Completed [DATE]: 4 Calls Filter Activities by Time Z…" at bounding box center [458, 110] width 872 height 24
click at [26, 82] on link "BDR" at bounding box center [23, 84] width 19 height 12
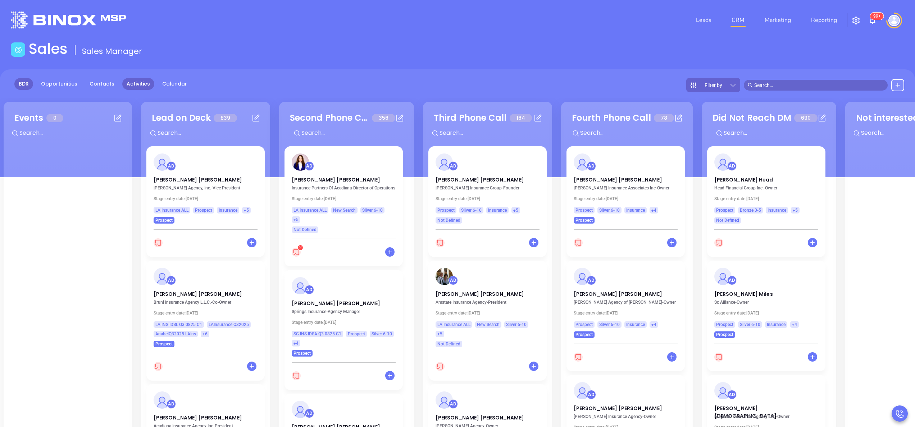
click at [126, 82] on link "Activities" at bounding box center [138, 84] width 32 height 12
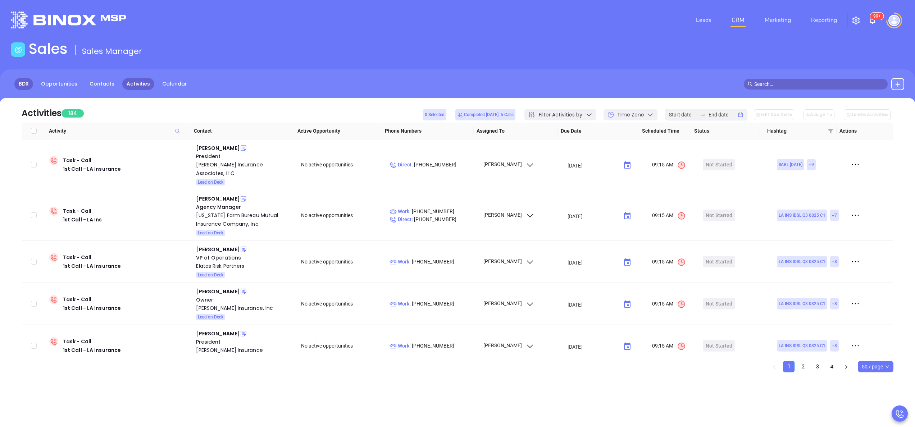
click at [25, 82] on link "BDR" at bounding box center [23, 84] width 19 height 12
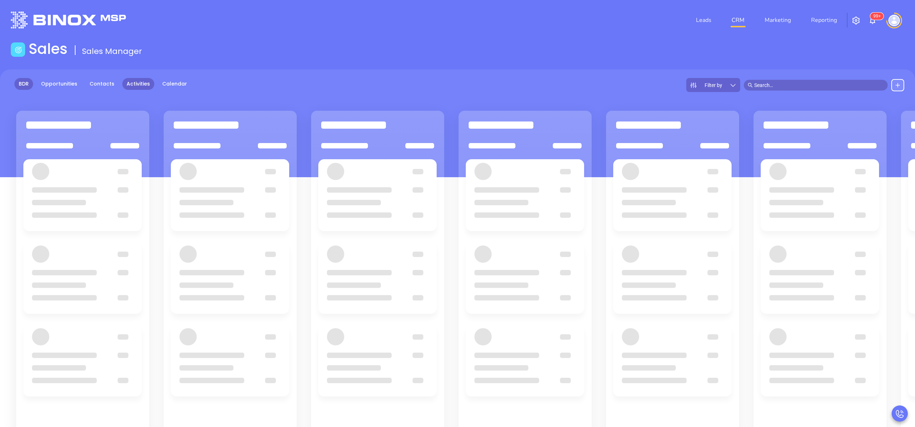
click at [139, 83] on link "Activities" at bounding box center [138, 84] width 32 height 12
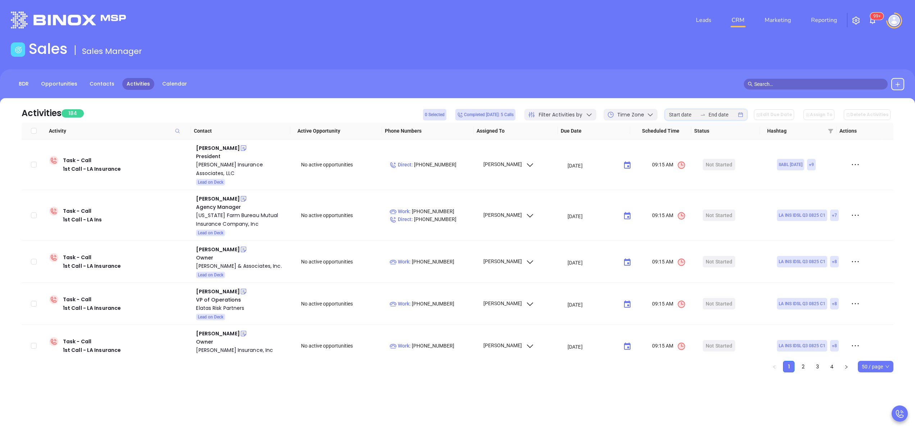
click at [686, 115] on input at bounding box center [683, 115] width 28 height 8
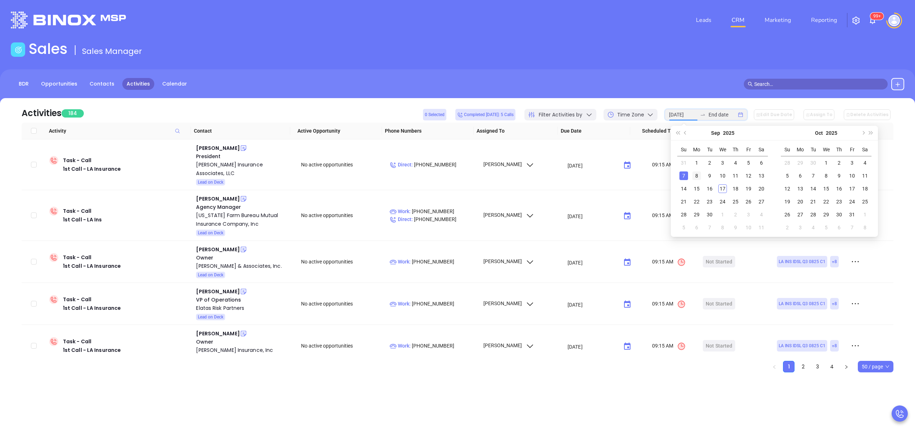
type input "2025-09-08"
click at [695, 177] on div "8" at bounding box center [697, 176] width 9 height 9
type input "2025-09-08"
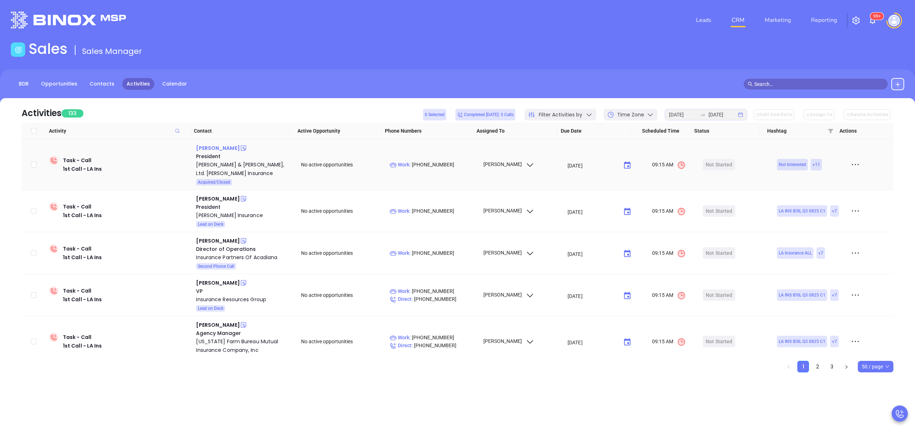
click at [210, 148] on div "Brian Gohres" at bounding box center [218, 148] width 44 height 9
click at [208, 164] on div "Emery & James, Ltd. Gohres Insurance" at bounding box center [243, 168] width 95 height 17
click at [850, 162] on icon at bounding box center [855, 164] width 11 height 11
click at [824, 202] on div "Mark As Completed" at bounding box center [812, 205] width 65 height 8
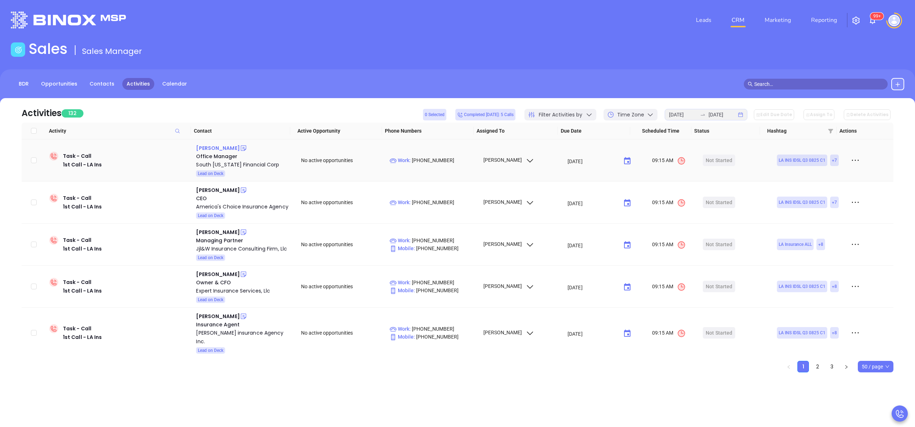
click at [224, 145] on div "Jessica Bourgeois" at bounding box center [218, 148] width 44 height 9
click at [246, 163] on div "South Louisiana Financial Corp" at bounding box center [243, 164] width 95 height 9
click at [242, 146] on icon at bounding box center [243, 148] width 5 height 5
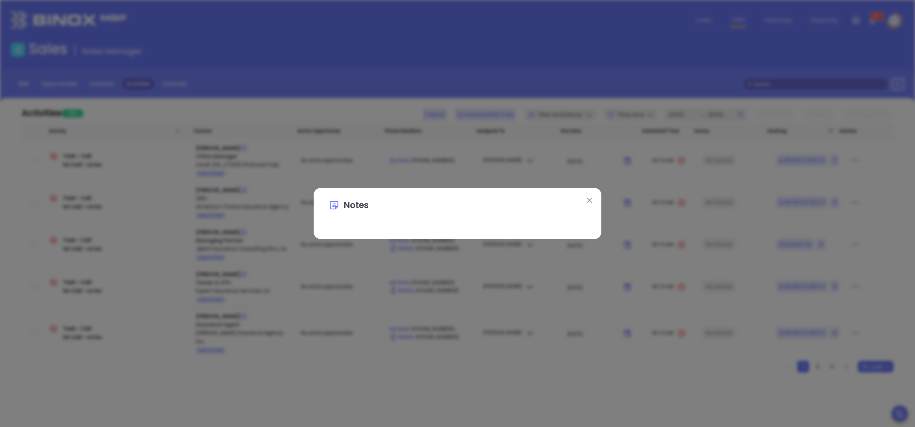
click at [592, 200] on img at bounding box center [589, 200] width 5 height 5
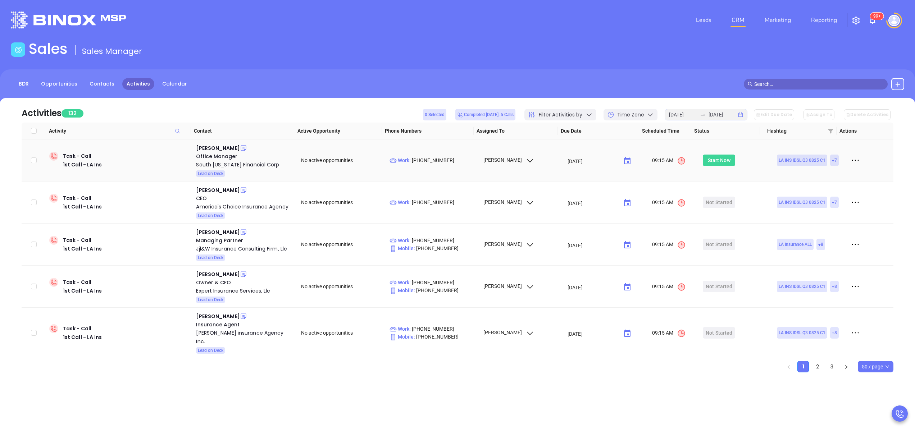
click at [719, 160] on div "Start Now" at bounding box center [719, 161] width 23 height 12
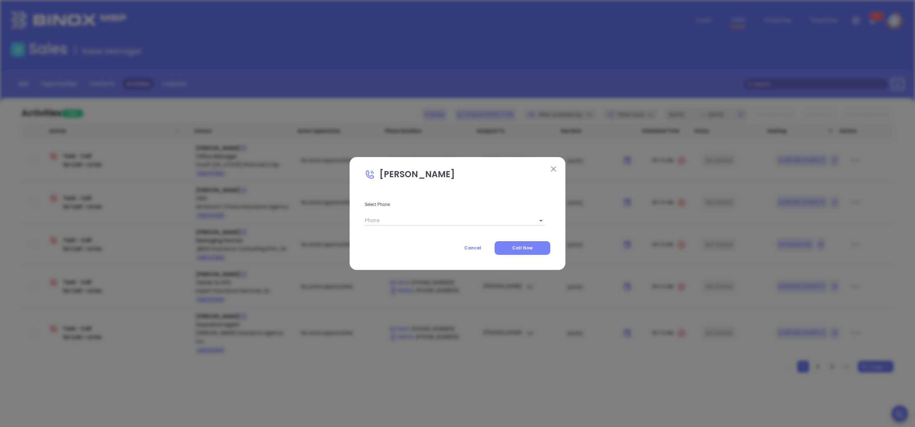
type input "(985) 851-4281"
type input "1"
click at [526, 250] on span "Call Now" at bounding box center [522, 248] width 21 height 6
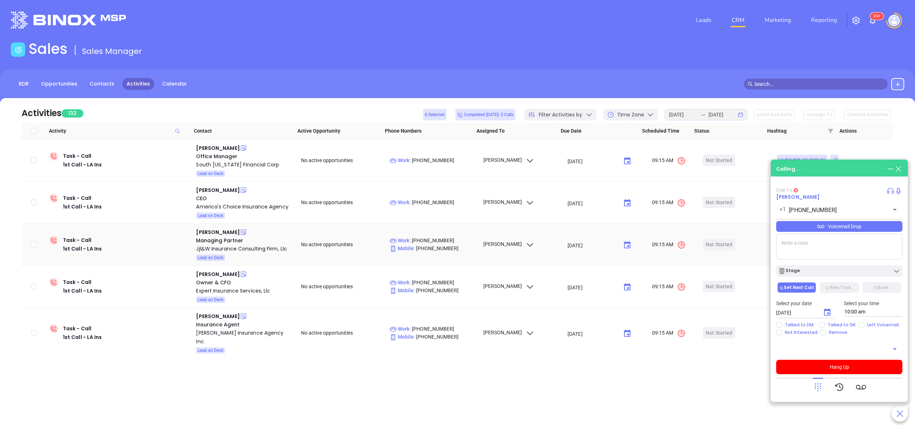
type input "(985) 851-4281"
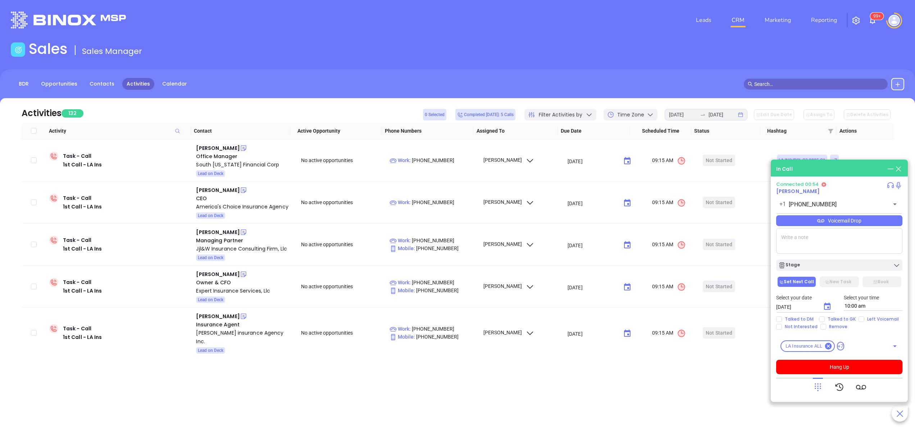
click at [842, 222] on div "Voicemail Drop" at bounding box center [839, 220] width 126 height 11
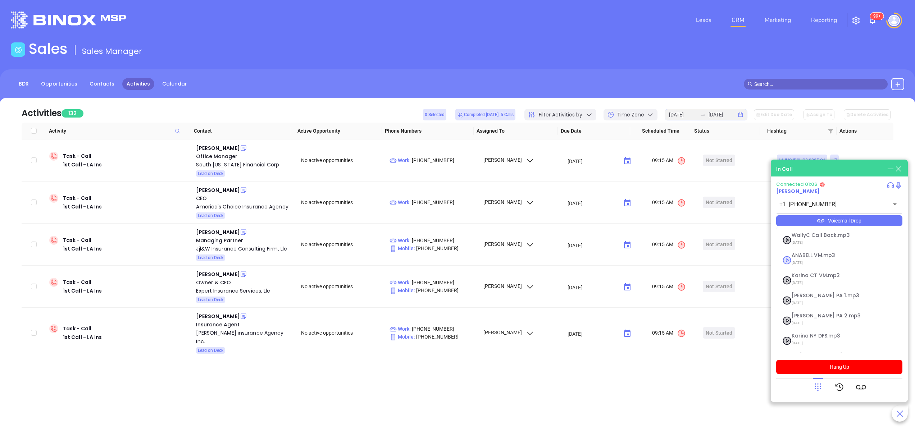
click at [791, 261] on div "ANABELL VM.mp3 04/30/2025" at bounding box center [831, 260] width 86 height 15
checkbox input "true"
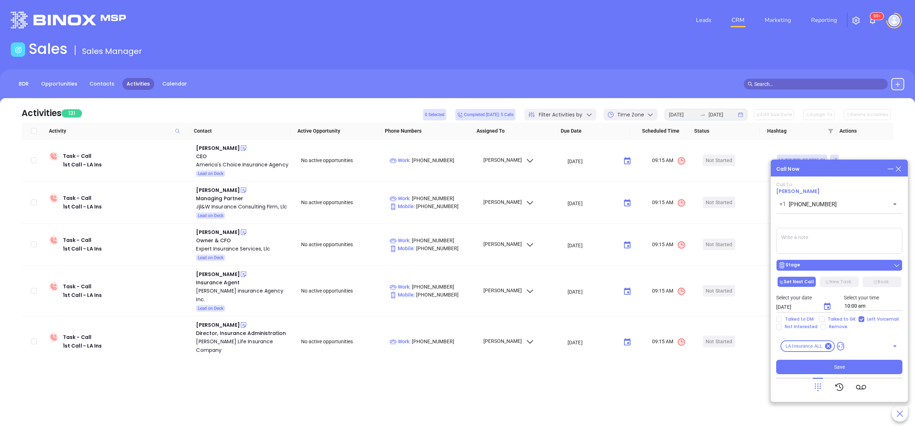
click at [841, 263] on div "Stage" at bounding box center [840, 265] width 122 height 7
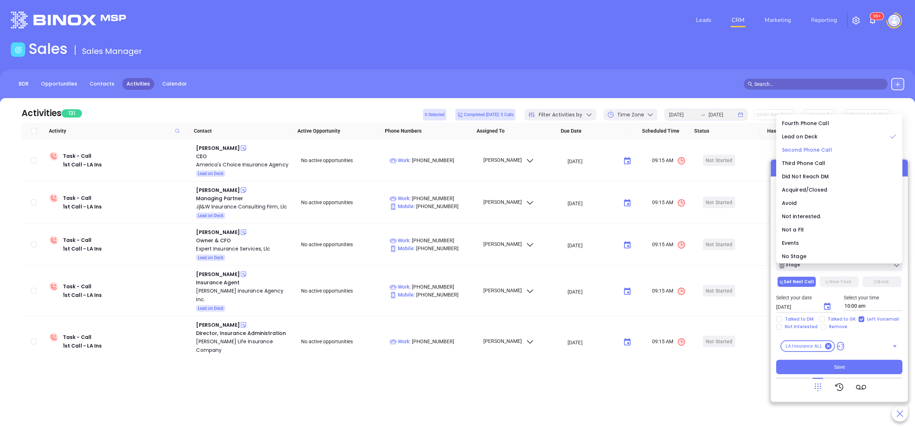
click at [826, 149] on span "Second Phone Call" at bounding box center [807, 149] width 50 height 7
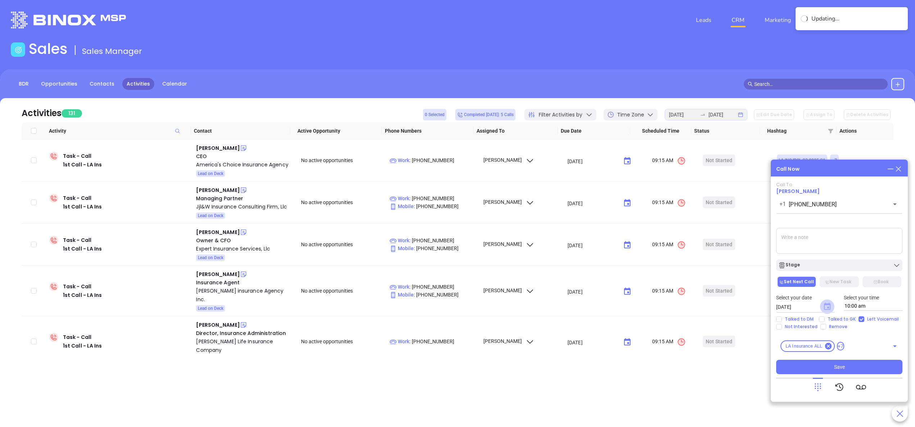
click at [828, 308] on icon "Choose date, selected date is Sep 18, 2025" at bounding box center [827, 306] width 6 height 7
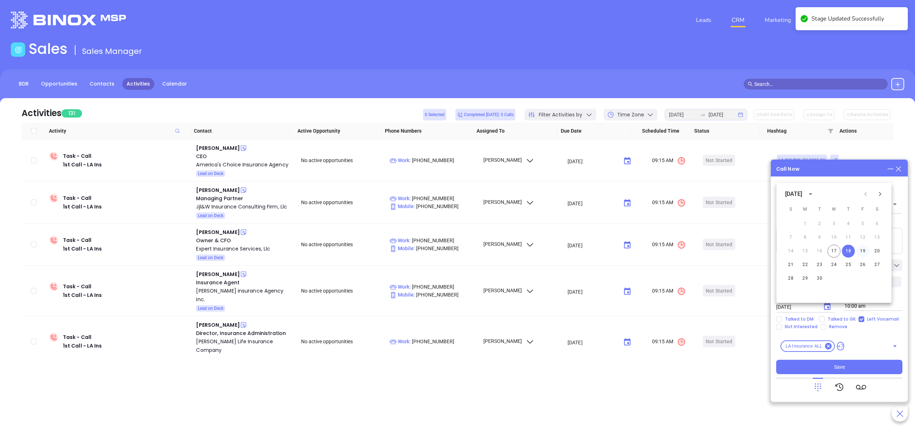
click at [863, 247] on button "19" at bounding box center [863, 251] width 13 height 13
type input "09/19/2025"
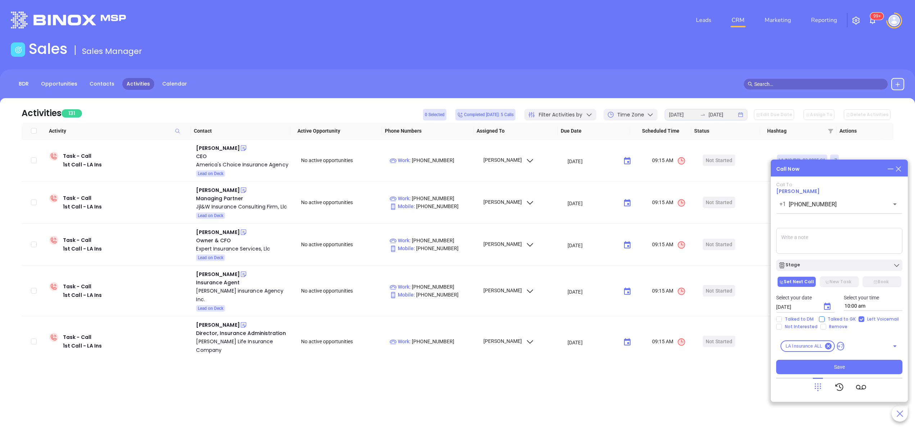
click at [834, 320] on span "Talked to GK" at bounding box center [842, 320] width 34 height 6
click at [825, 320] on input "Talked to GK" at bounding box center [822, 320] width 6 height 6
checkbox input "true"
click at [848, 366] on button "Save" at bounding box center [839, 367] width 126 height 14
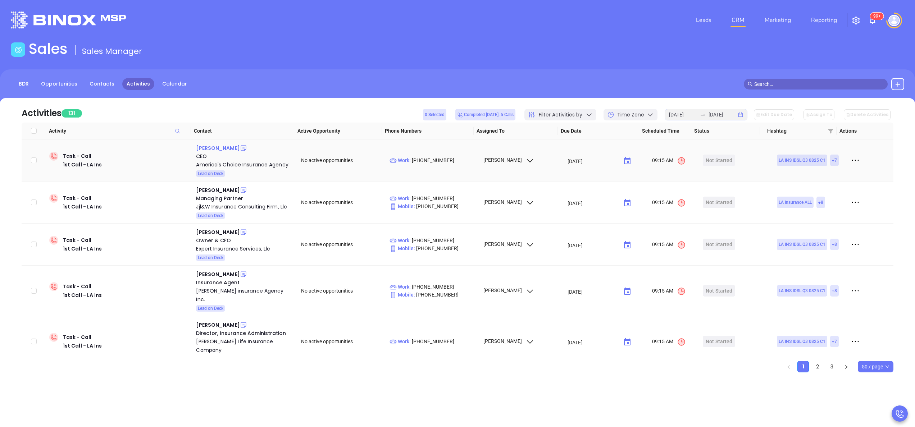
click at [223, 146] on div "Ashley Frederic" at bounding box center [218, 148] width 44 height 9
click at [236, 164] on div "America's Choice Insurance Agency" at bounding box center [243, 164] width 95 height 9
click at [240, 150] on icon at bounding box center [243, 148] width 7 height 7
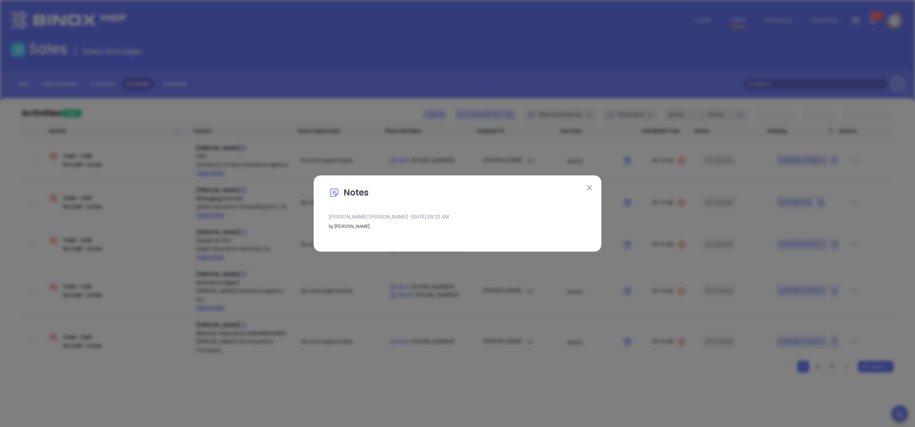
click at [589, 189] on img at bounding box center [589, 187] width 5 height 5
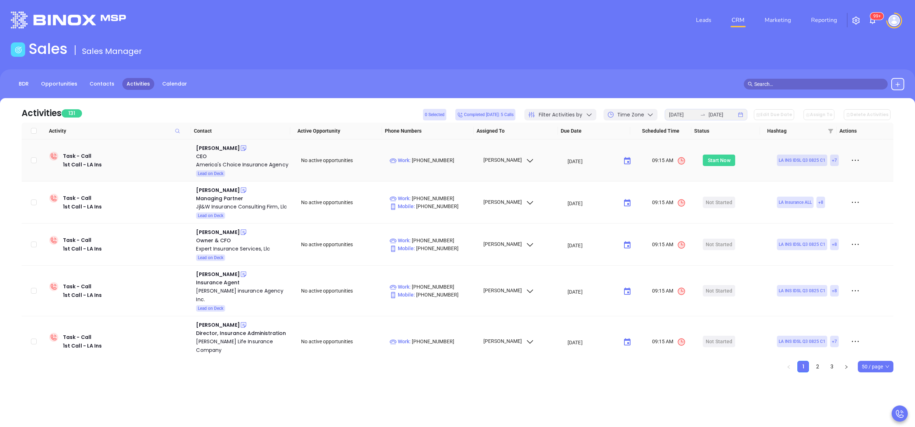
click at [711, 162] on div "Start Now" at bounding box center [719, 161] width 23 height 12
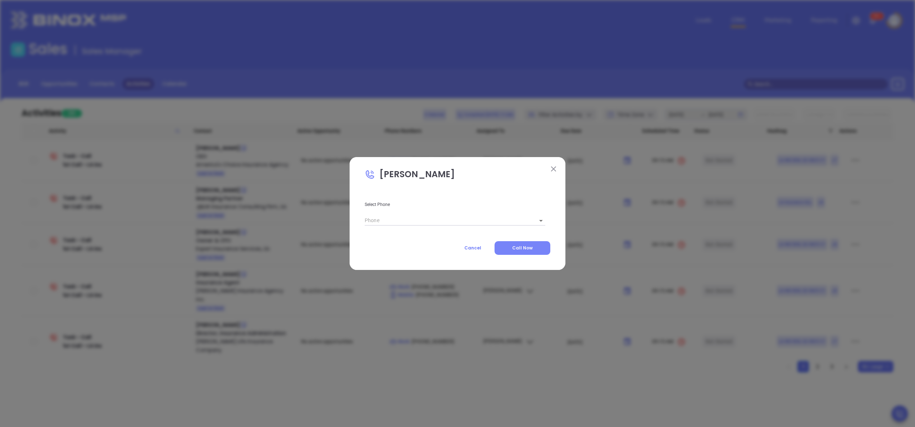
type input "(225) 644-4990"
type input "1"
click at [525, 251] on button "Call Now" at bounding box center [523, 248] width 56 height 14
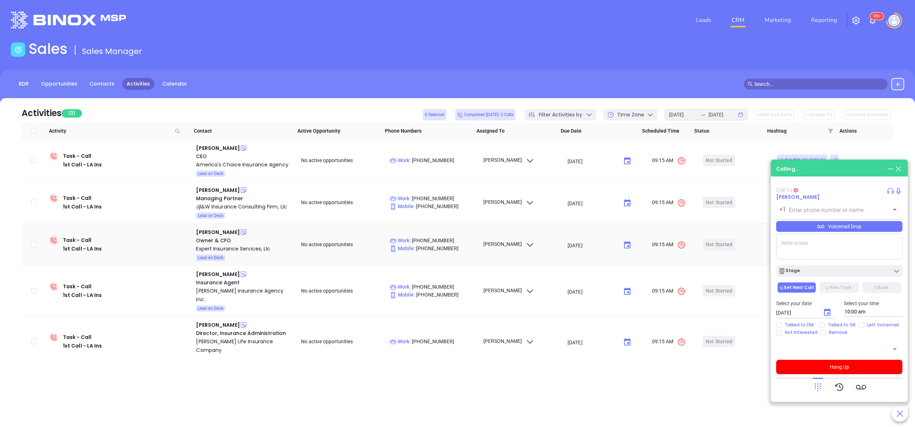
type input "(225) 644-4990"
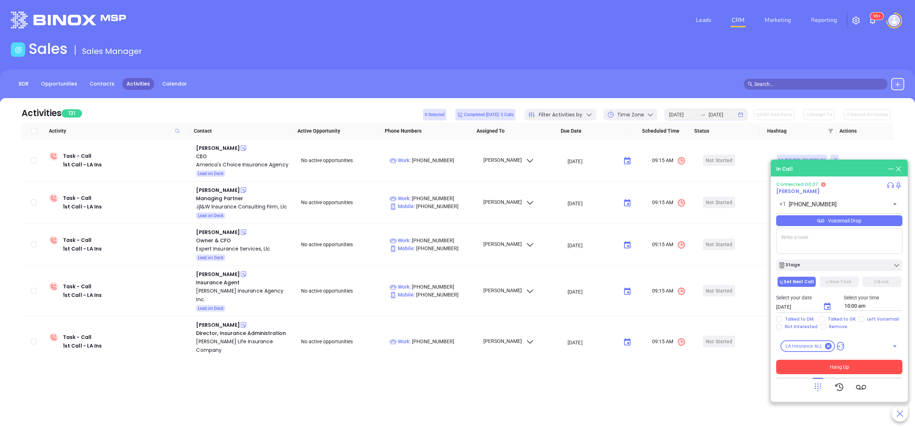
click at [861, 362] on button "Hang Up" at bounding box center [839, 367] width 126 height 14
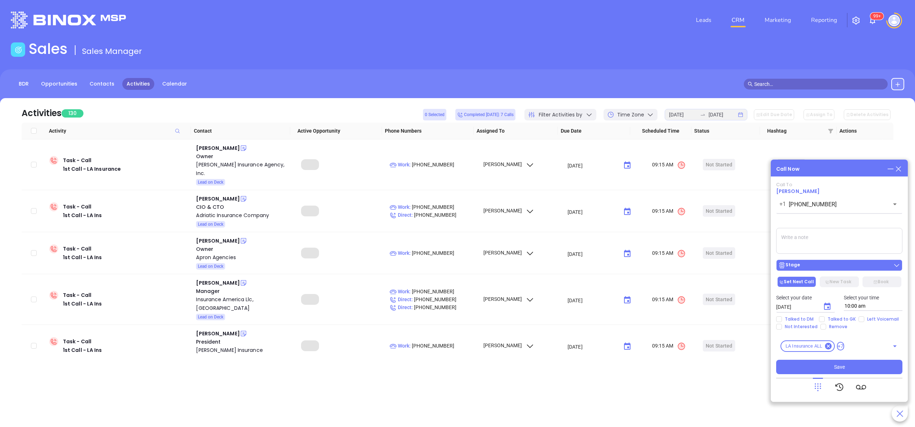
click at [836, 269] on button "Stage" at bounding box center [839, 266] width 126 height 12
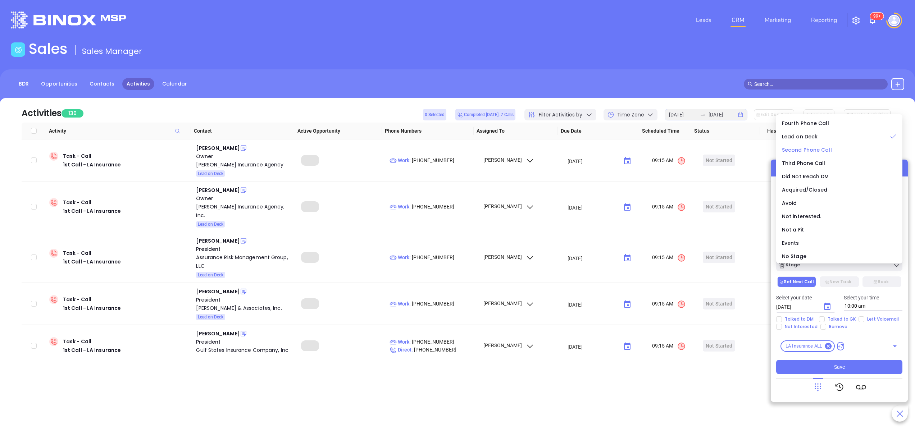
click at [806, 150] on span "Second Phone Call" at bounding box center [807, 149] width 50 height 7
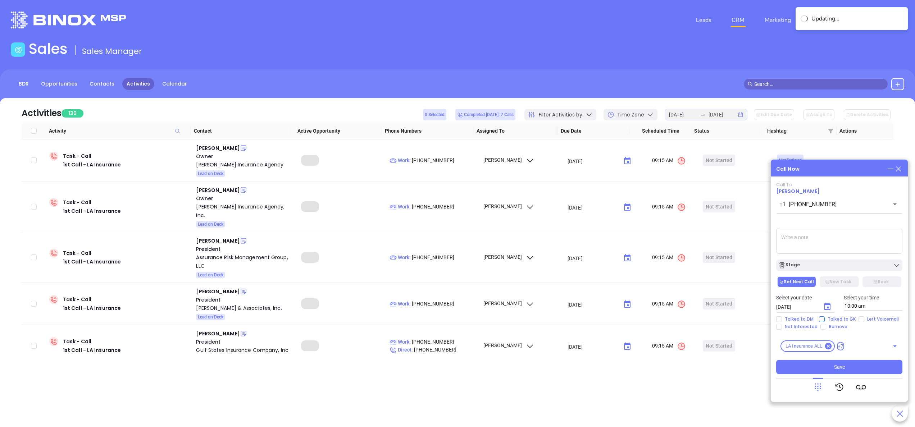
click at [819, 320] on input "Talked to GK" at bounding box center [822, 320] width 6 height 6
checkbox input "true"
click at [812, 244] on textarea at bounding box center [839, 241] width 126 height 26
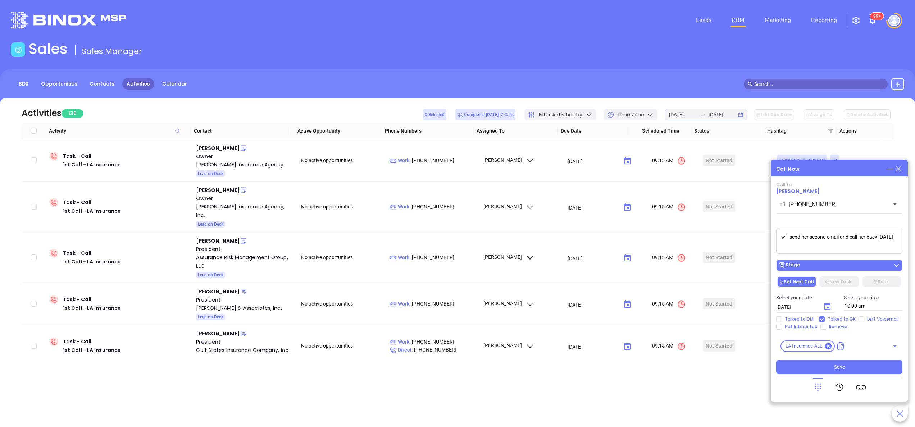
type textarea "will send her second email and call her back tomorrow"
click at [825, 265] on div "Stage" at bounding box center [840, 265] width 122 height 7
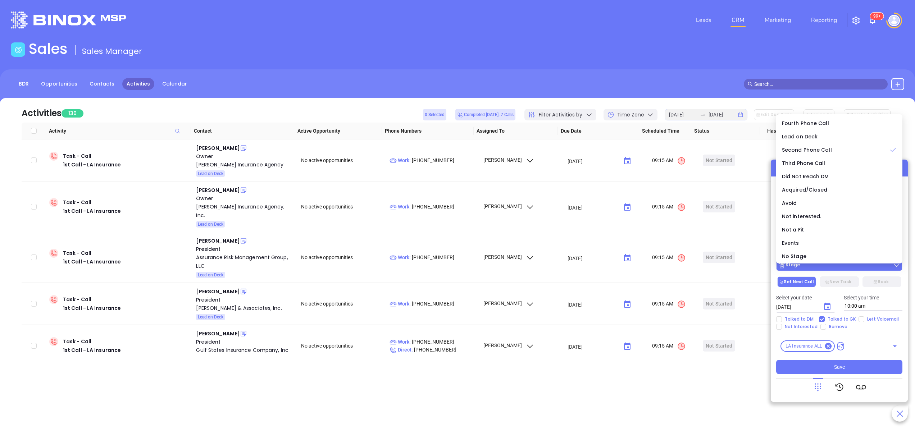
click at [825, 265] on div "Stage" at bounding box center [840, 265] width 122 height 7
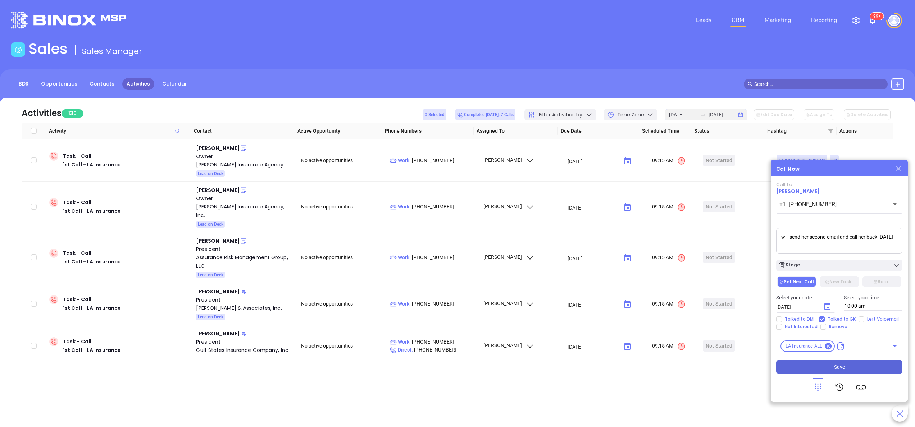
click at [841, 369] on span "Save" at bounding box center [839, 367] width 11 height 8
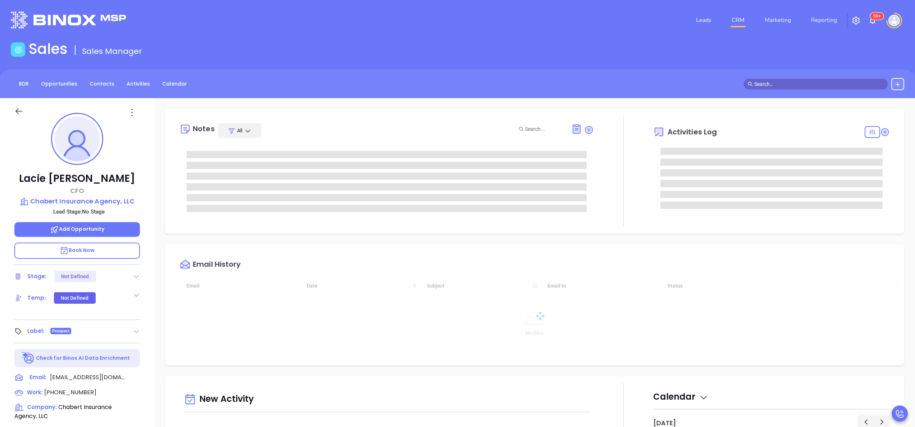
type input "[DATE]"
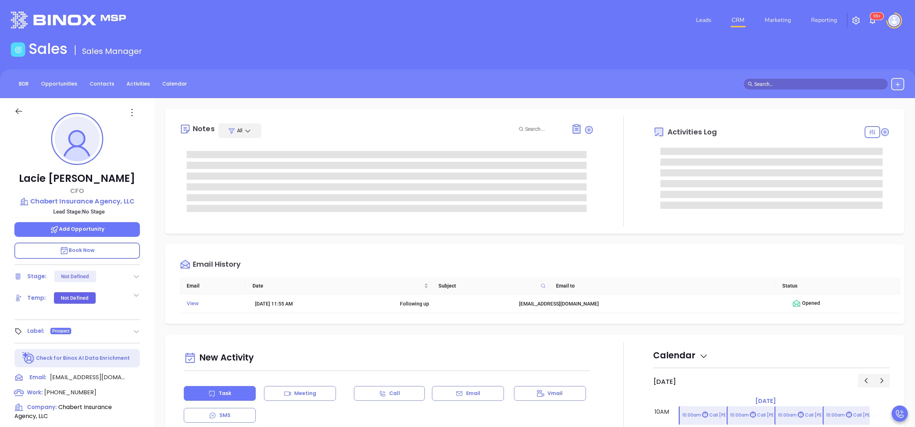
type input "[PERSON_NAME]"
click at [74, 391] on span "(985) 448-0431" at bounding box center [70, 393] width 52 height 8
type input "(985) 448-0431"
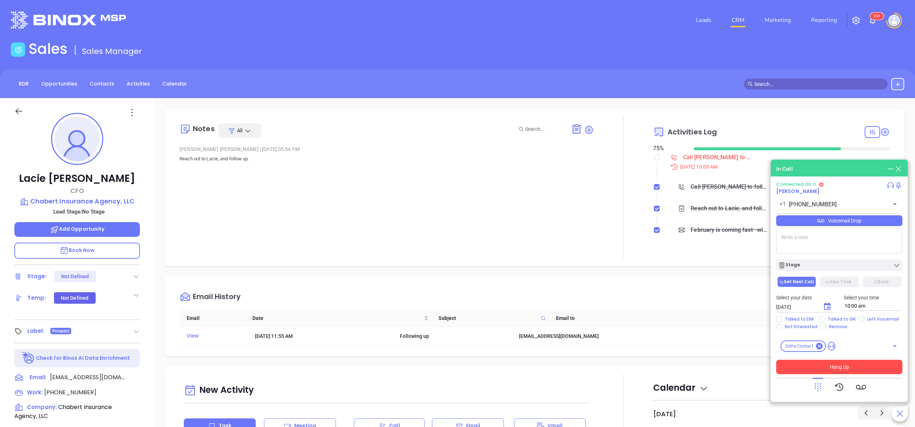
click at [835, 366] on button "Hang Up" at bounding box center [839, 367] width 126 height 14
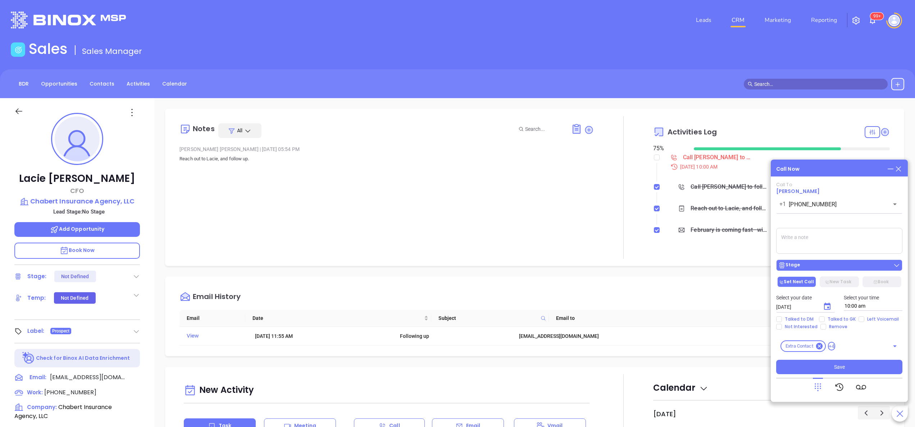
click at [813, 262] on div "Stage" at bounding box center [840, 265] width 122 height 7
click at [830, 367] on button "Save" at bounding box center [839, 367] width 126 height 14
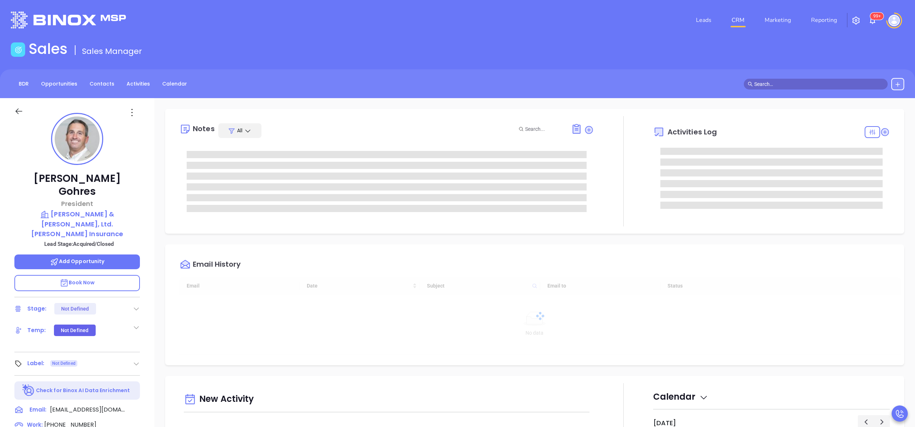
type input "[DATE]"
type input "[PERSON_NAME]"
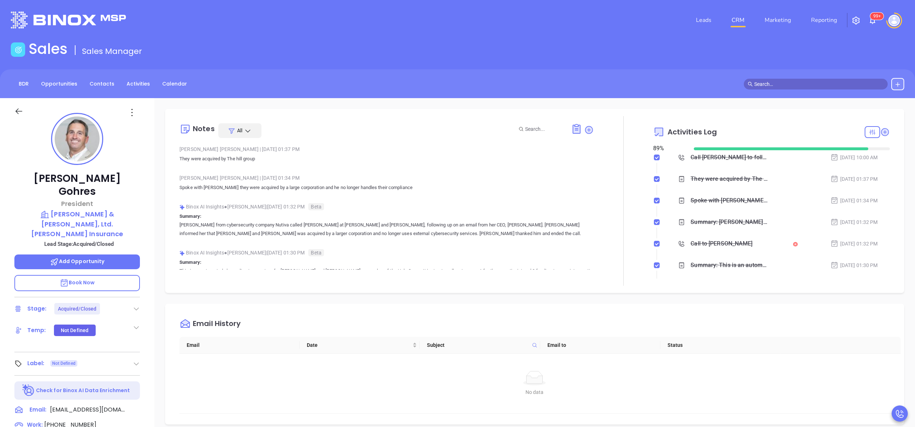
click at [229, 209] on div "Binox AI Insights ● [PERSON_NAME] | [DATE] 01:32 PM Beta" at bounding box center [387, 206] width 414 height 11
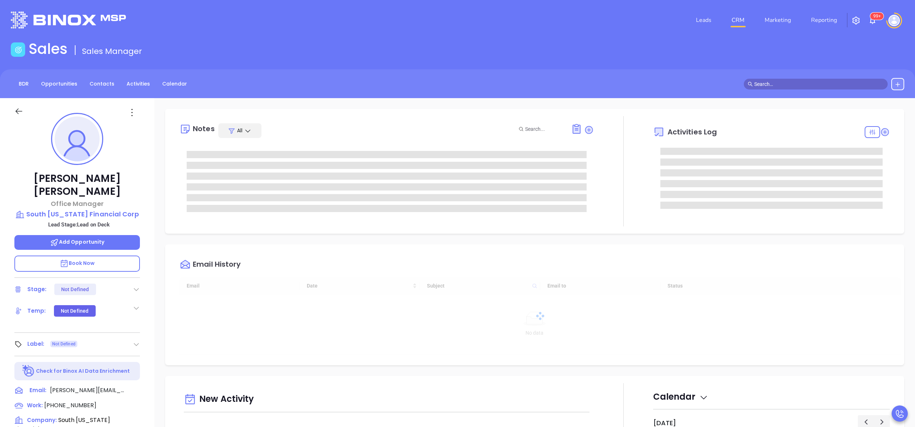
type input "[DATE]"
type input "[PERSON_NAME]"
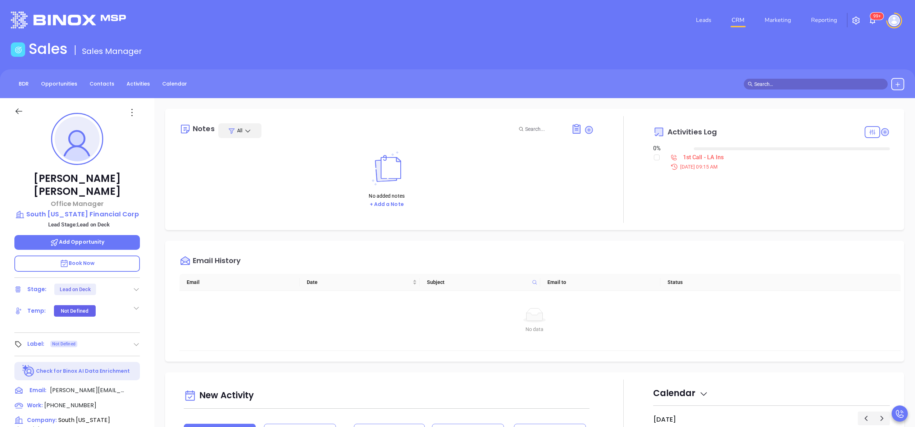
click at [96, 256] on p "Book Now" at bounding box center [77, 264] width 126 height 16
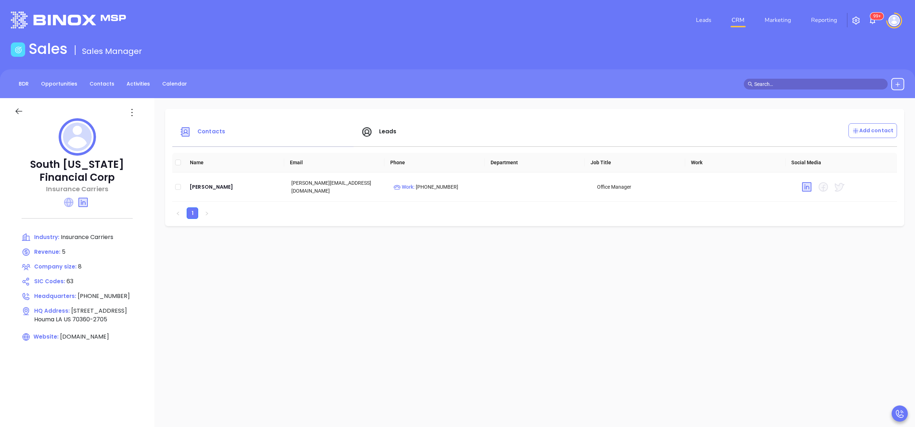
click at [70, 204] on icon at bounding box center [68, 202] width 9 height 9
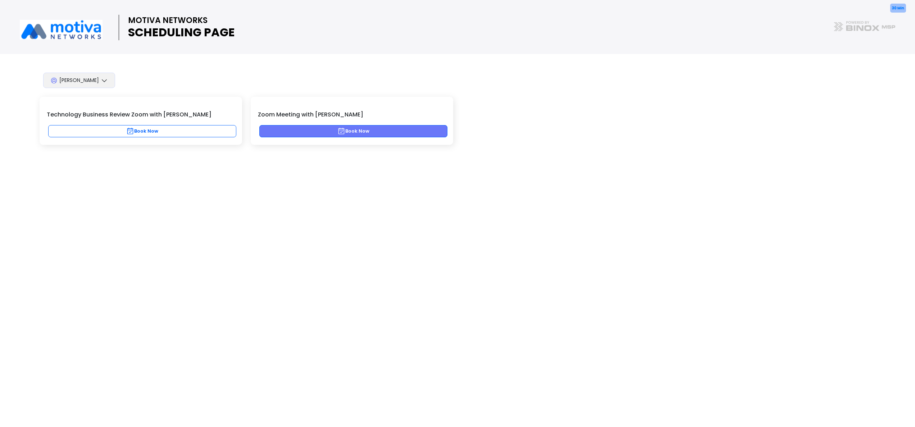
click at [377, 130] on button "Book Now" at bounding box center [353, 131] width 188 height 12
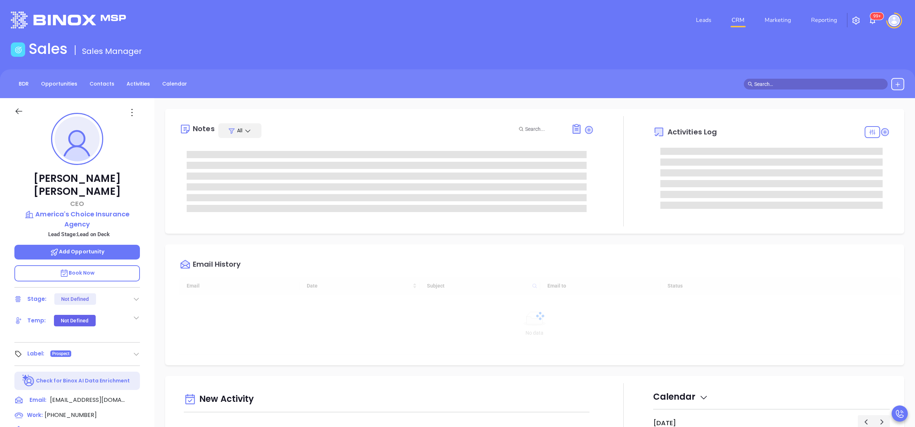
type input "[DATE]"
type input "[PERSON_NAME]"
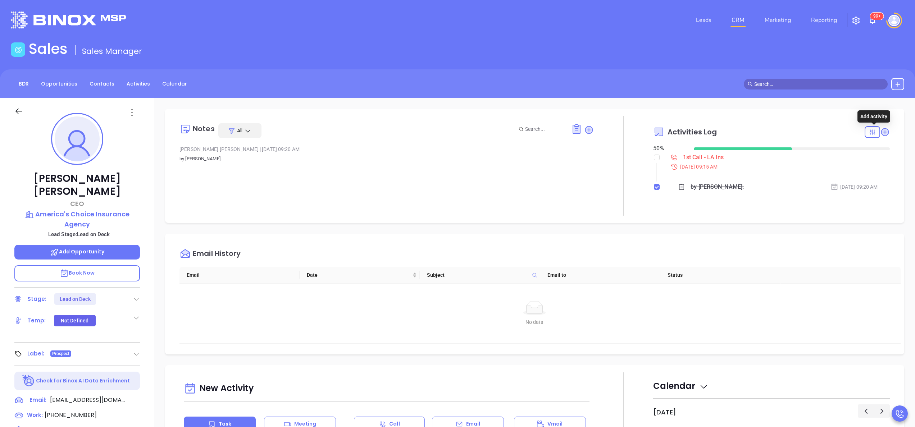
click at [880, 128] on icon at bounding box center [885, 132] width 10 height 10
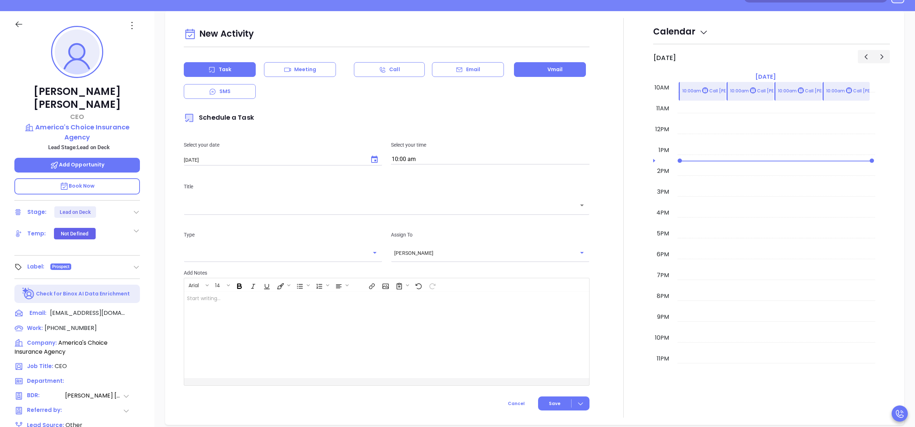
scroll to position [98, 0]
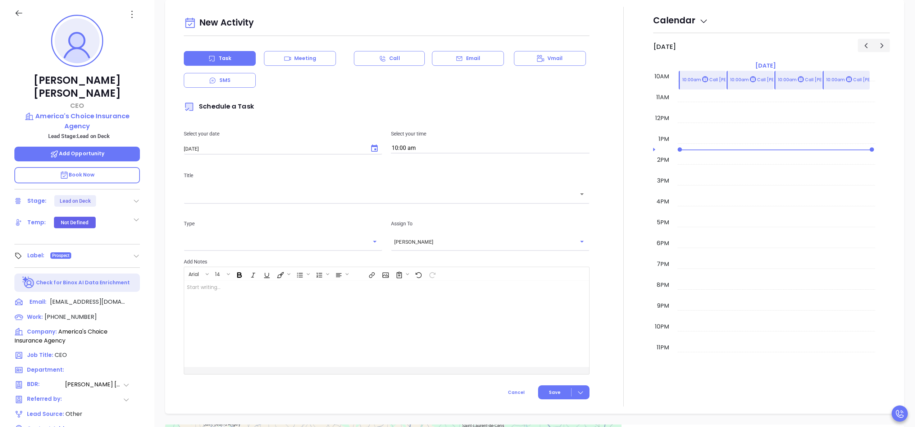
click at [476, 55] on div "Email" at bounding box center [468, 58] width 72 height 15
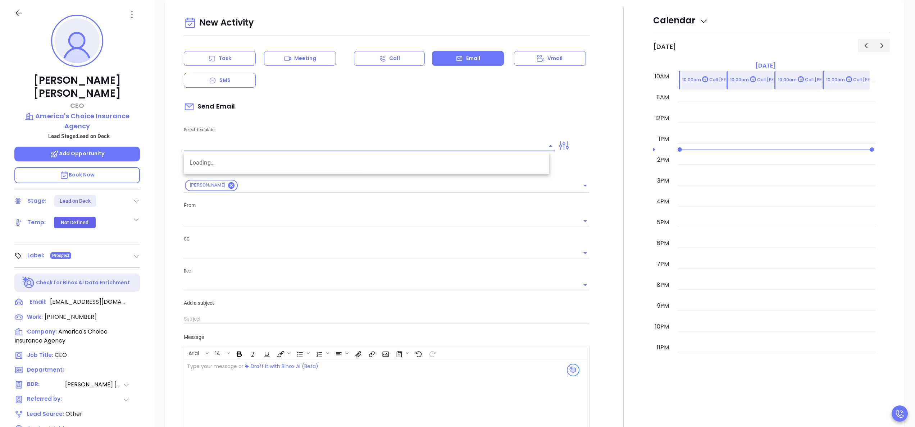
click at [304, 147] on input "text" at bounding box center [364, 146] width 360 height 10
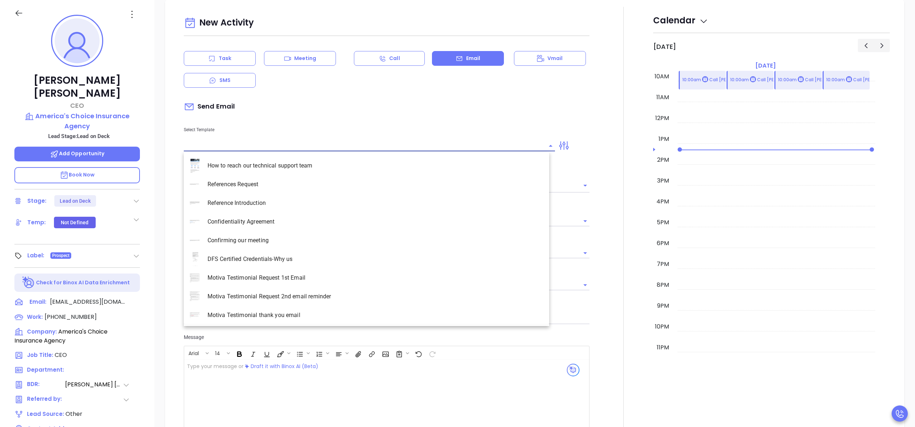
type input "[PERSON_NAME]"
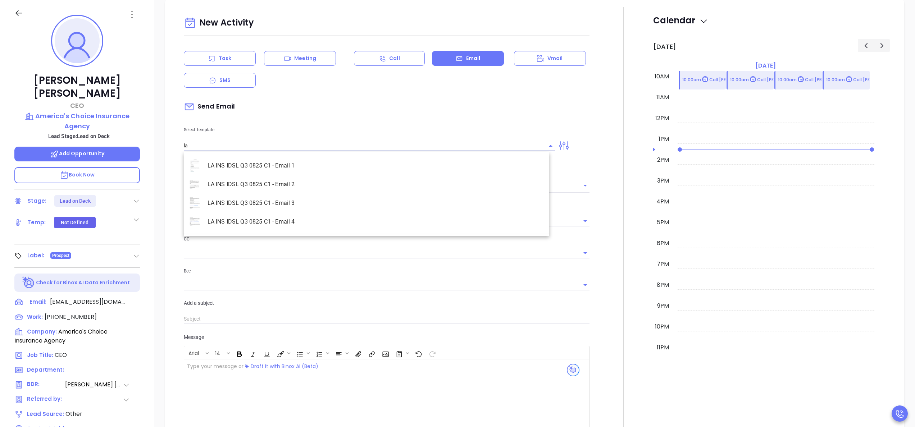
click at [319, 187] on li "LA INS IDSL Q3 0825 C1 - Email 2" at bounding box center [367, 184] width 366 height 19
type input "LA INS IDSL Q3 0825 C1 - Email 2"
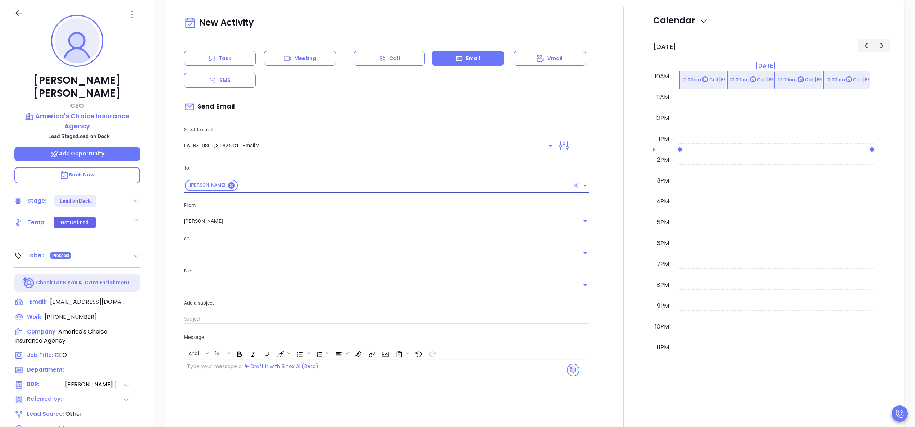
type input "February is coming fast—will America's Choice Insurance Agency be compliant?"
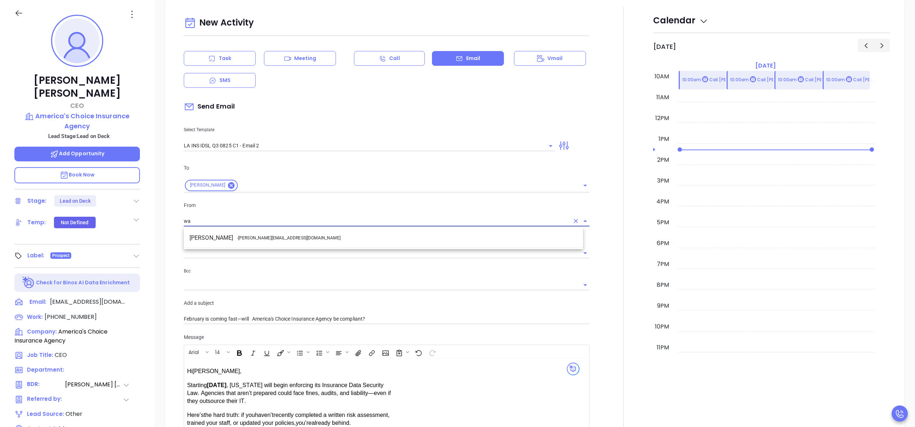
click at [335, 236] on li "Walter Contreras - walter@motiva.net" at bounding box center [383, 238] width 399 height 13
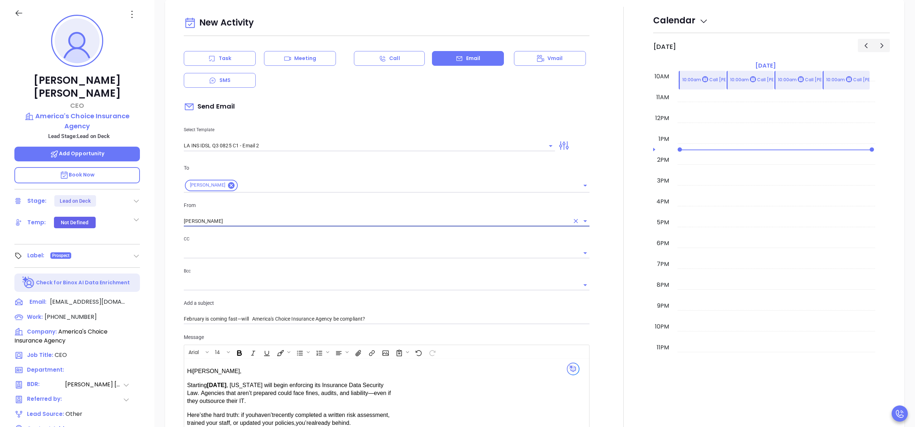
type input "[PERSON_NAME]"
click at [598, 283] on div at bounding box center [623, 283] width 59 height 552
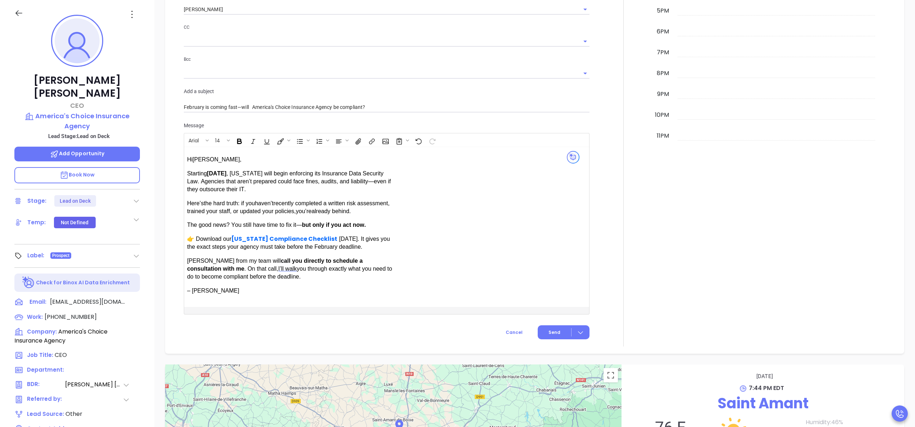
scroll to position [498, 0]
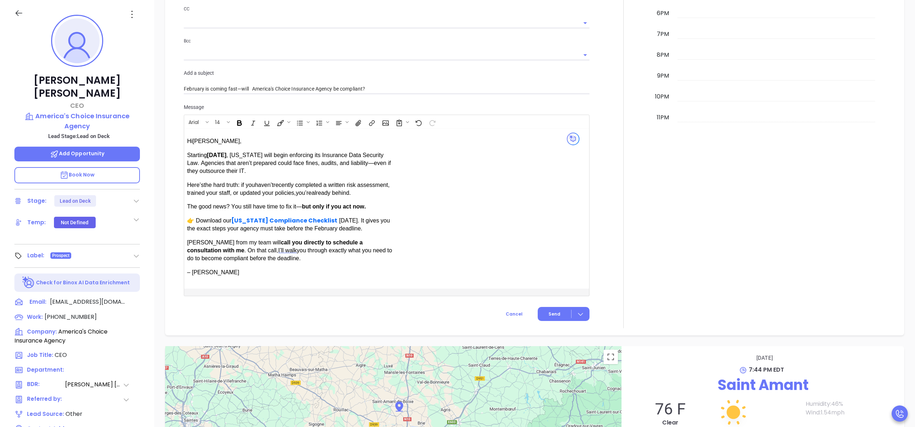
click at [598, 275] on div at bounding box center [623, 53] width 59 height 552
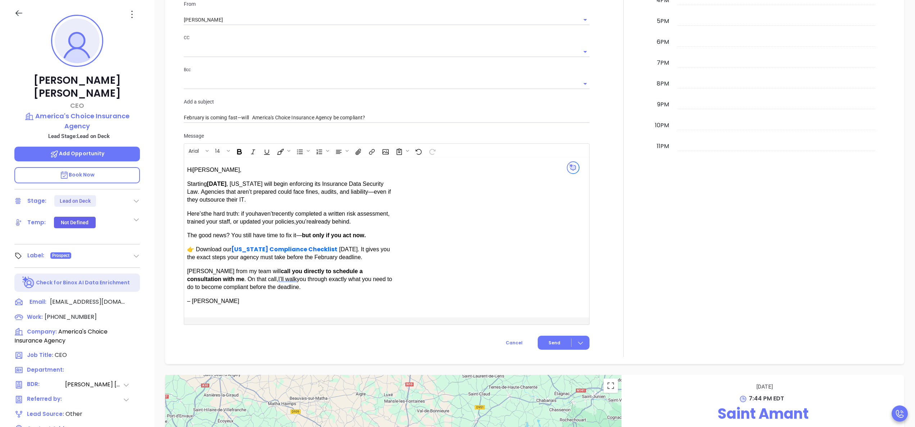
scroll to position [527, 0]
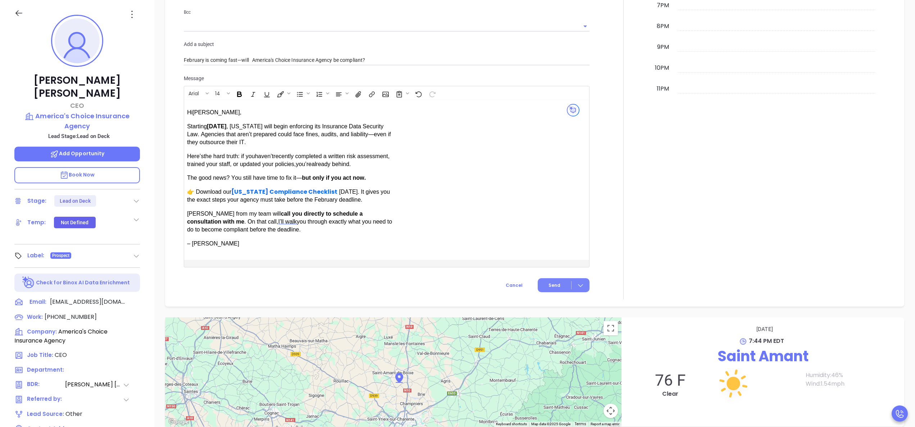
click at [553, 285] on span "Send" at bounding box center [555, 285] width 12 height 6
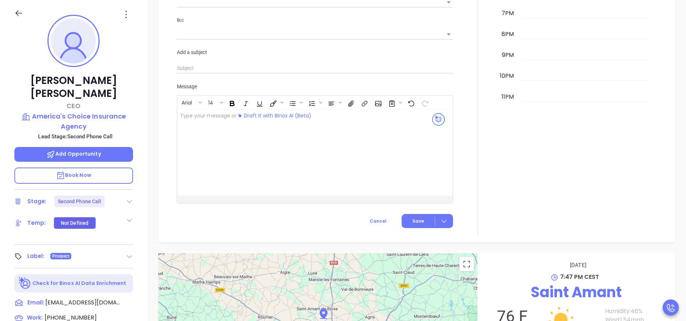
scroll to position [209, 0]
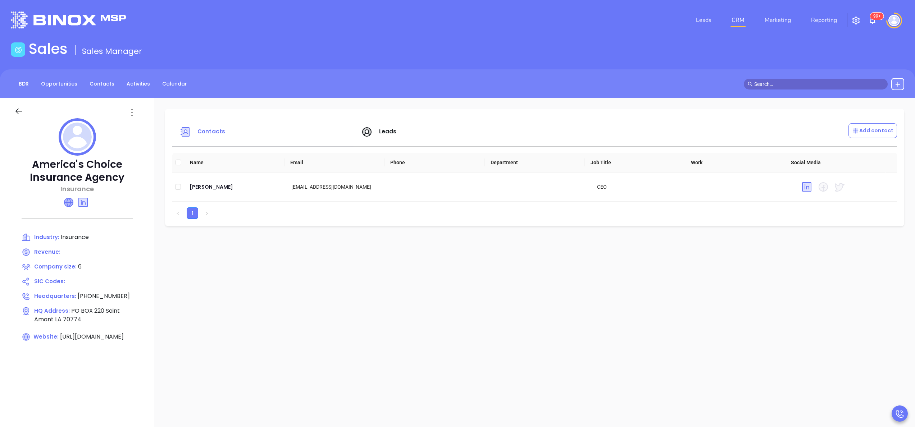
click at [71, 200] on icon at bounding box center [68, 202] width 9 height 9
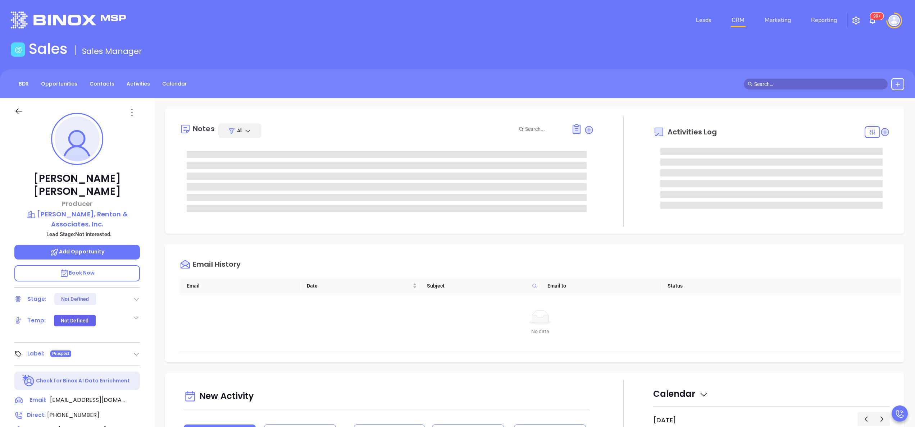
type input "[PERSON_NAME]"
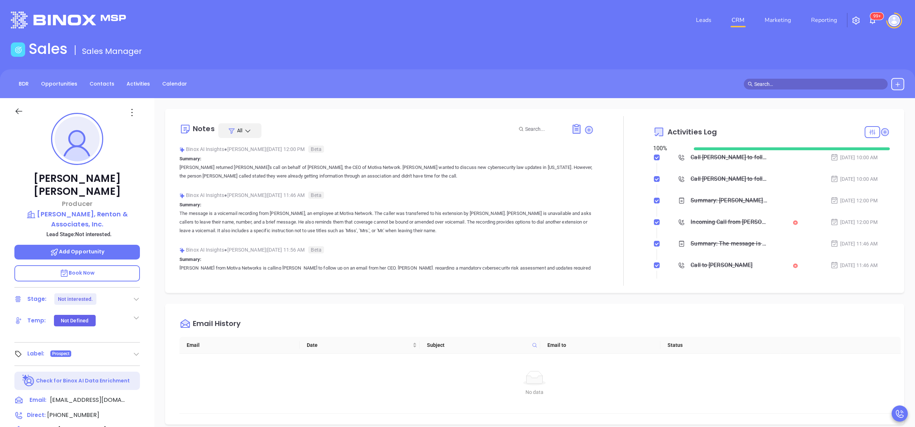
click at [714, 224] on div "Incoming Call from [PERSON_NAME]" at bounding box center [729, 222] width 77 height 11
click at [694, 308] on icon "Play" at bounding box center [694, 309] width 12 height 12
click at [697, 309] on icon "Pause" at bounding box center [693, 308] width 9 height 9
click at [697, 309] on icon "Play" at bounding box center [693, 308] width 9 height 9
click at [144, 302] on div "[PERSON_NAME] Producer [PERSON_NAME], Lewis, Renton & Associates, Inc. Lead Sta…" at bounding box center [77, 365] width 154 height 534
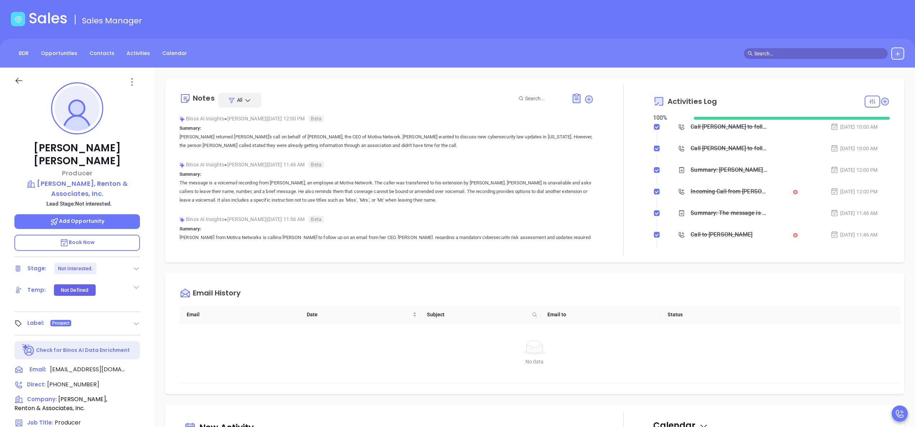
scroll to position [29, 0]
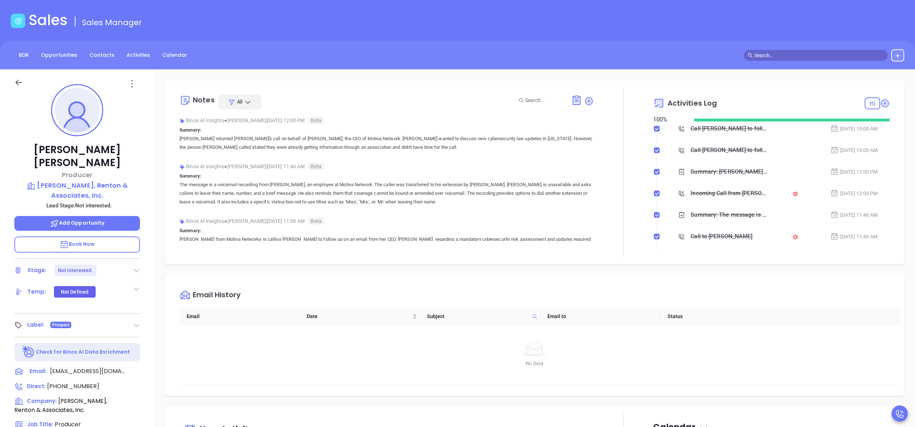
click at [716, 192] on div "Incoming Call from [PERSON_NAME]" at bounding box center [729, 193] width 77 height 11
click at [697, 281] on icon "Play" at bounding box center [693, 279] width 9 height 9
click at [735, 280] on div "Audio progress control" at bounding box center [742, 279] width 30 height 7
click at [740, 279] on div "Audio progress control" at bounding box center [741, 279] width 30 height 2
click at [691, 280] on icon "Play" at bounding box center [694, 279] width 9 height 9
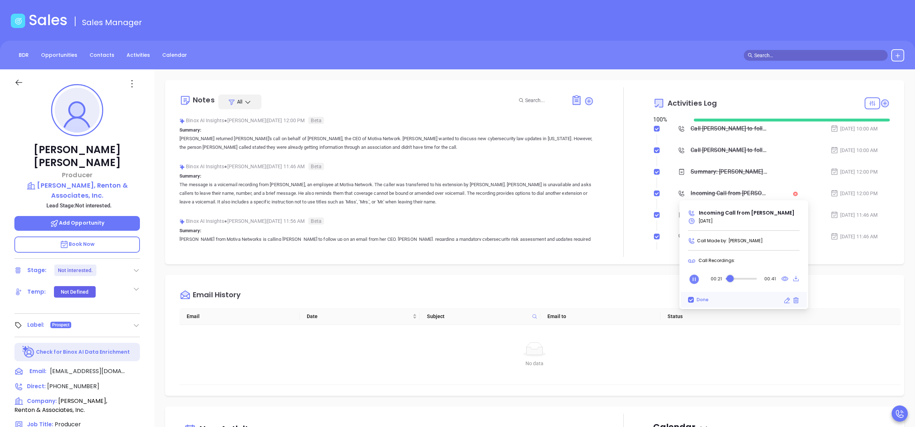
click at [730, 278] on div "Audio progress control" at bounding box center [741, 279] width 31 height 2
click at [193, 78] on div "Notes All Binox AI Insights ● [PERSON_NAME] | [DATE] 12:00 PM Beta Summary: [PE…" at bounding box center [534, 321] width 761 height 504
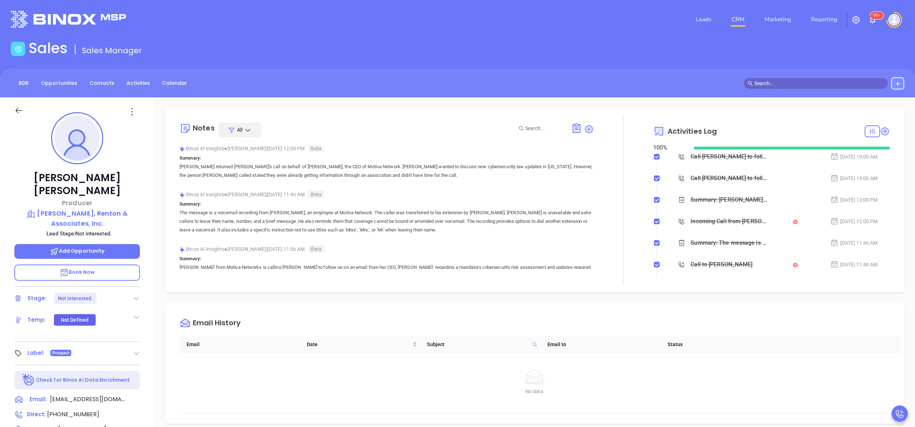
scroll to position [0, 0]
click at [824, 18] on link "Reporting" at bounding box center [824, 20] width 32 height 14
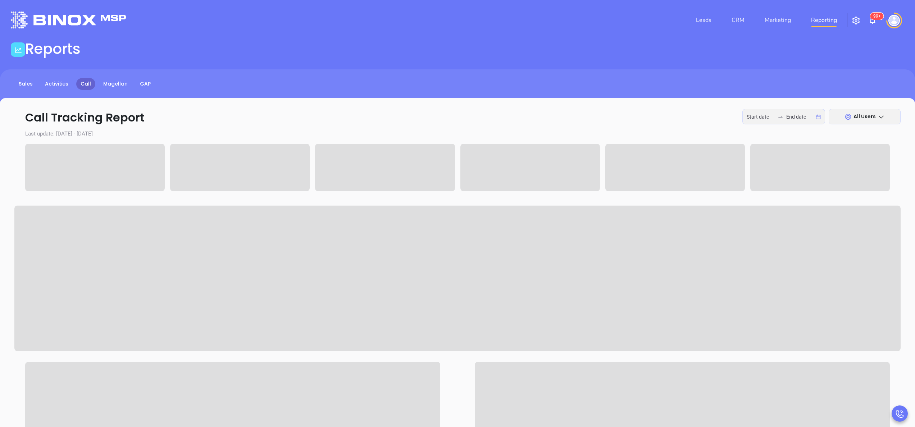
type input "[DATE]"
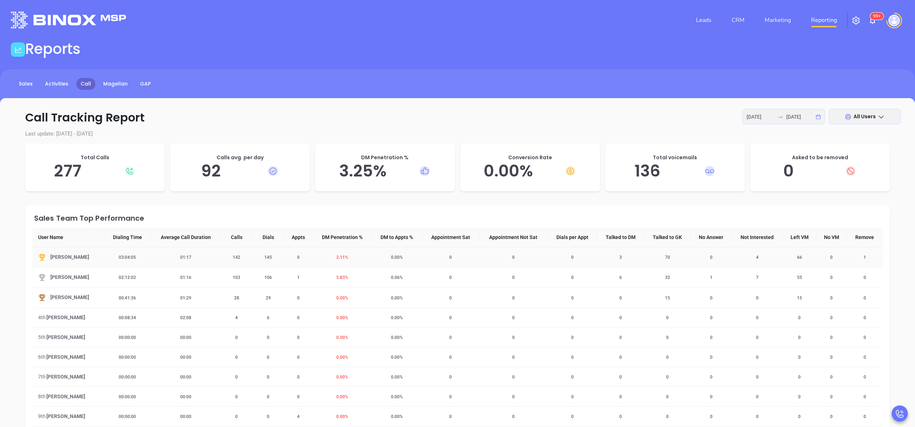
click at [343, 259] on span "2.11 %" at bounding box center [342, 257] width 21 height 5
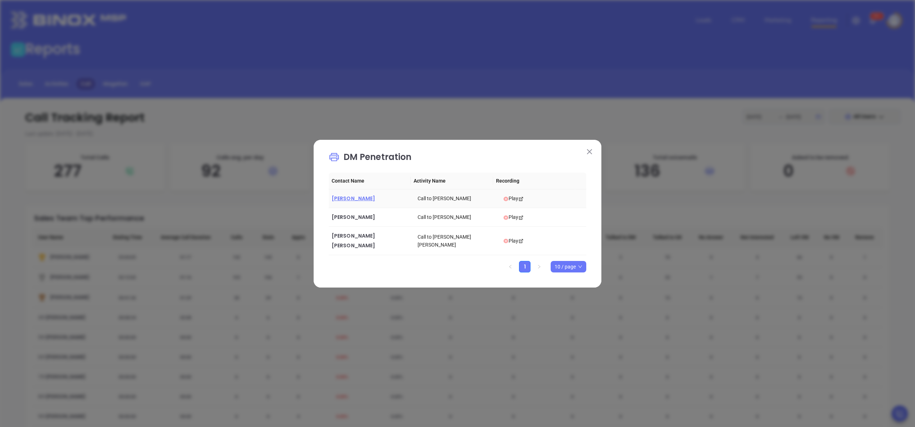
click at [362, 201] on span "[PERSON_NAME]" at bounding box center [354, 198] width 44 height 7
click at [360, 220] on span "[PERSON_NAME]" at bounding box center [354, 217] width 44 height 7
click at [370, 237] on span "[PERSON_NAME] [PERSON_NAME]" at bounding box center [354, 240] width 45 height 17
click at [359, 221] on span "[PERSON_NAME]" at bounding box center [354, 217] width 44 height 7
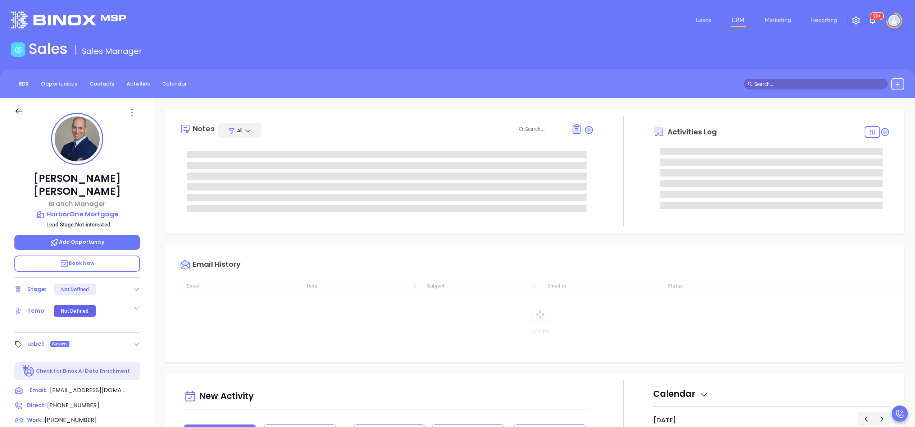
type input "[PERSON_NAME]"
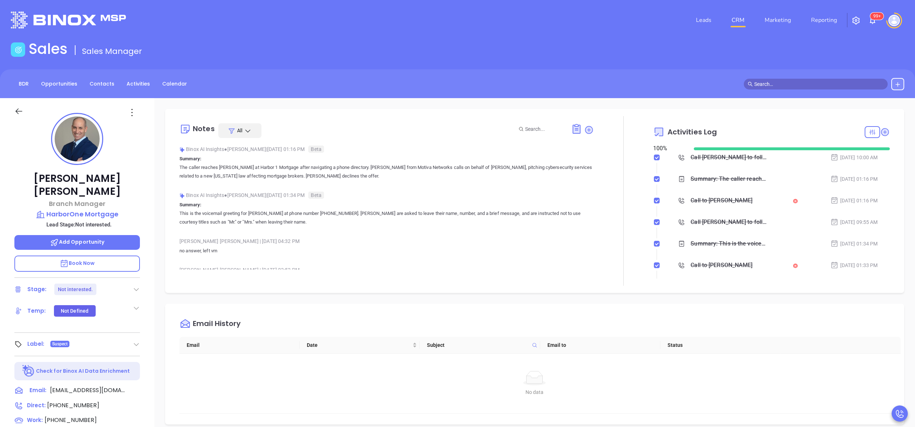
click at [700, 200] on div "Call to Richard Rondi" at bounding box center [722, 200] width 62 height 11
click at [735, 285] on div "Audio progress control" at bounding box center [742, 286] width 30 height 2
click at [697, 287] on icon "Play" at bounding box center [694, 286] width 9 height 9
click at [657, 277] on li "Call to Richard Rondi Sep 3, 2025 | 01:33 PM" at bounding box center [772, 273] width 235 height 20
click at [711, 197] on div "Call to Richard Rondi" at bounding box center [722, 200] width 62 height 11
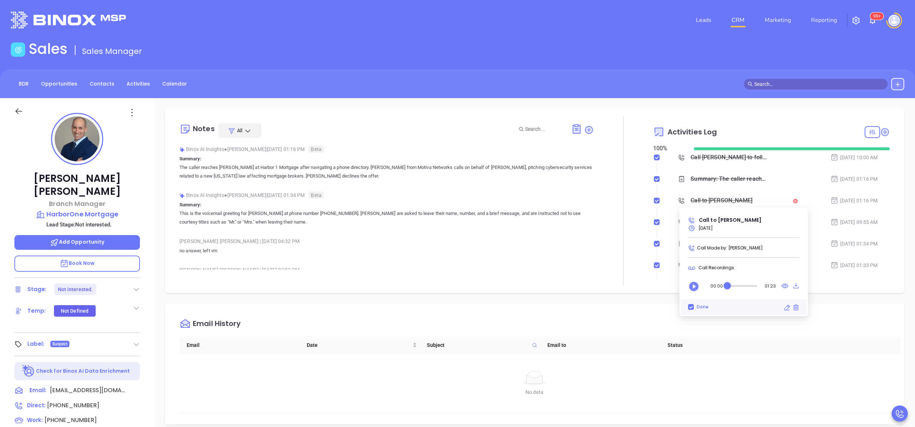
click at [699, 285] on icon "Play" at bounding box center [694, 287] width 12 height 12
click at [699, 285] on icon "Pause" at bounding box center [694, 287] width 12 height 12
click at [700, 292] on button "Play" at bounding box center [694, 286] width 14 height 14
click at [785, 285] on icon at bounding box center [785, 286] width 7 height 5
click at [583, 278] on div "Notes All Binox AI Insights ● Karina Genovez | Sep 8, 2025 01:16 PM Beta Summar…" at bounding box center [387, 201] width 414 height 170
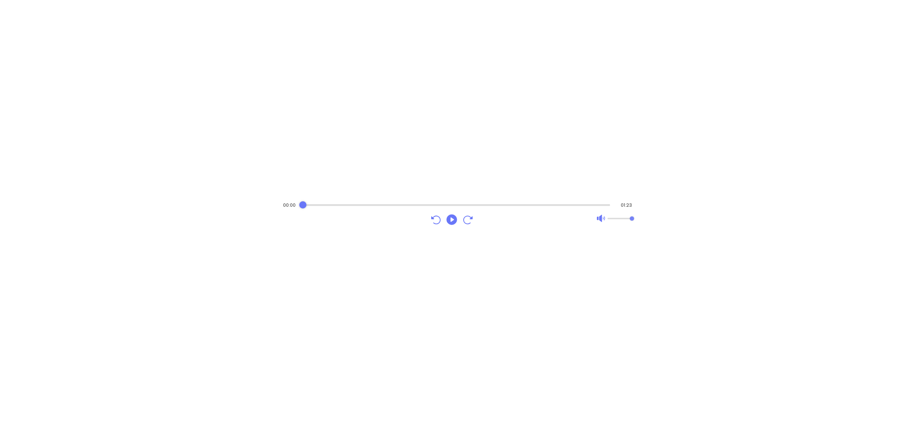
click at [315, 200] on div "00:00 01:23" at bounding box center [458, 214] width 360 height 32
click at [316, 202] on div "Audio progress control" at bounding box center [457, 204] width 308 height 7
click at [327, 204] on div "Audio progress control" at bounding box center [457, 205] width 308 height 2
click at [453, 217] on icon "Play" at bounding box center [451, 219] width 10 height 10
click at [346, 203] on div "Audio progress control" at bounding box center [457, 204] width 308 height 7
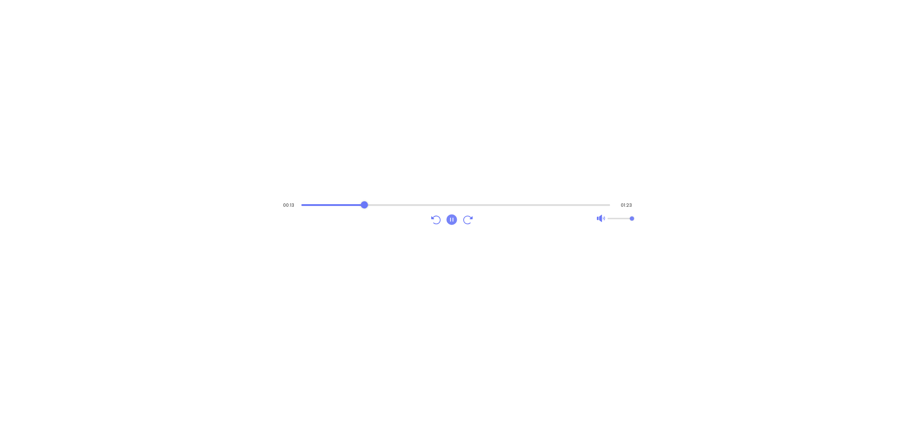
click at [364, 203] on div "Audio progress control" at bounding box center [455, 204] width 309 height 7
click at [382, 202] on div "Audio progress control" at bounding box center [455, 204] width 309 height 7
click at [397, 202] on div "Audio progress control" at bounding box center [457, 204] width 308 height 7
click at [410, 202] on div "Audio progress control" at bounding box center [457, 204] width 308 height 7
click at [425, 204] on div "Audio progress control" at bounding box center [457, 205] width 308 height 2
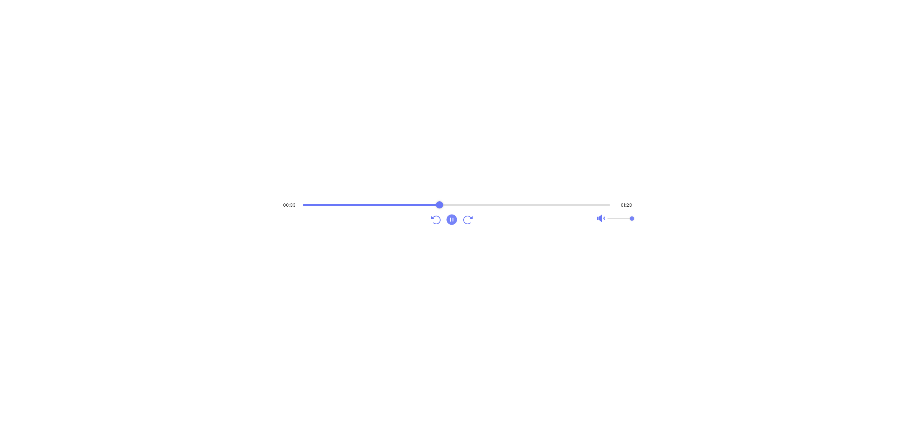
click at [440, 204] on div "Audio progress control" at bounding box center [457, 205] width 308 height 2
click at [454, 201] on div "Audio progress control" at bounding box center [457, 204] width 308 height 7
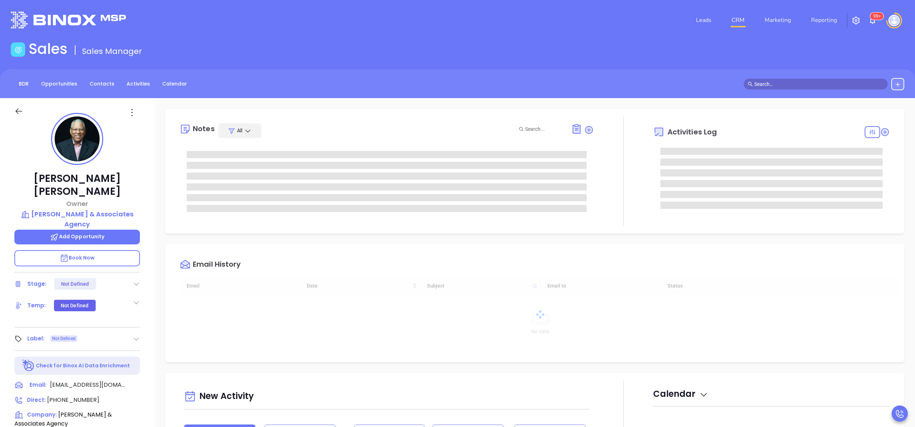
type input "[DATE]"
type input "[PERSON_NAME]"
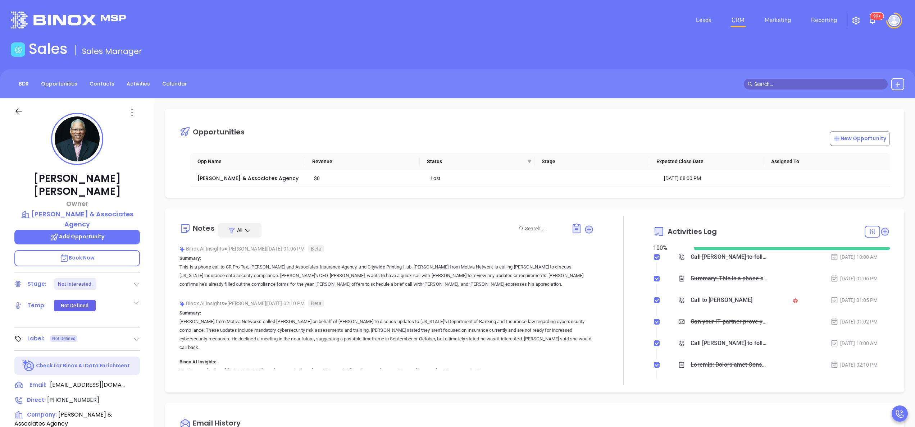
click at [733, 305] on div "Call to [PERSON_NAME]" at bounding box center [722, 300] width 62 height 11
click at [693, 384] on icon "Play" at bounding box center [693, 387] width 9 height 9
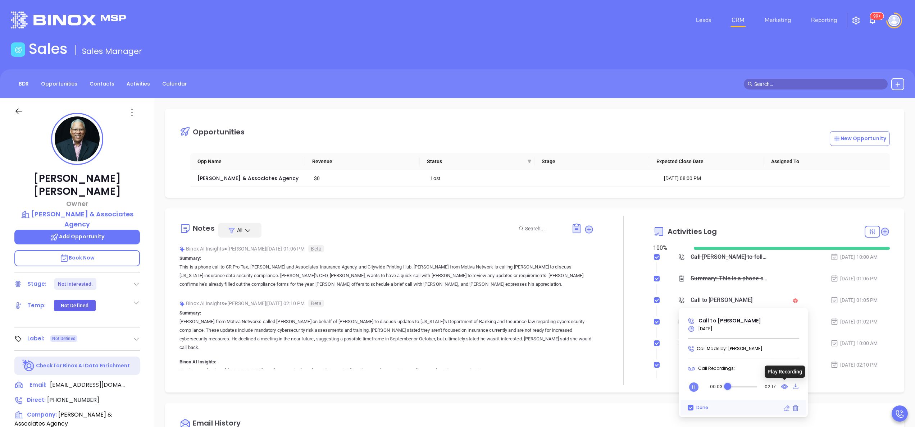
click at [786, 387] on icon at bounding box center [785, 387] width 6 height 4
click at [594, 377] on div at bounding box center [623, 301] width 59 height 170
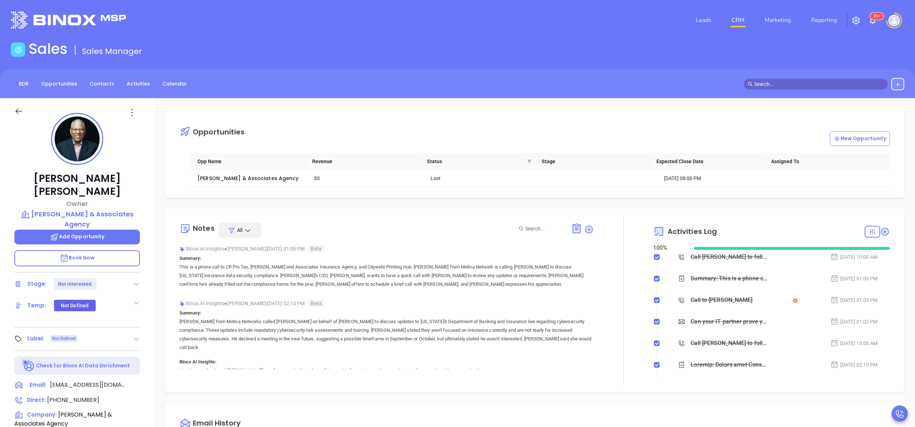
click at [148, 299] on div "[PERSON_NAME] Owner [PERSON_NAME] & Associates Agency Add Opportunity Book Now …" at bounding box center [77, 365] width 154 height 534
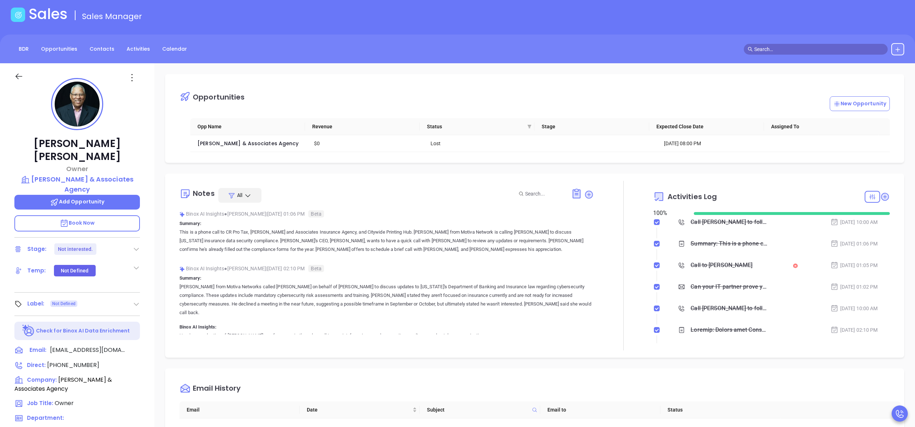
scroll to position [0, 0]
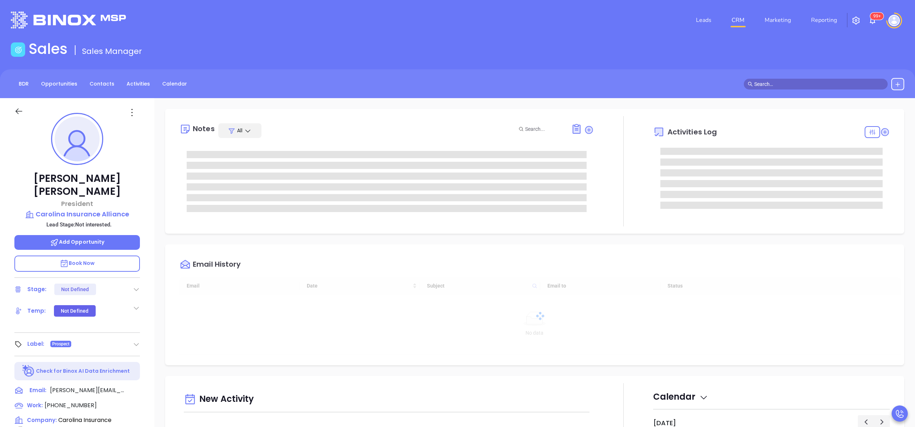
type input "[DATE]"
type input "[PERSON_NAME]"
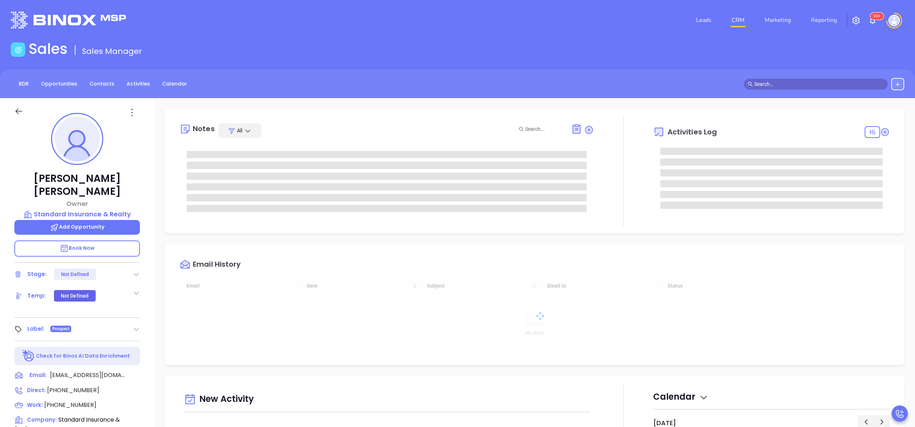
type input "[DATE]"
type input "[PERSON_NAME]"
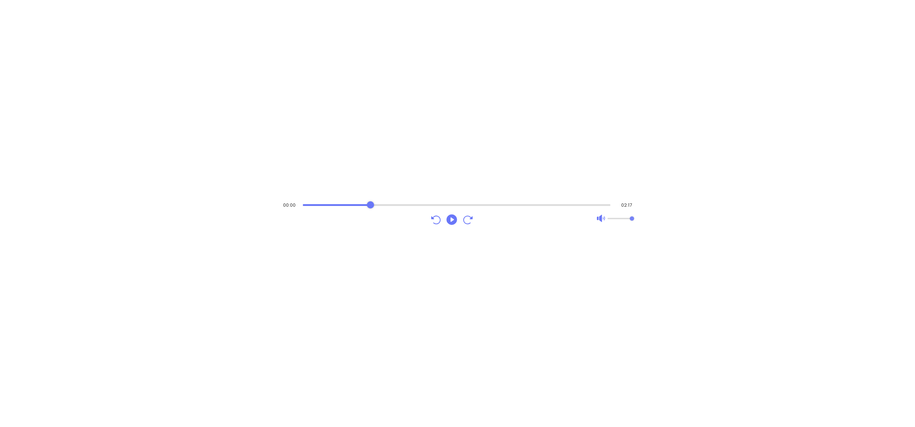
click at [371, 204] on div "Audio progress control" at bounding box center [457, 205] width 308 height 2
click at [460, 219] on div "Audio player" at bounding box center [452, 219] width 46 height 14
click at [450, 219] on icon "Play" at bounding box center [451, 219] width 10 height 10
click at [403, 205] on div "Audio progress control" at bounding box center [455, 205] width 309 height 2
click at [417, 203] on div "Audio progress control" at bounding box center [455, 204] width 309 height 7
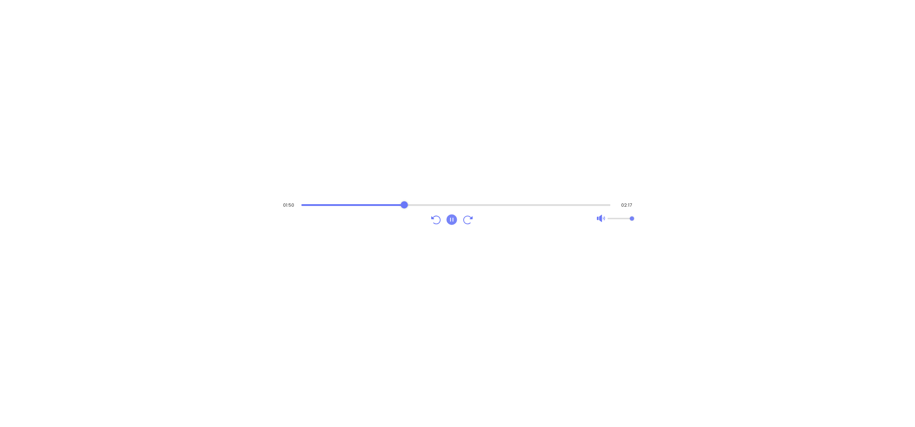
click at [404, 202] on div "Audio progress control" at bounding box center [455, 204] width 309 height 7
click at [426, 205] on div "Audio progress control" at bounding box center [457, 205] width 308 height 2
click at [442, 205] on div "Audio progress control" at bounding box center [457, 205] width 308 height 2
click at [452, 223] on icon "Pause" at bounding box center [451, 219] width 10 height 10
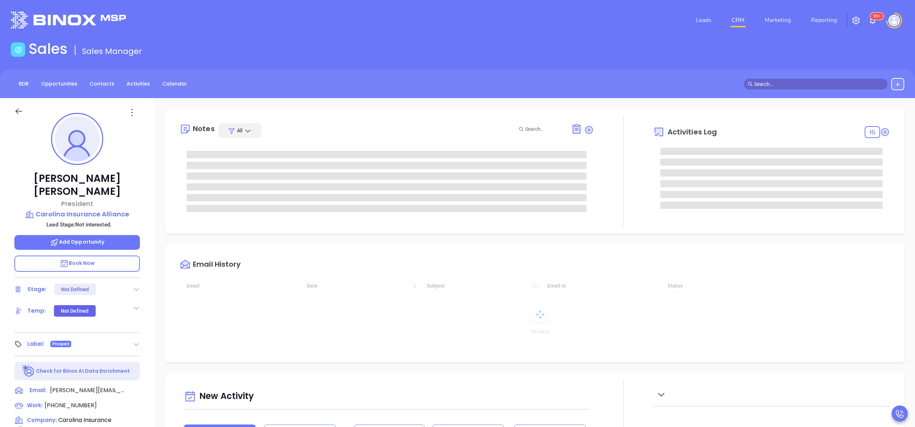
type input "10:00 am"
type input "[DATE]"
type input "[PERSON_NAME]"
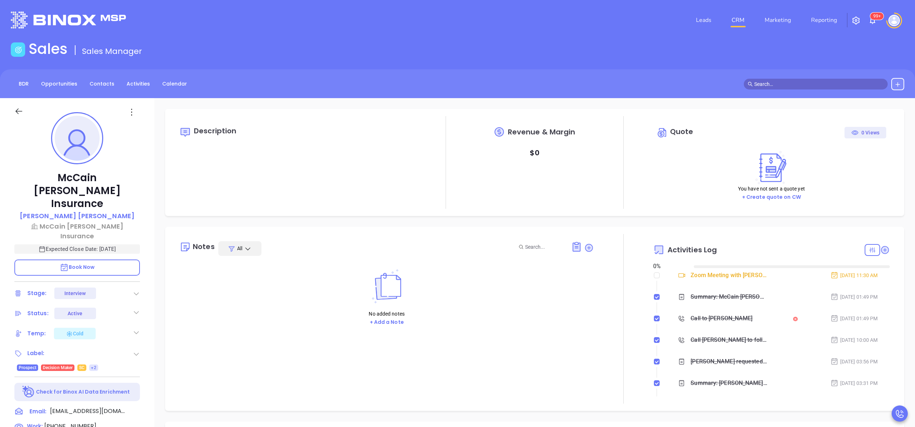
type input "[DATE]"
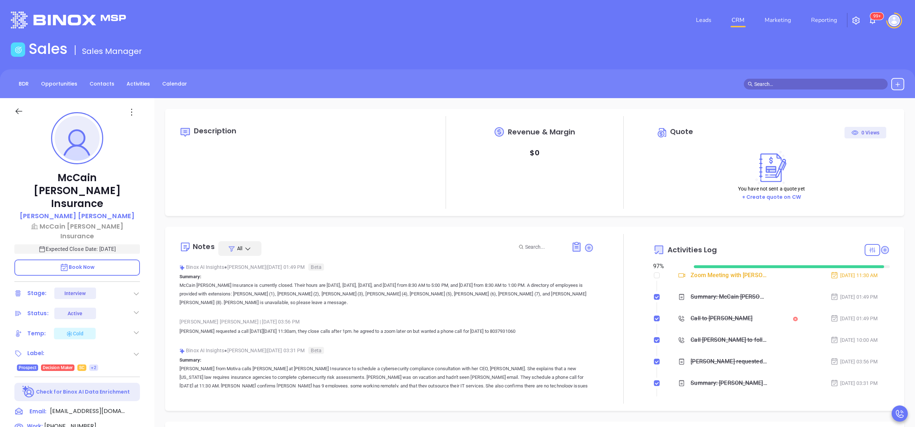
scroll to position [209, 0]
type input "[PERSON_NAME]"
click at [150, 341] on div "McCain Atkinson Insurance David Atkinson McCain Atkinson Insurance Expected Clo…" at bounding box center [77, 365] width 154 height 534
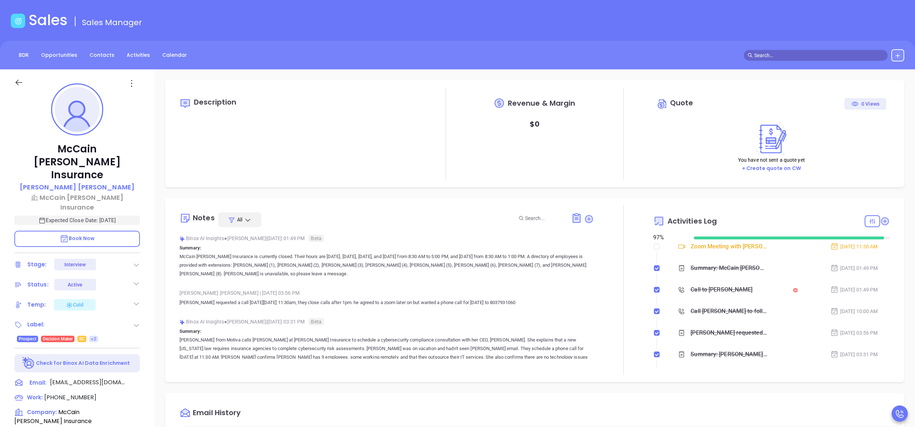
scroll to position [58, 0]
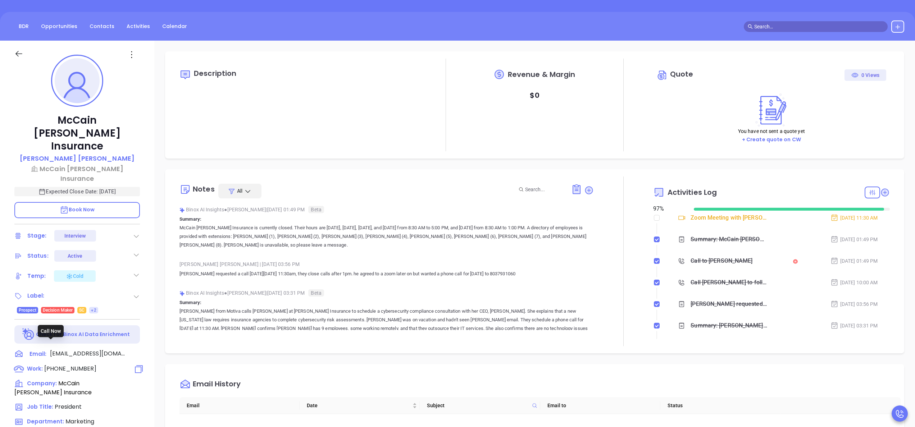
click at [56, 365] on span "(803) 793-1060" at bounding box center [70, 369] width 52 height 8
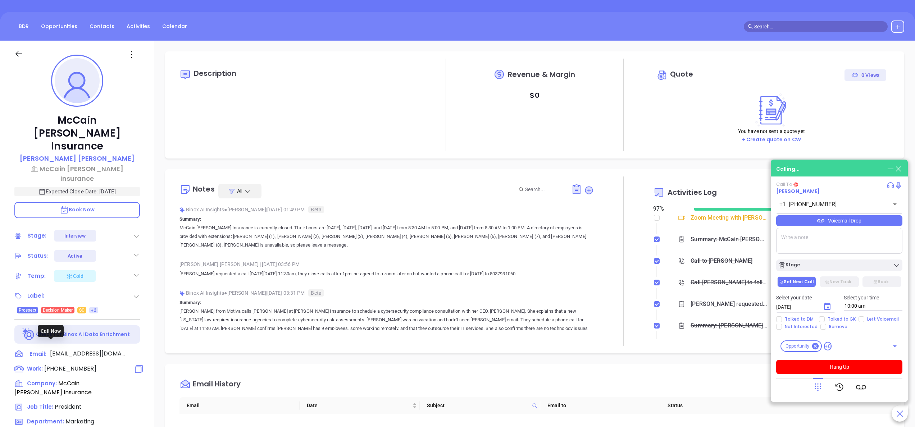
type input "(803) 793-1060"
click at [149, 286] on div "McCain Atkinson Insurance David Atkinson McCain Atkinson Insurance Expected Clo…" at bounding box center [77, 308] width 154 height 534
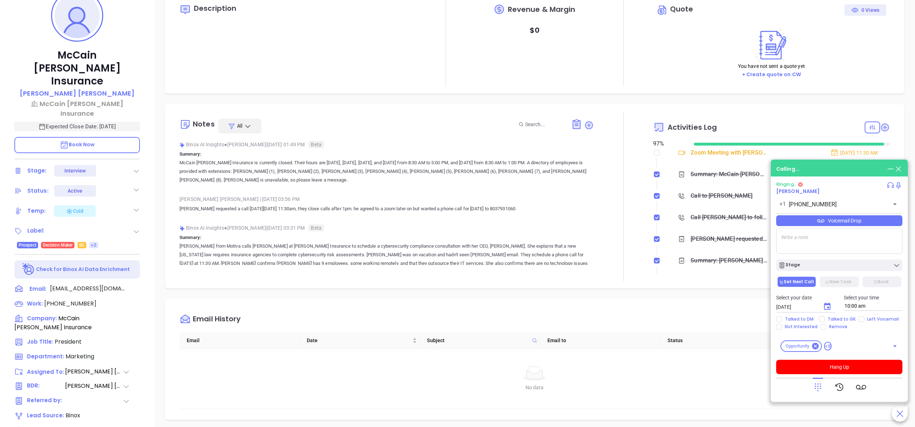
scroll to position [119, 0]
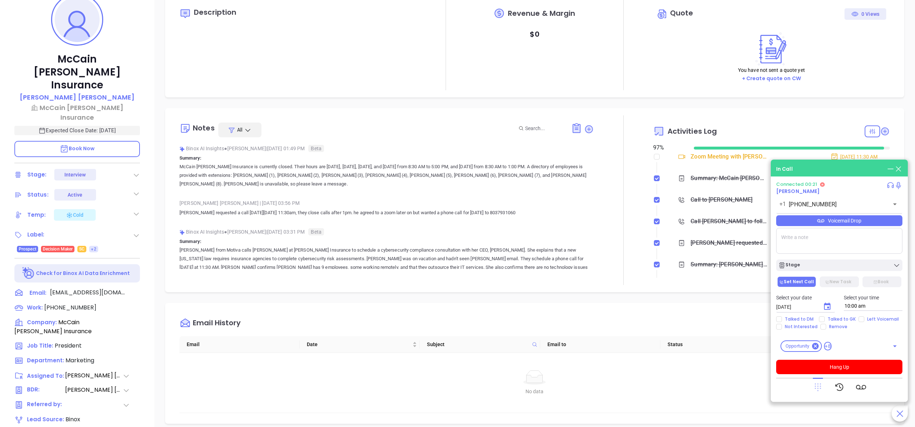
click at [818, 386] on icon at bounding box center [818, 388] width 6 height 8
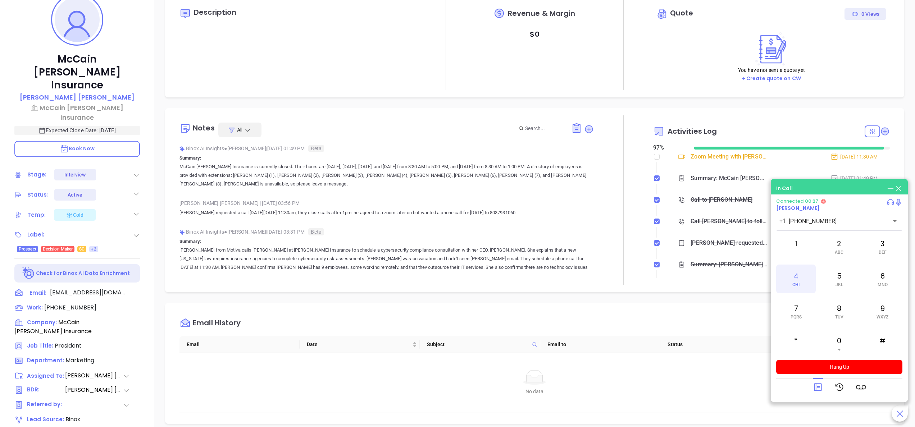
click at [795, 274] on div "4 GHI" at bounding box center [796, 279] width 40 height 29
click at [834, 256] on div "2 ABC" at bounding box center [840, 246] width 40 height 29
click at [845, 368] on button "Hang Up" at bounding box center [839, 367] width 126 height 14
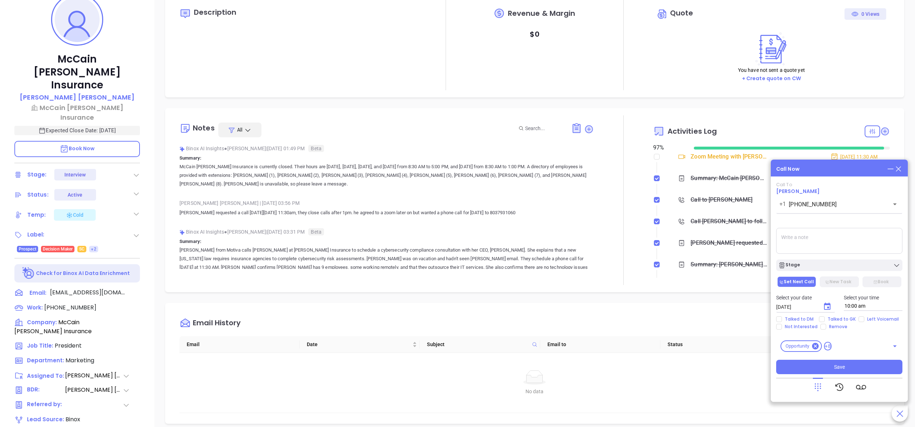
click at [823, 248] on textarea at bounding box center [839, 241] width 126 height 26
type textarea "vm is full and office is closed. will call back tomorrow morning"
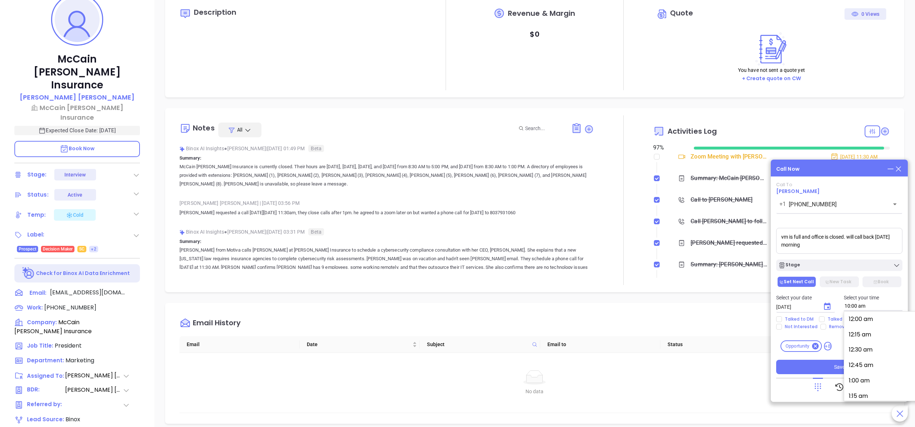
click at [878, 304] on input "10:00 am" at bounding box center [873, 306] width 59 height 9
click at [870, 317] on button "9:45 am" at bounding box center [903, 317] width 112 height 15
type input "9:45 am"
click at [833, 362] on button "Save" at bounding box center [839, 367] width 126 height 14
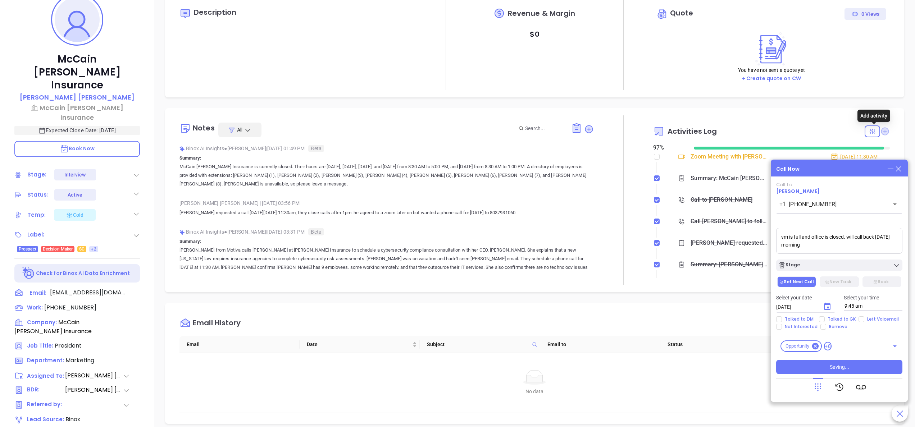
click at [881, 131] on icon at bounding box center [885, 131] width 8 height 8
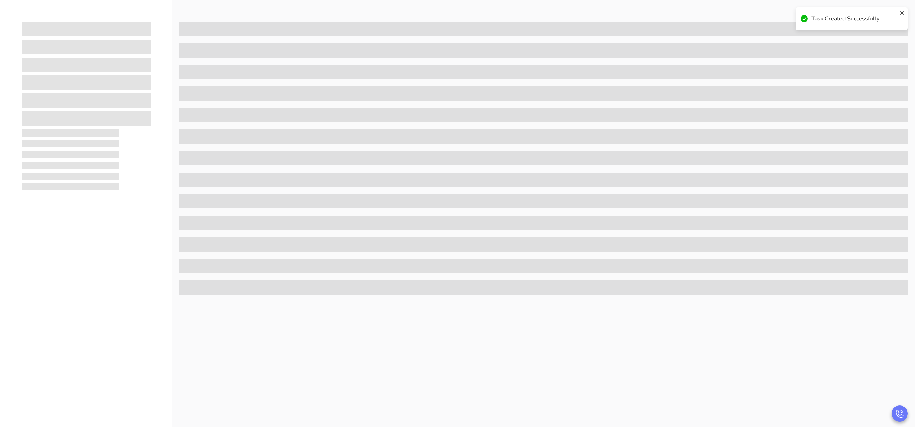
scroll to position [0, 0]
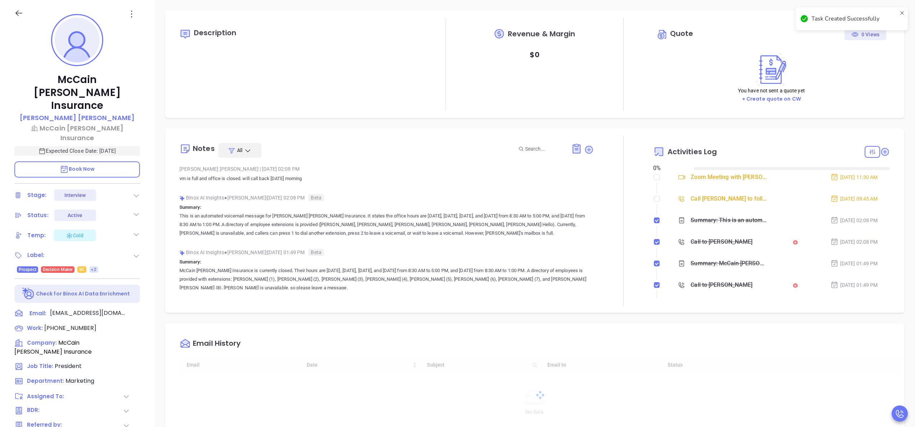
type input "10:00 am"
type input "09/18/2025"
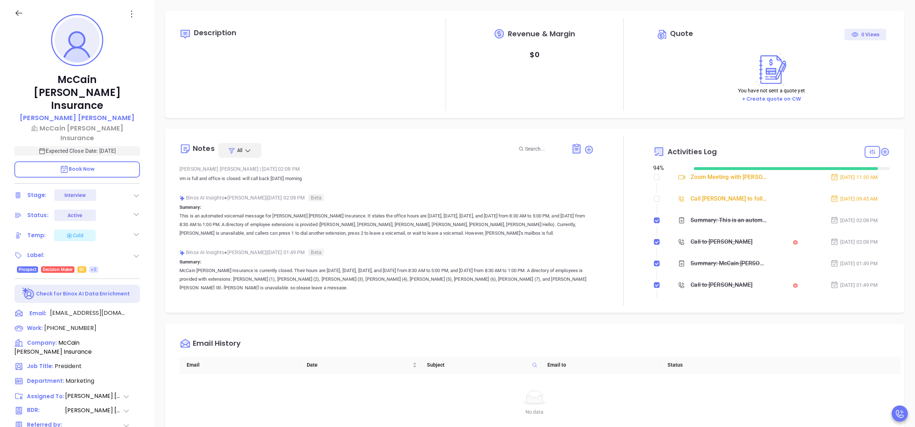
type input "Anabell Dominguez"
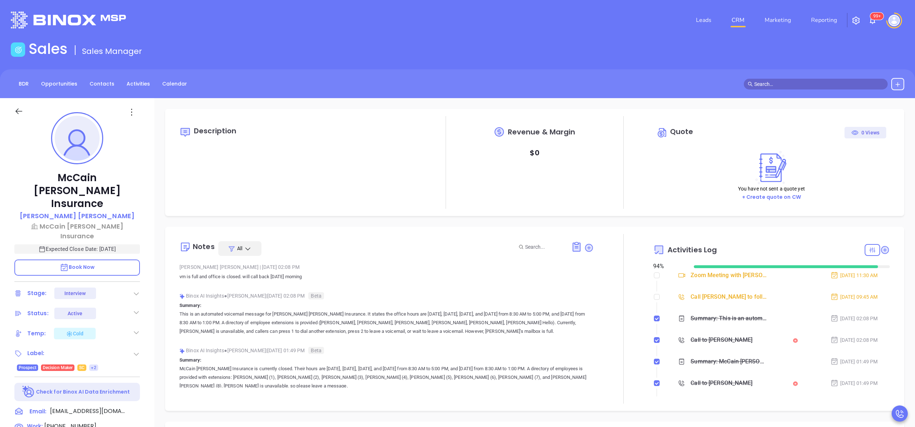
scroll to position [209, 0]
click at [881, 249] on icon at bounding box center [885, 250] width 8 height 8
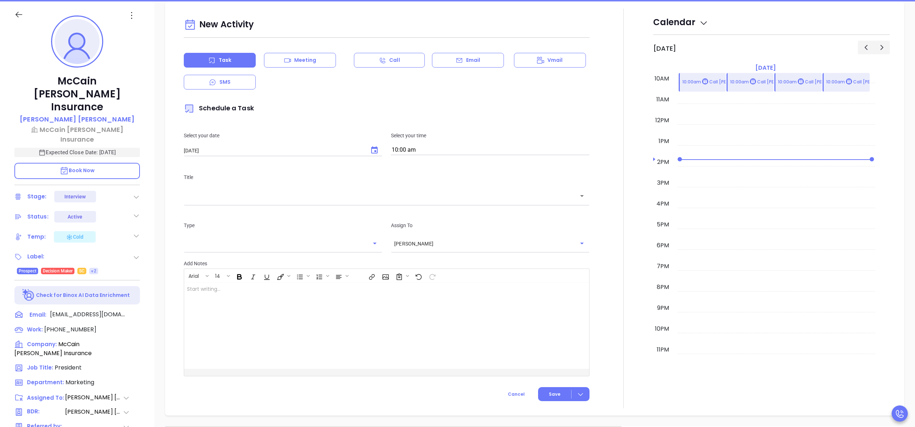
scroll to position [98, 0]
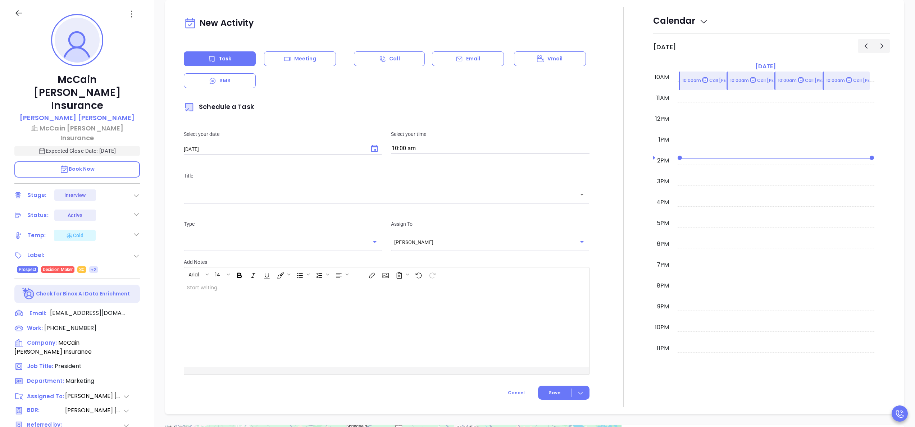
click at [471, 50] on div "New Activity Task Meeting Call Email Vmail SMS Schedule a Task Select your date…" at bounding box center [387, 194] width 414 height 361
click at [474, 55] on p "Email" at bounding box center [473, 59] width 14 height 8
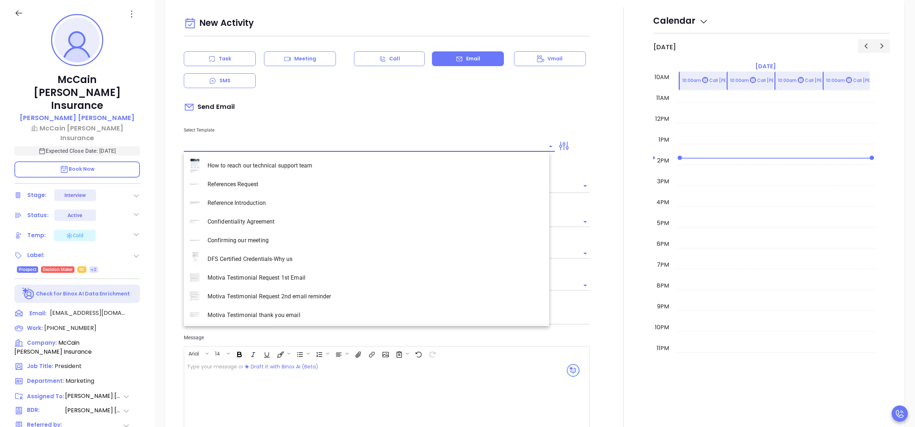
click at [278, 142] on input "text" at bounding box center [364, 146] width 360 height 10
type input "c"
type input "Anabell Dominguez"
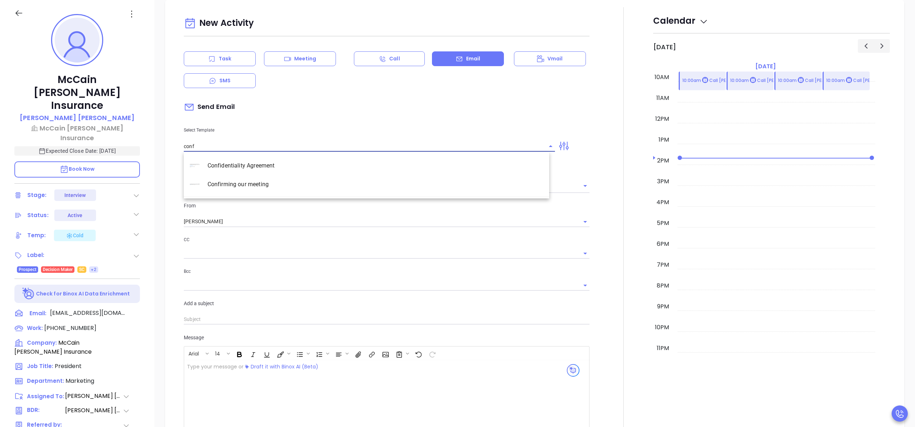
click at [281, 181] on li "Confirming our meeting" at bounding box center [367, 184] width 366 height 19
type input "Confirming our meeting"
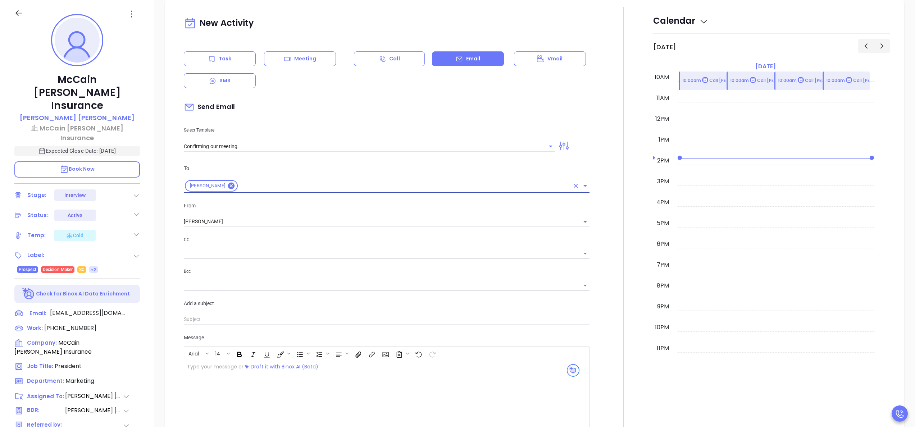
type input "[PERSON_NAME]"
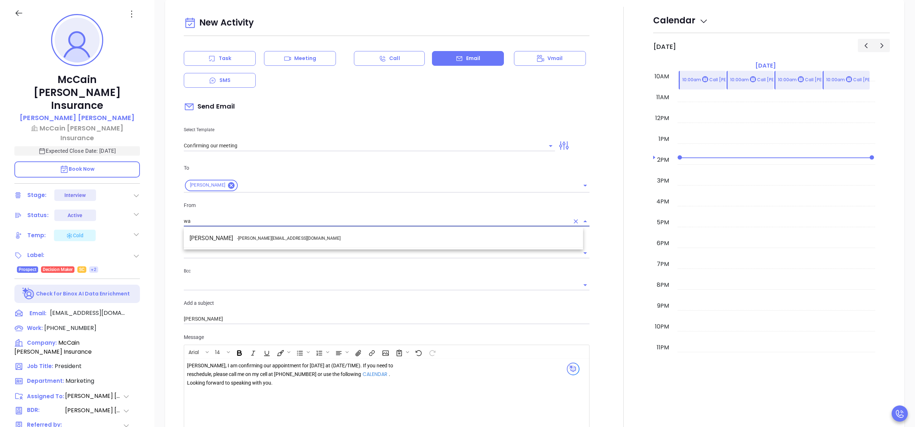
click at [282, 241] on li "Walter Contreras - walter@motiva.net" at bounding box center [383, 238] width 399 height 13
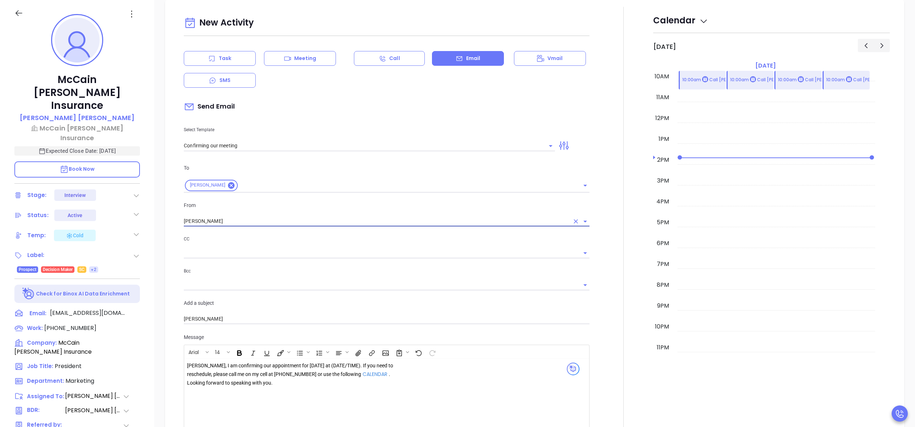
type input "[PERSON_NAME]"
click at [353, 365] on div "David, I am confirming our appointment for tomorrow at (DATE/TIME). If you need…" at bounding box center [290, 375] width 207 height 26
click at [602, 341] on div at bounding box center [623, 246] width 59 height 478
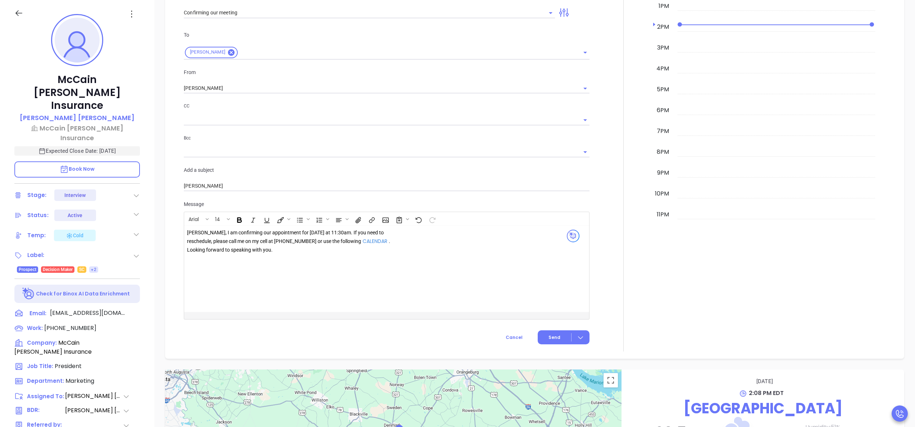
scroll to position [600, 0]
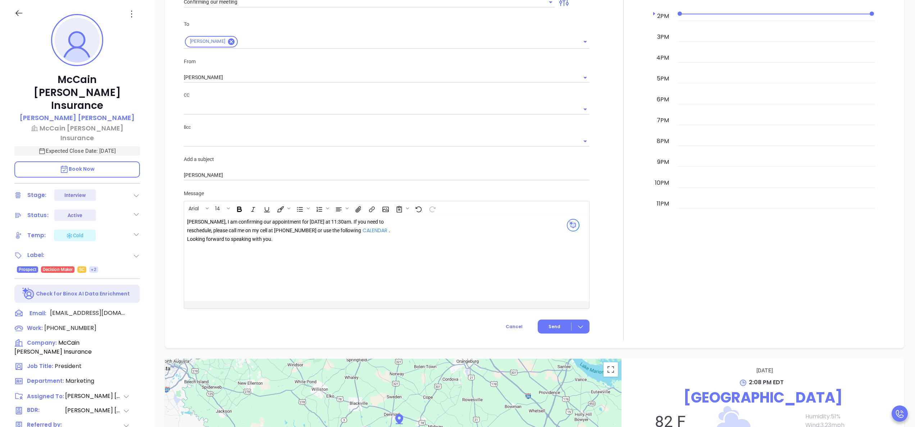
click at [334, 226] on div "David, I am confirming our appointment for tomorrow at 11:30am . If you need to…" at bounding box center [290, 231] width 207 height 26
click at [612, 239] on div at bounding box center [623, 102] width 59 height 478
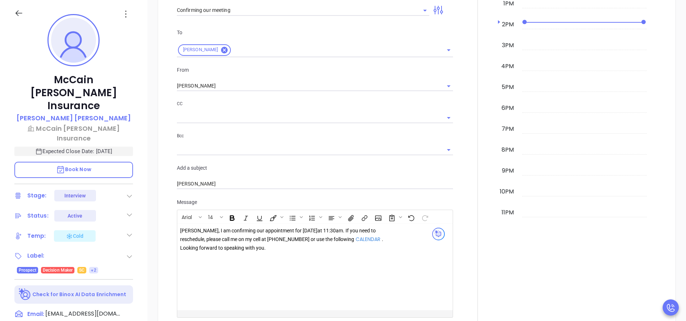
drag, startPoint x: 845, startPoint y: 1, endPoint x: 367, endPoint y: 281, distance: 553.4
click at [367, 281] on div "David, I am confirming our appointment for tomorrow 9/18 at 11:30am . If you ne…" at bounding box center [305, 266] width 257 height 86
click at [458, 215] on div at bounding box center [478, 110] width 41 height 478
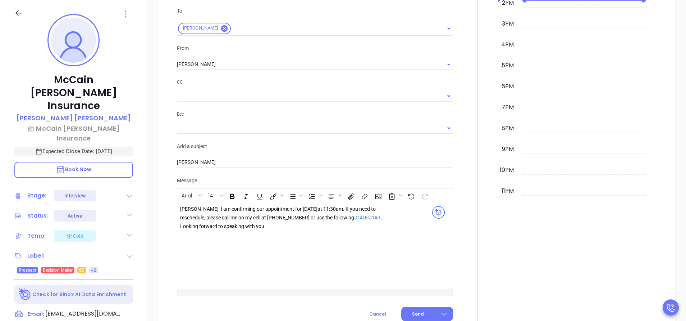
scroll to position [657, 0]
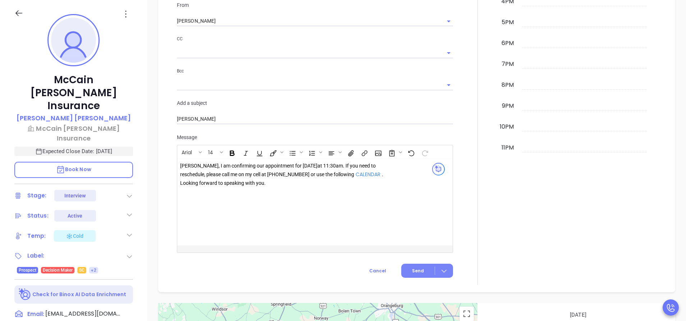
click at [408, 269] on button "Send" at bounding box center [427, 270] width 52 height 14
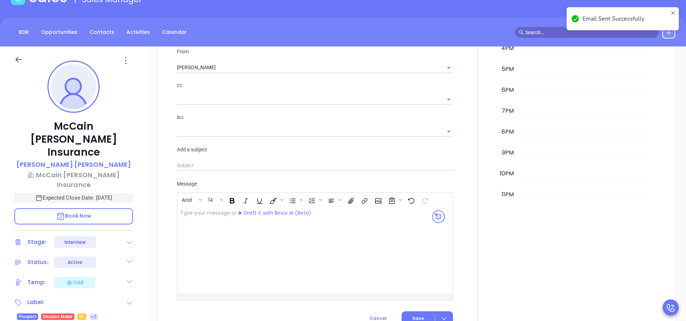
scroll to position [0, 0]
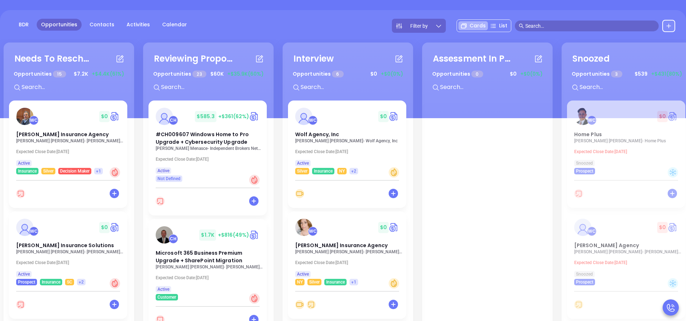
scroll to position [288, 0]
